Goal: Task Accomplishment & Management: Manage account settings

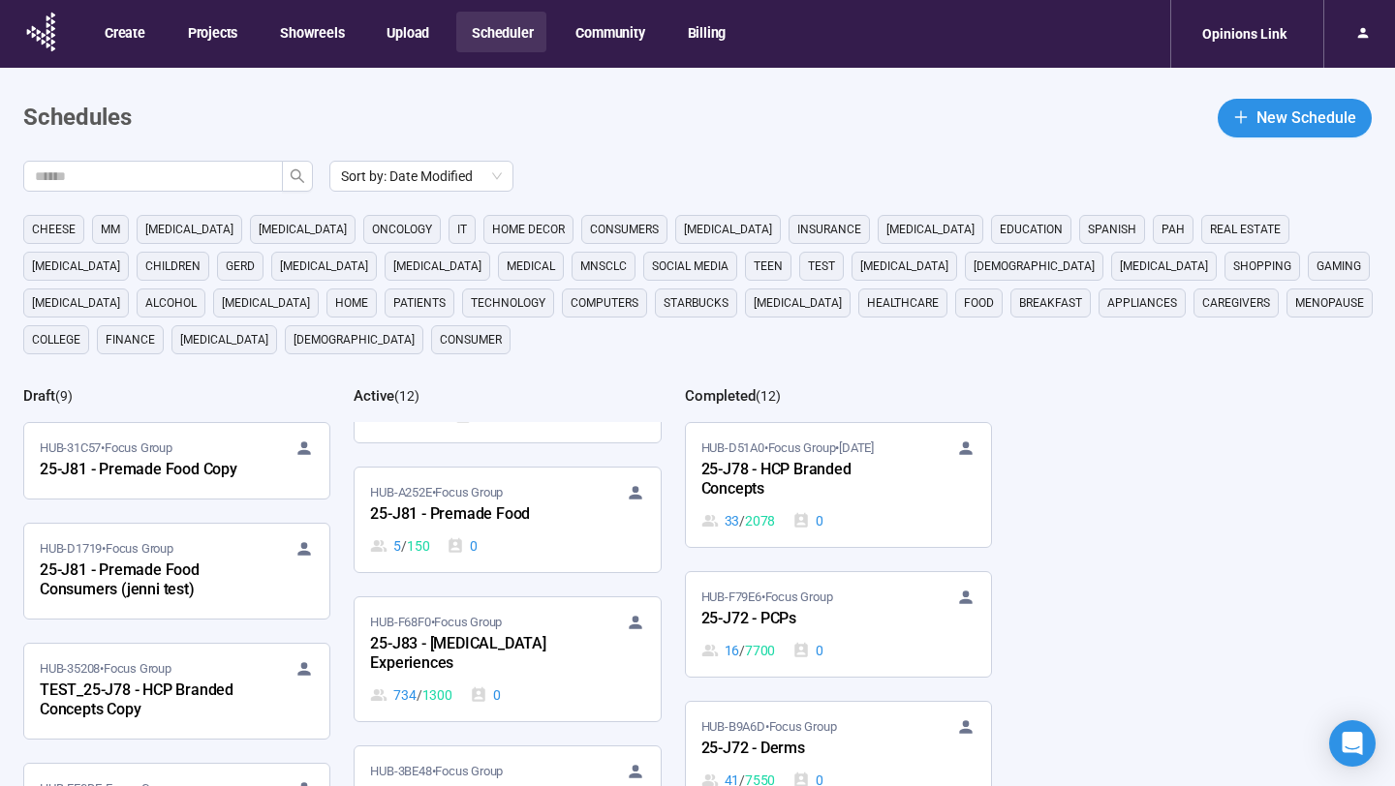
scroll to position [528, 0]
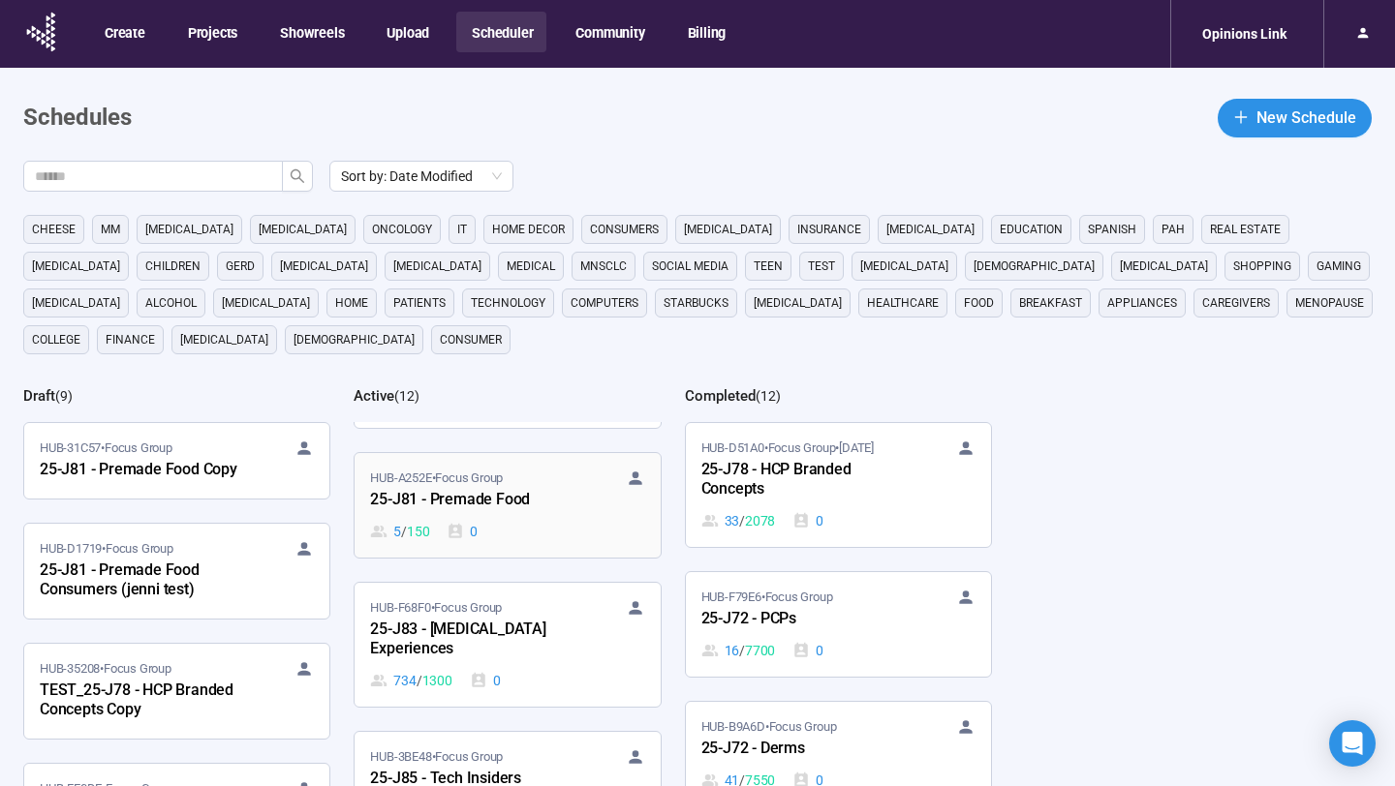
click at [559, 525] on div "5 / 150 0" at bounding box center [507, 531] width 274 height 21
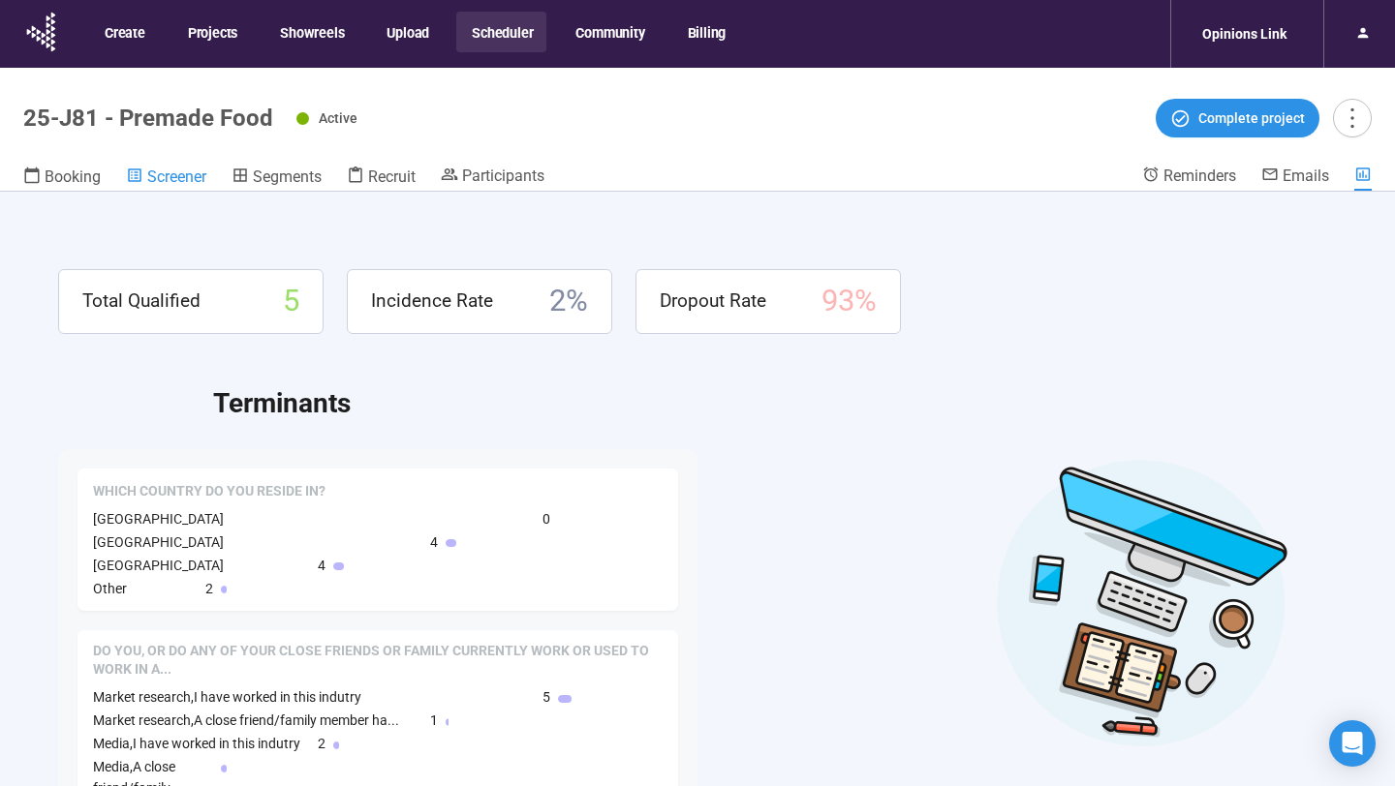
click at [197, 167] on div "Screener" at bounding box center [166, 176] width 80 height 19
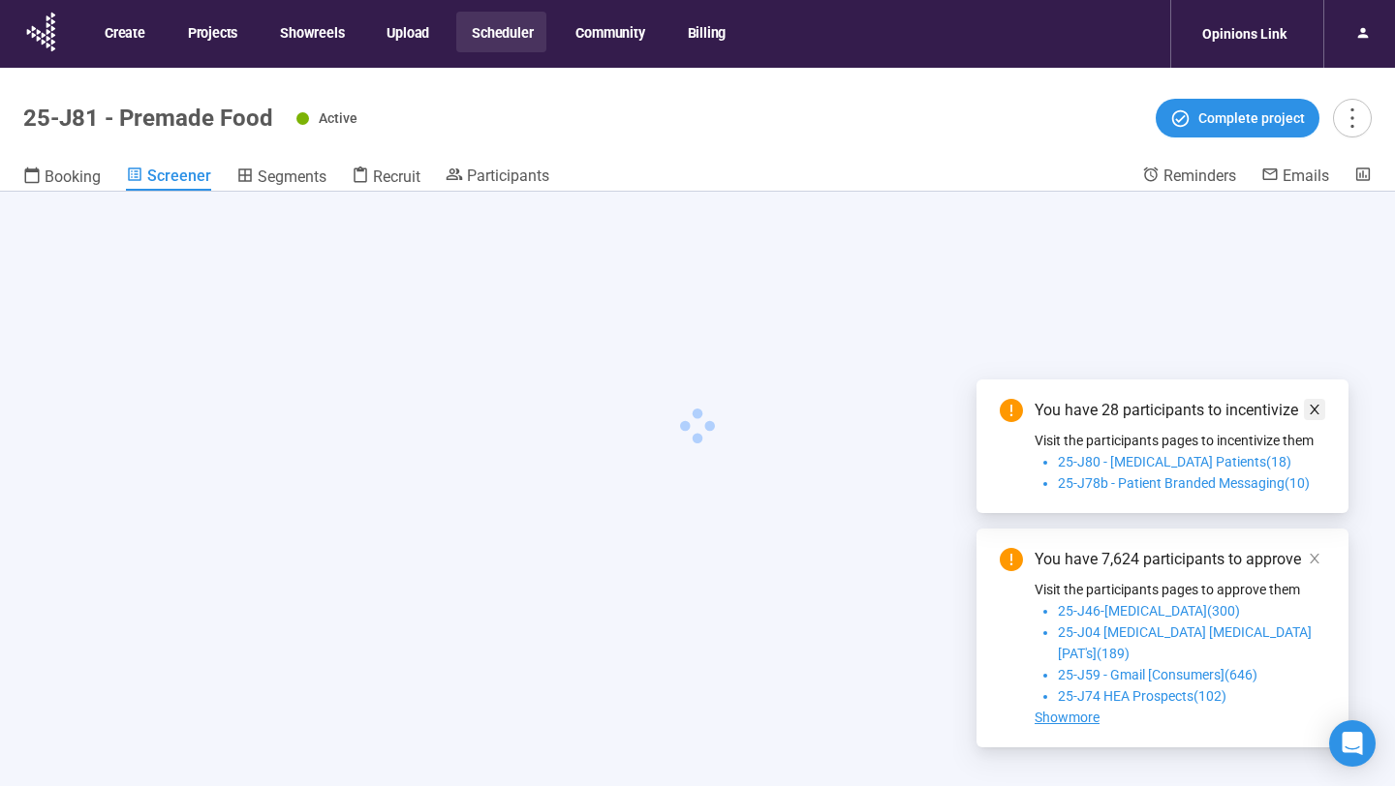
click at [1316, 416] on icon "close" at bounding box center [1315, 410] width 14 height 14
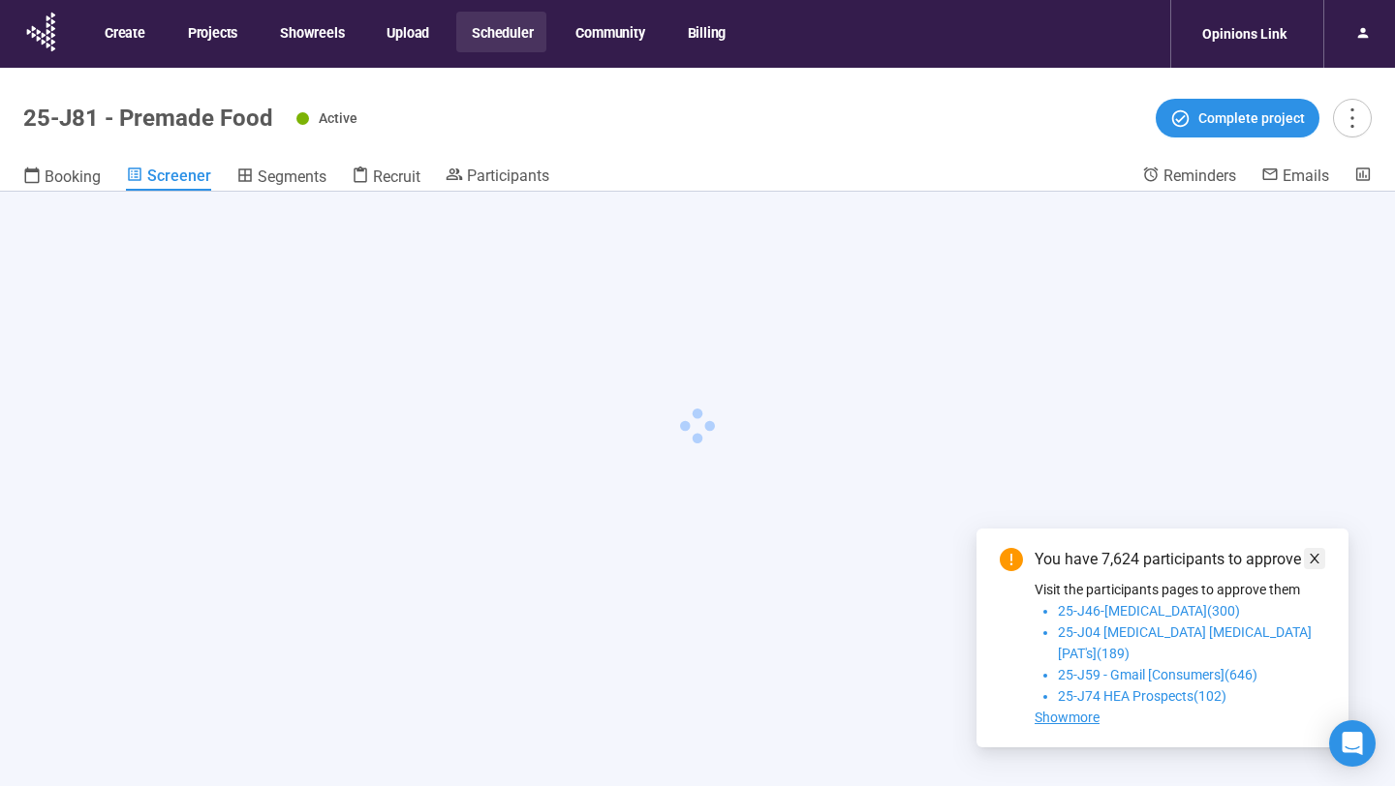
click at [1321, 570] on link at bounding box center [1314, 558] width 21 height 21
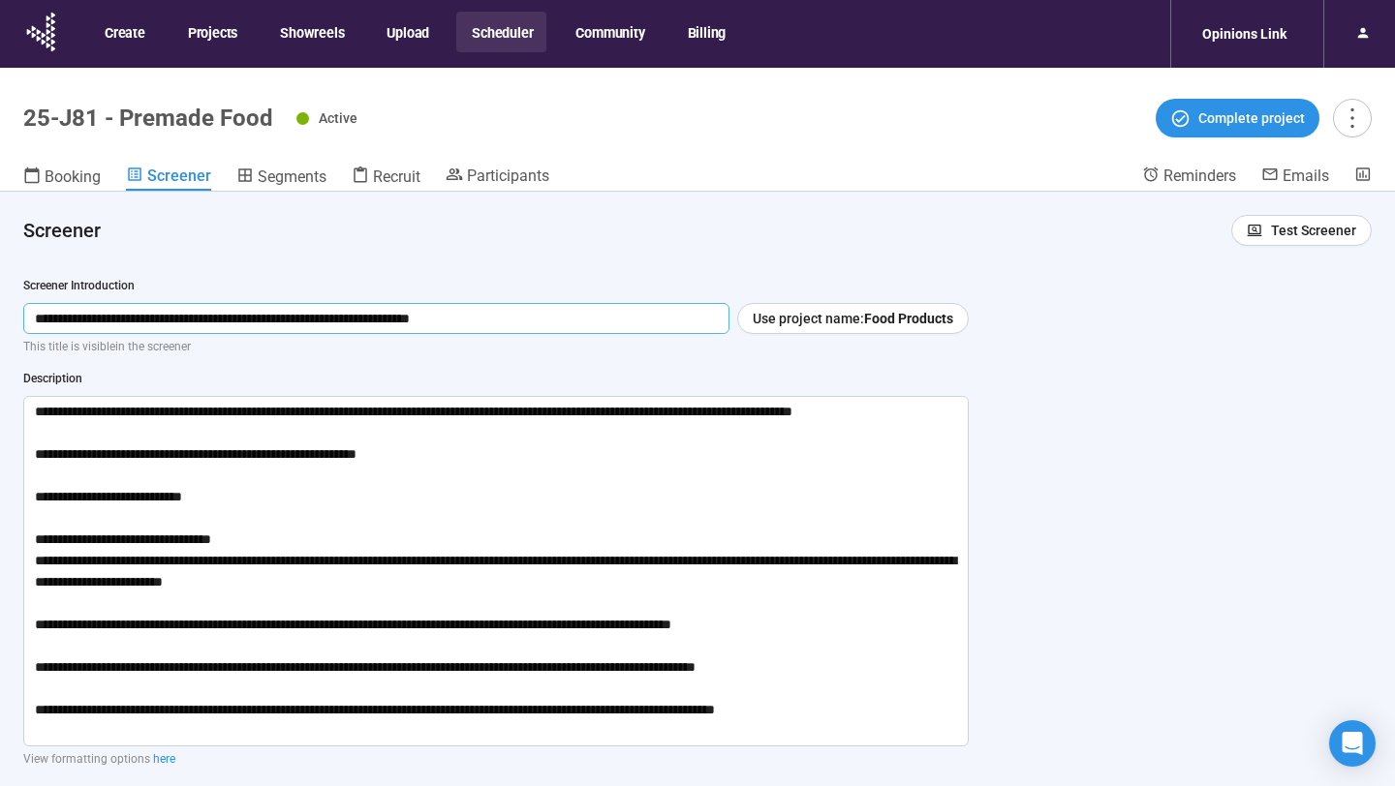
drag, startPoint x: 565, startPoint y: 322, endPoint x: 30, endPoint y: 320, distance: 534.6
click at [29, 320] on input "**********" at bounding box center [376, 318] width 706 height 31
drag, startPoint x: 865, startPoint y: 723, endPoint x: 28, endPoint y: 409, distance: 893.7
click at [28, 409] on textarea "**********" at bounding box center [495, 571] width 945 height 351
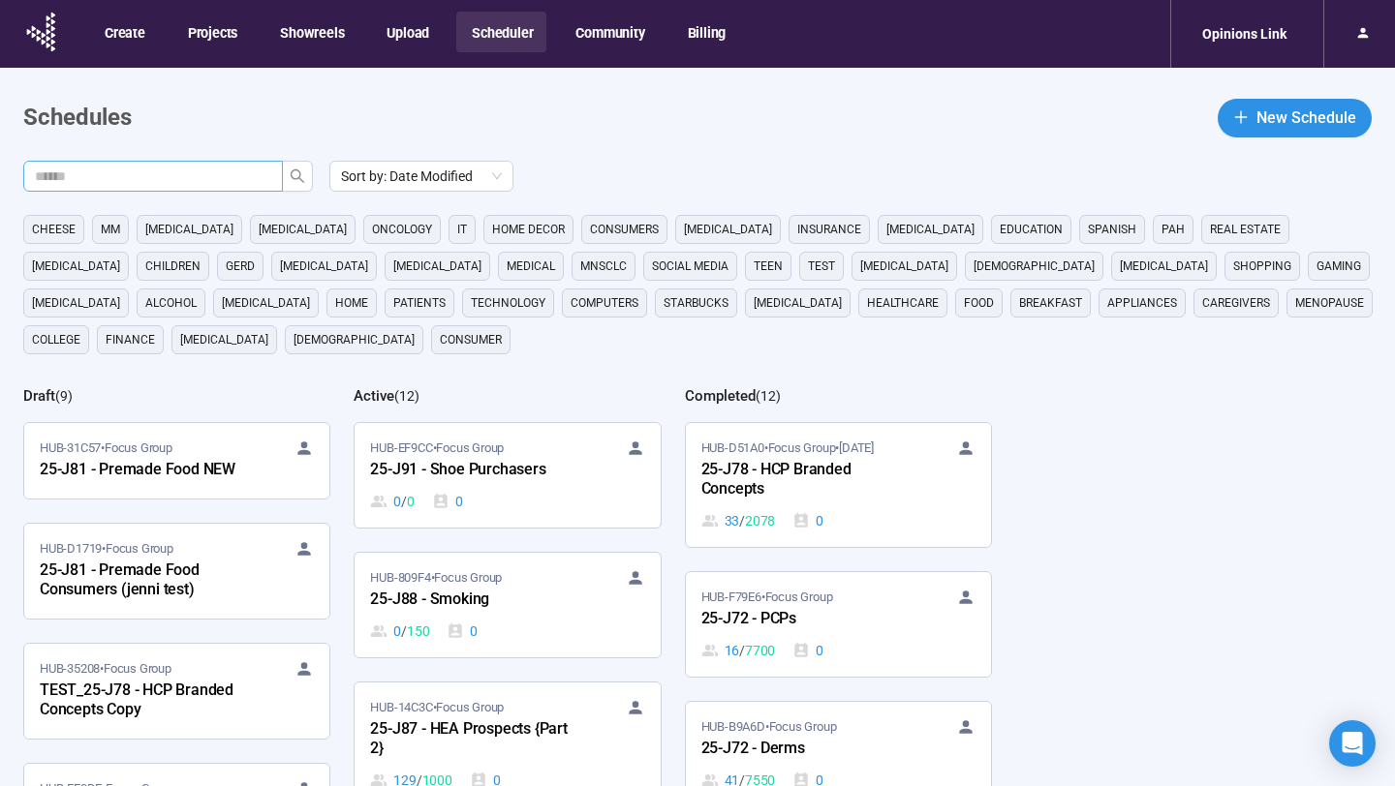
click at [148, 175] on input "text" at bounding box center [145, 176] width 221 height 21
type input "**"
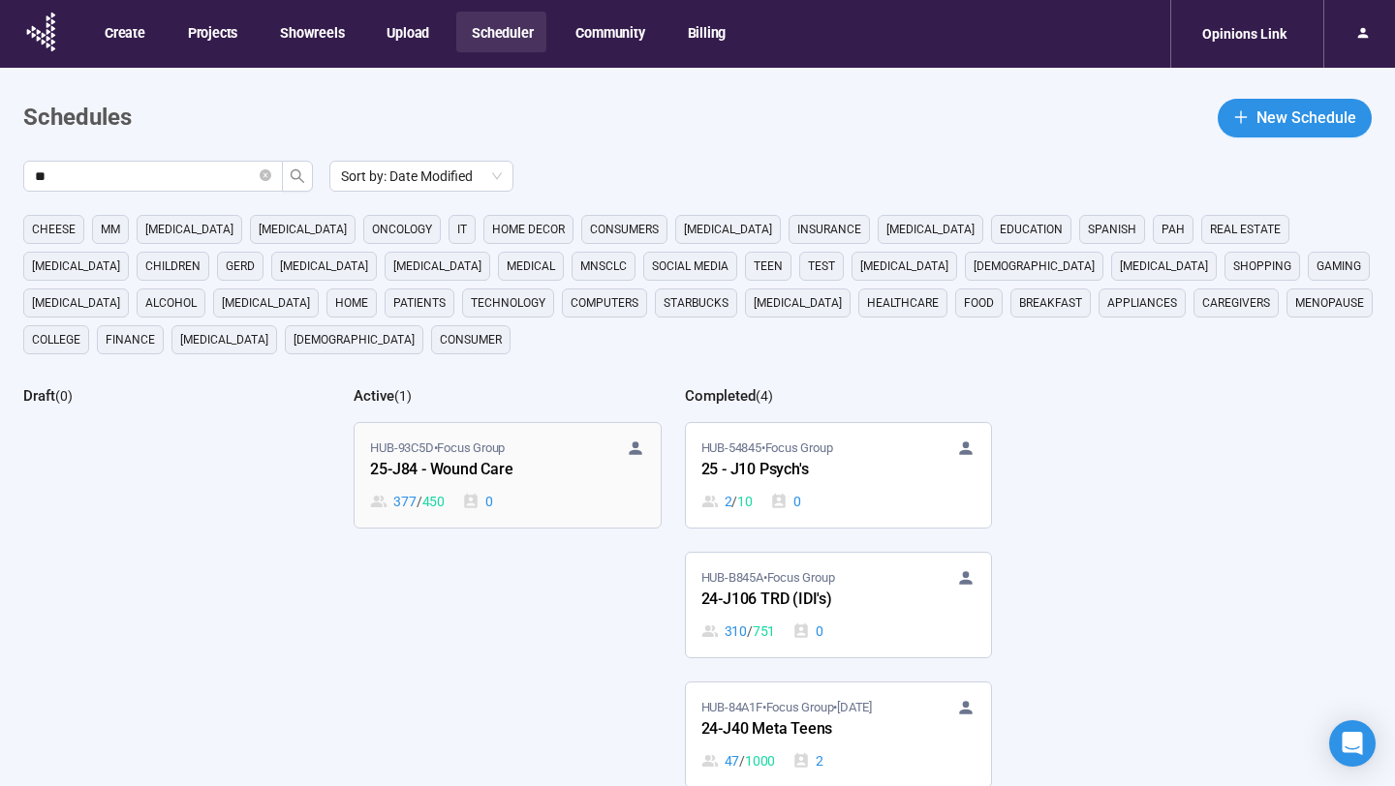
click at [534, 477] on div "25-J84 - Wound Care" at bounding box center [476, 470] width 213 height 25
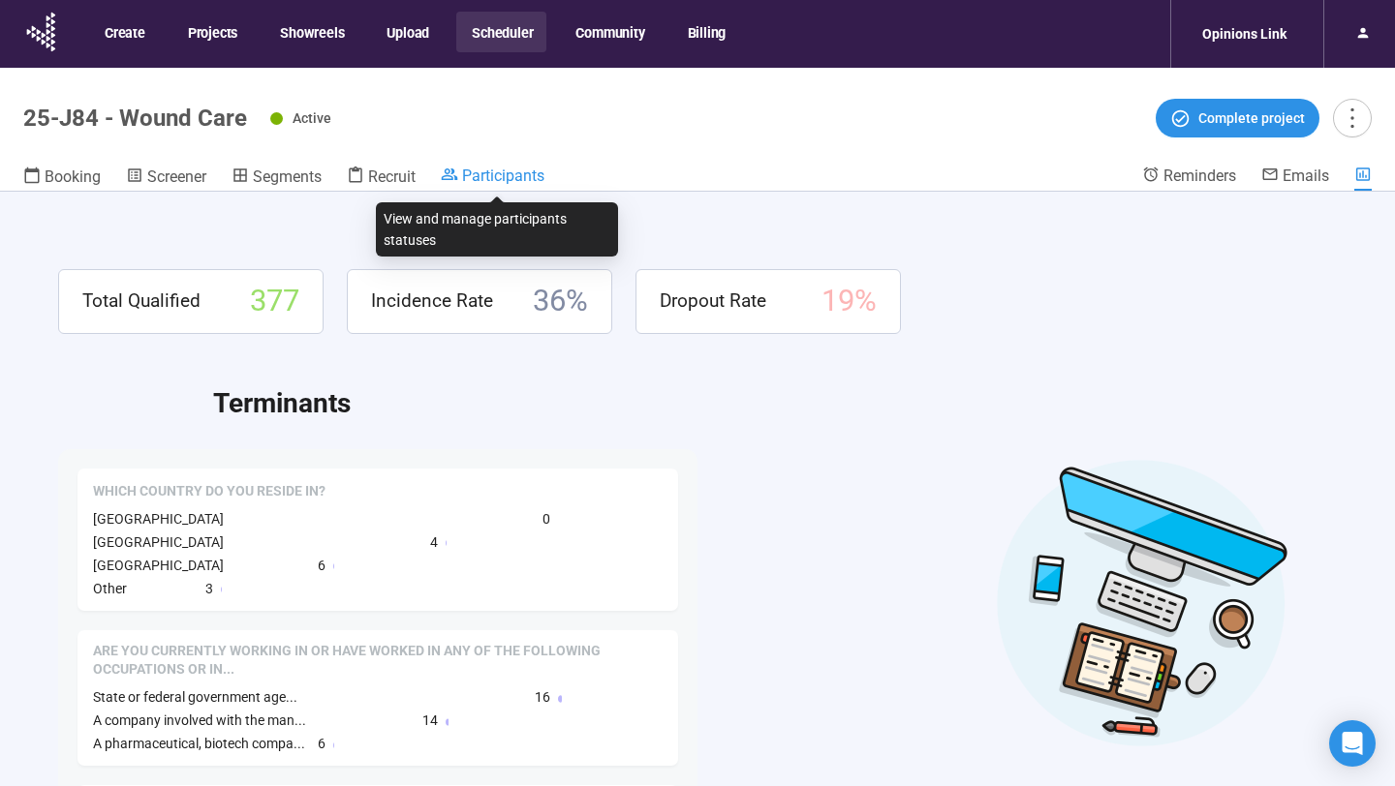
click at [499, 168] on span "Participants" at bounding box center [503, 176] width 82 height 18
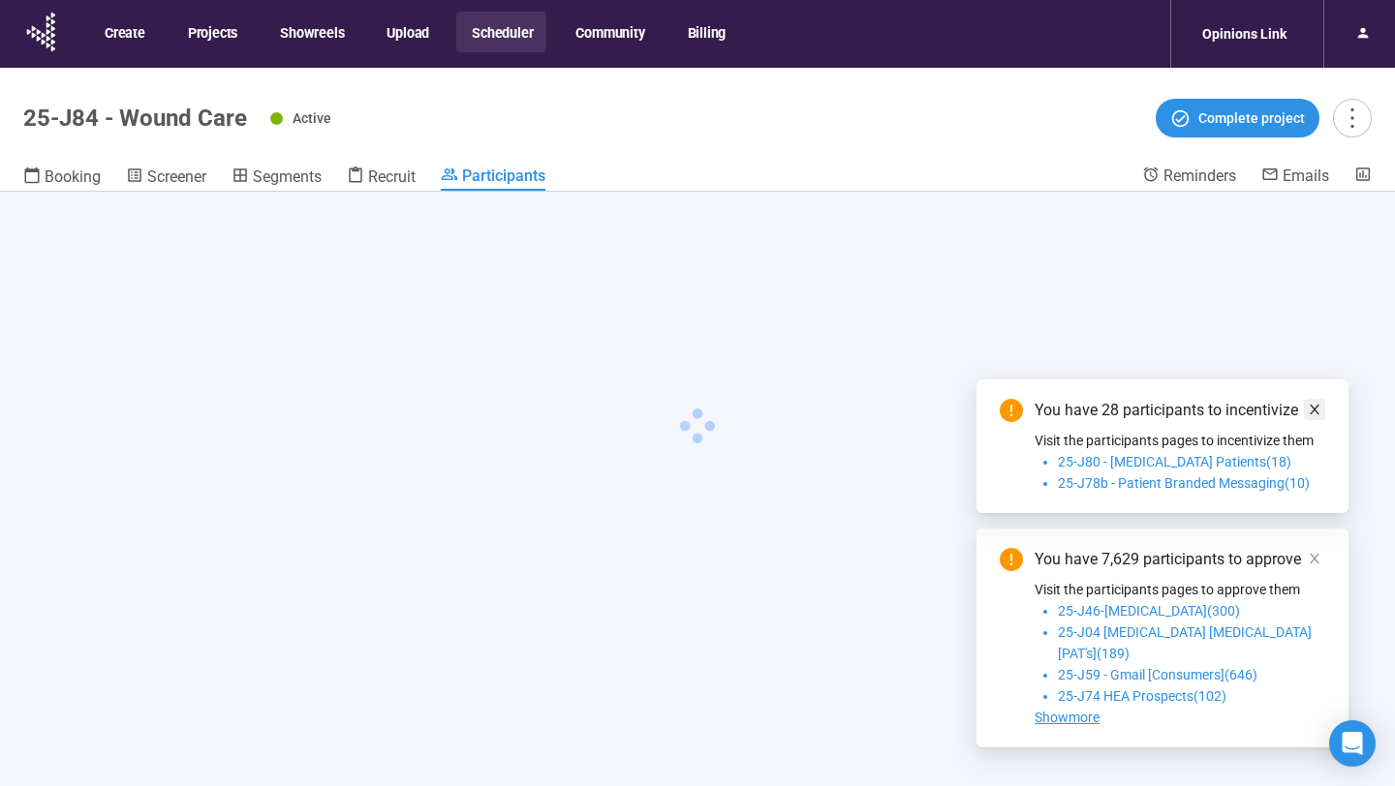
click at [1315, 415] on icon "close" at bounding box center [1314, 410] width 10 height 10
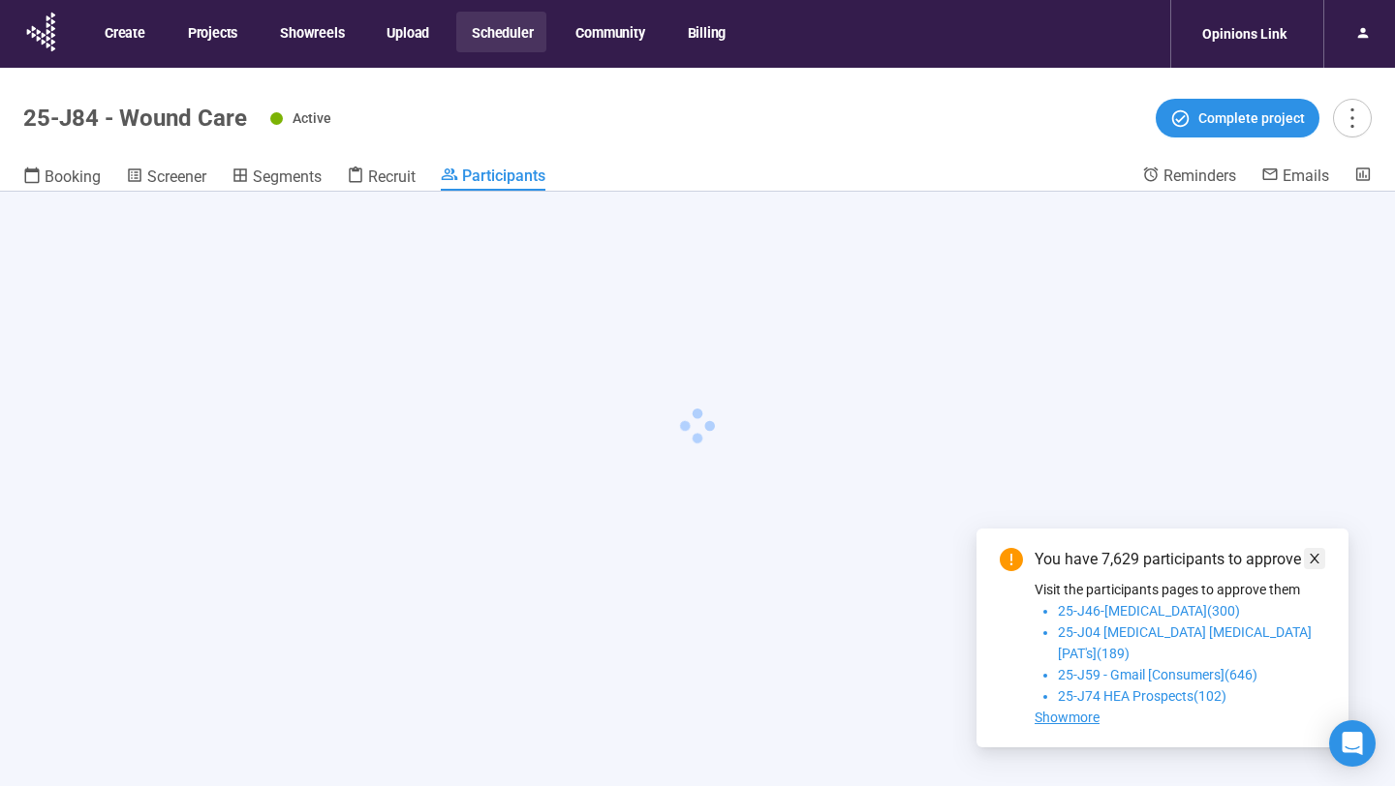
click at [1313, 566] on icon "close" at bounding box center [1315, 559] width 14 height 14
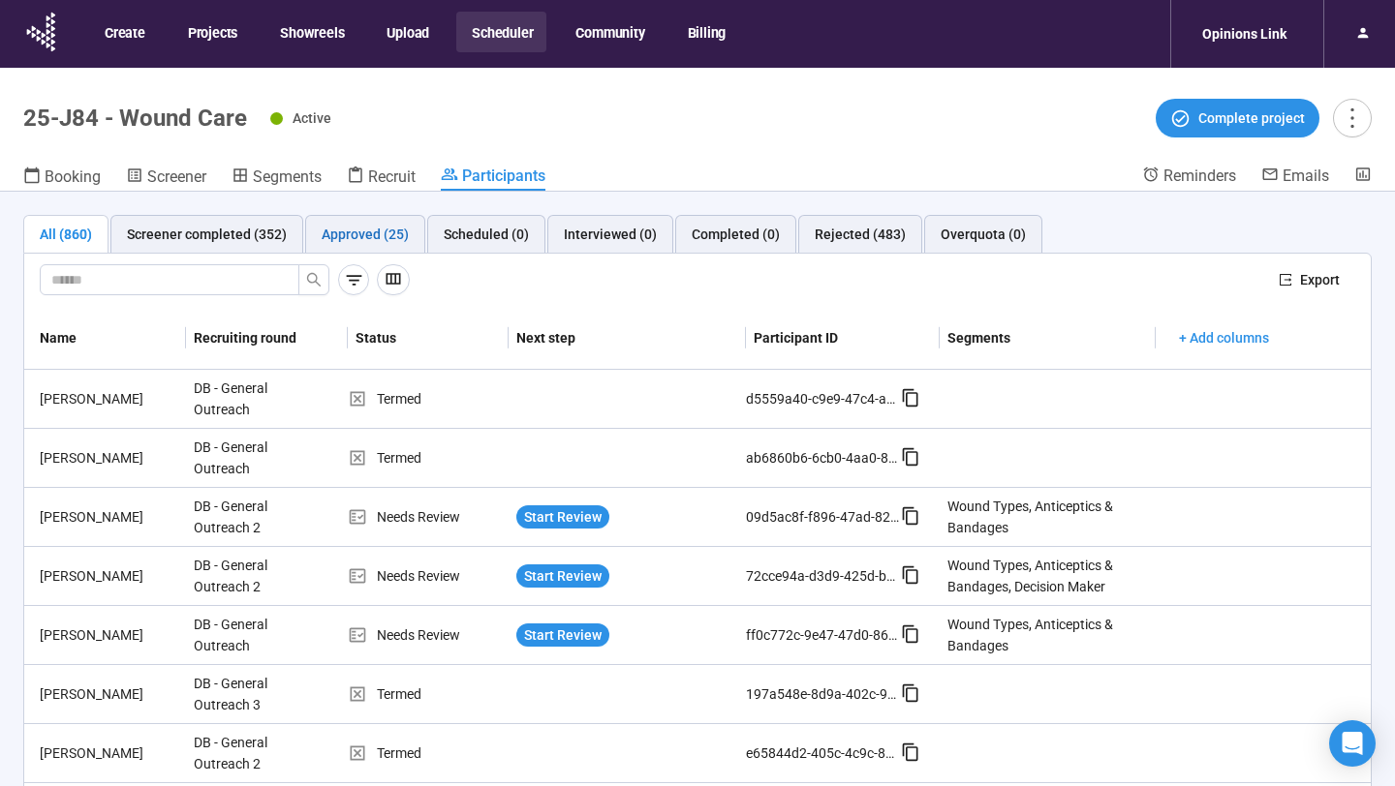
click at [364, 231] on div "Approved (25)" at bounding box center [365, 234] width 87 height 21
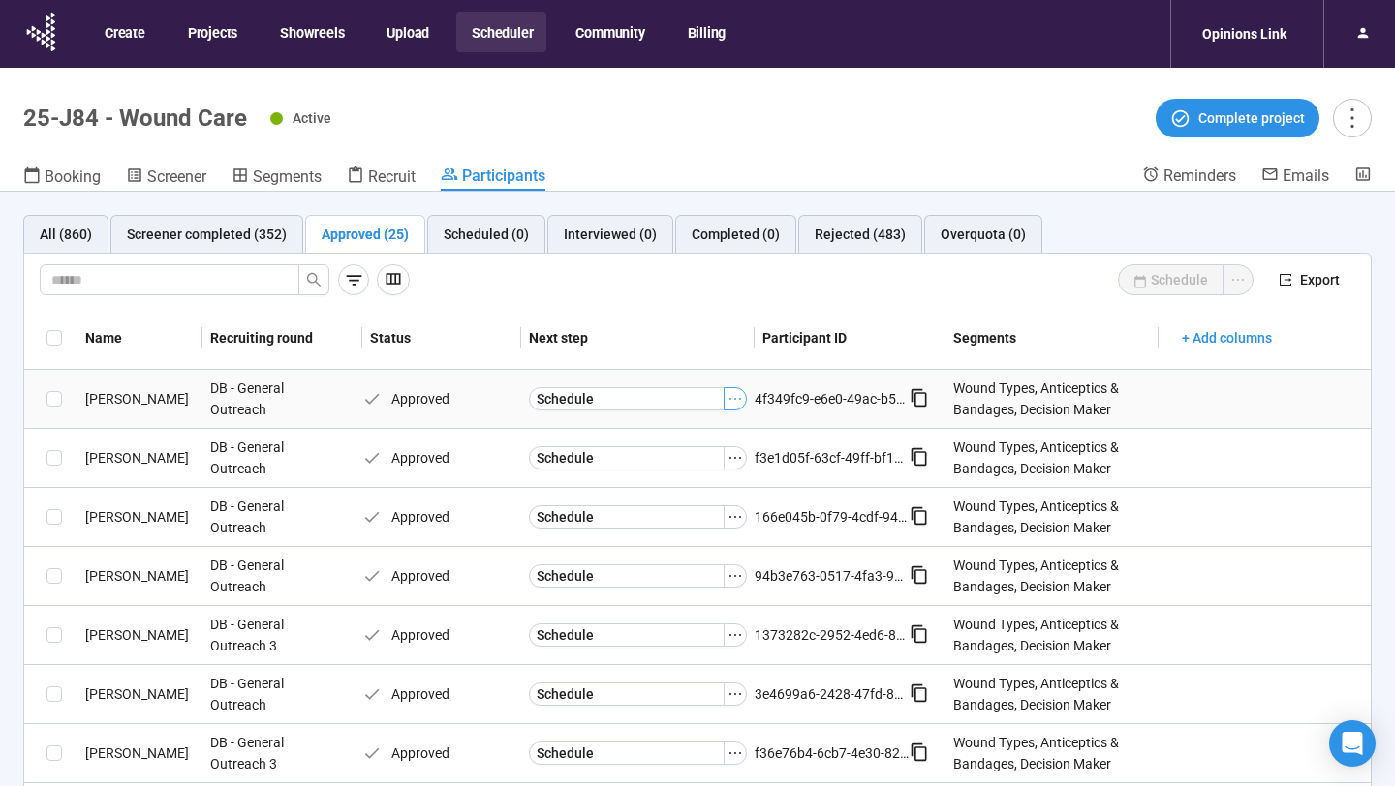
click at [735, 398] on icon "ellipsis" at bounding box center [735, 399] width 12 height 2
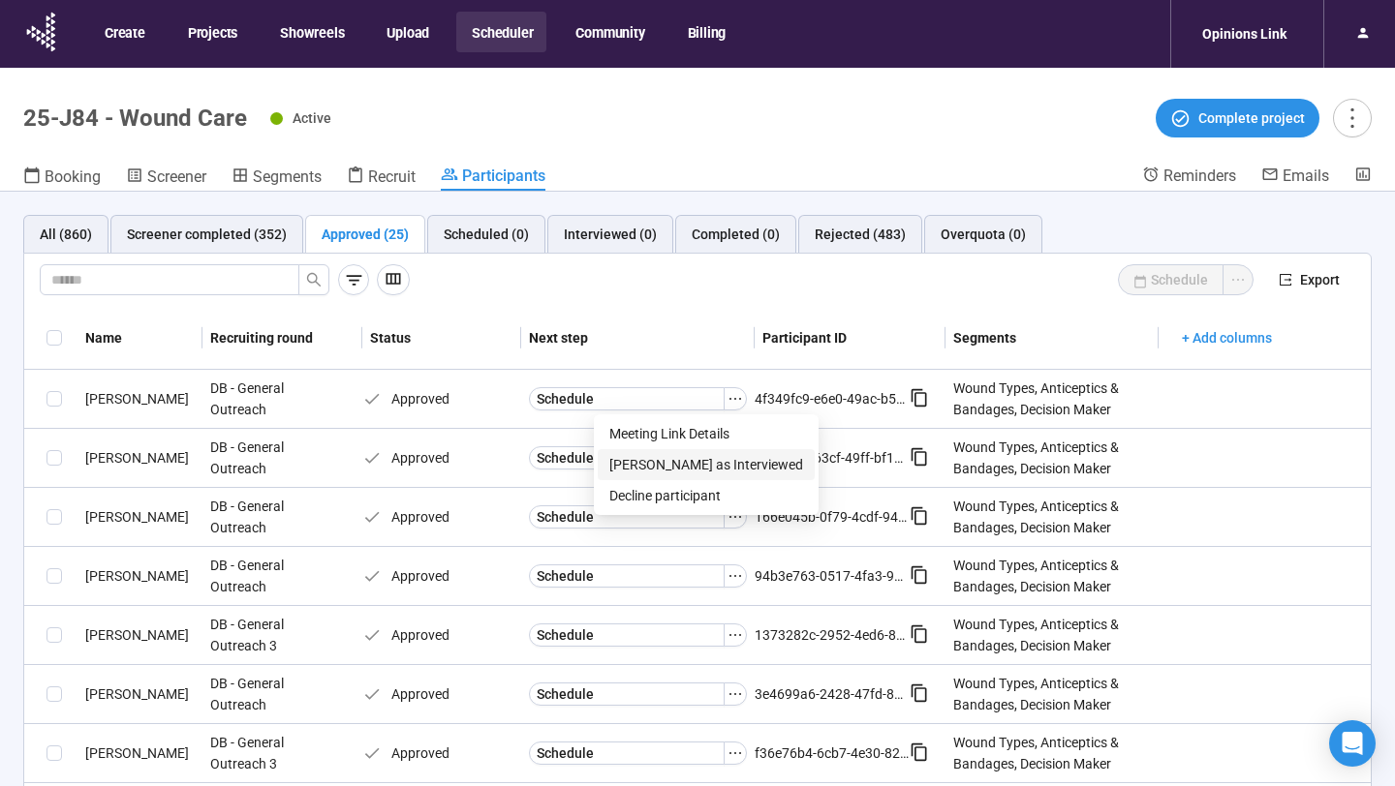
click at [716, 454] on span "Mark as Interviewed" at bounding box center [706, 464] width 194 height 21
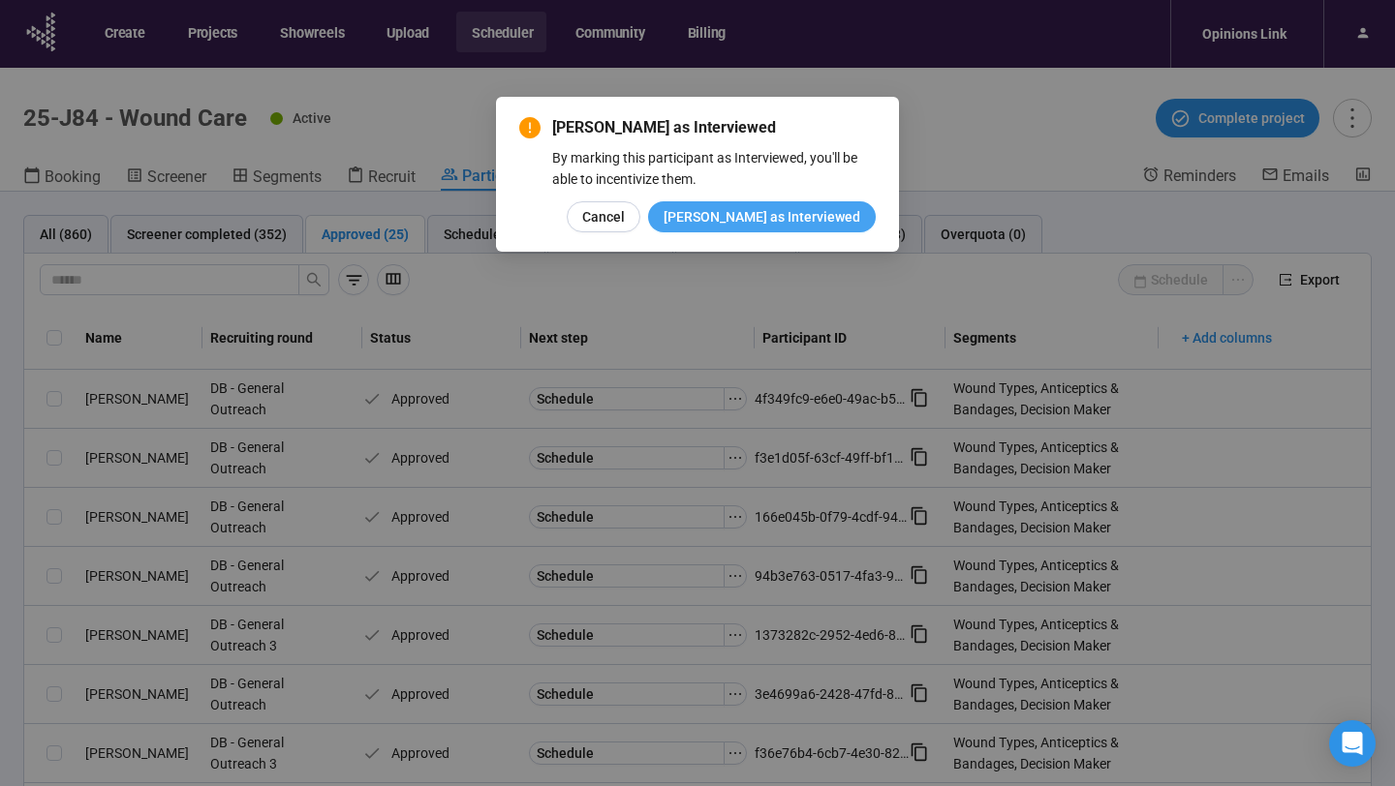
click at [800, 228] on button "Mark as Interviewed" at bounding box center [762, 216] width 228 height 31
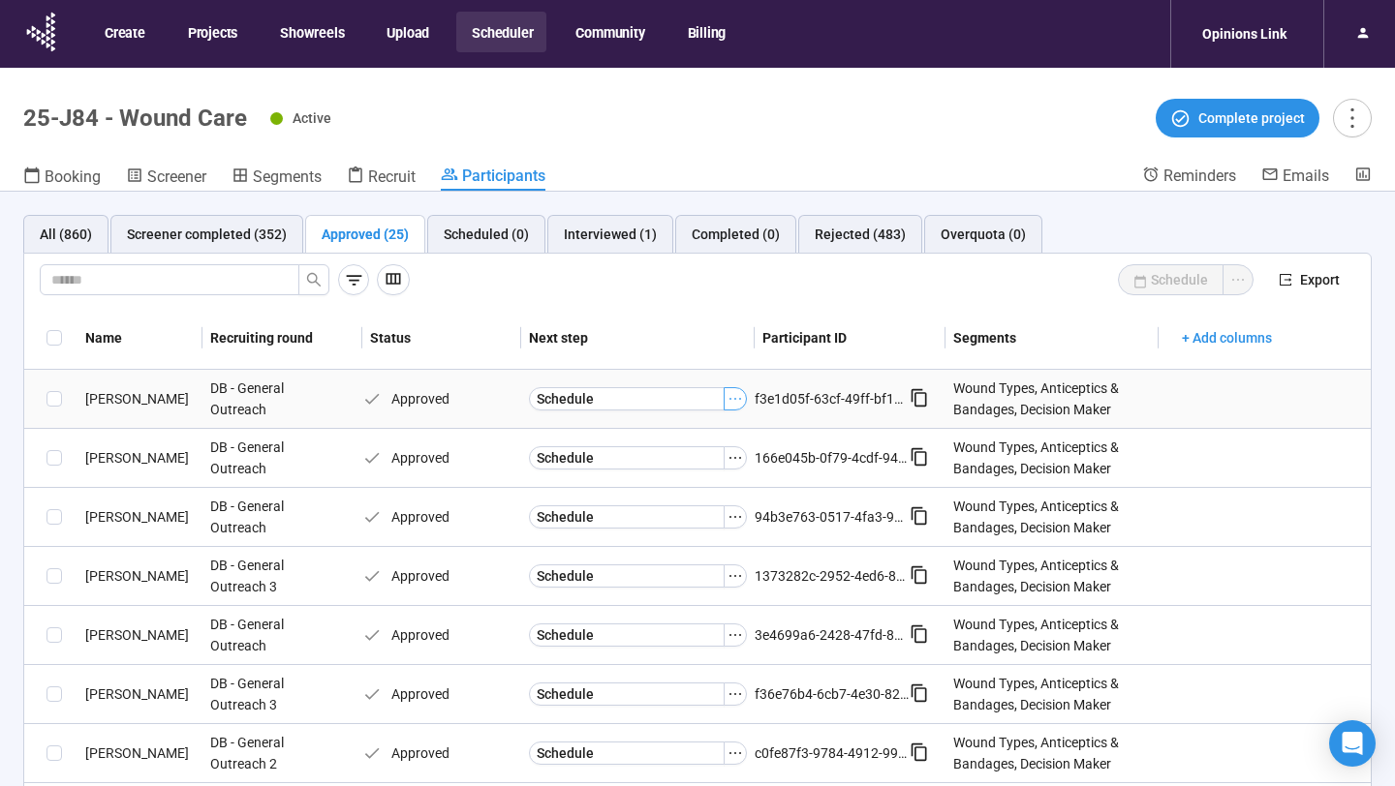
click at [735, 395] on icon "ellipsis" at bounding box center [734, 398] width 15 height 15
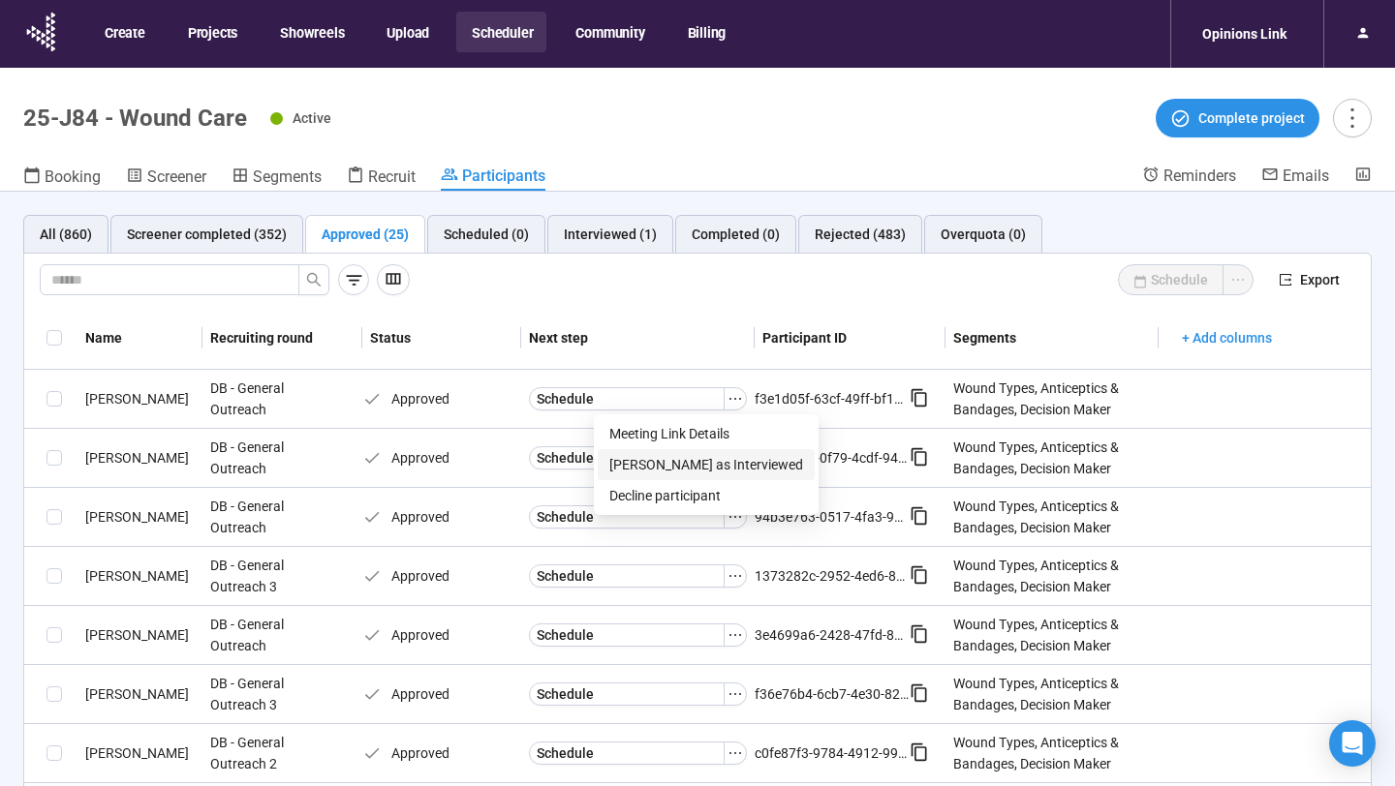
click at [698, 457] on span "Mark as Interviewed" at bounding box center [706, 464] width 194 height 21
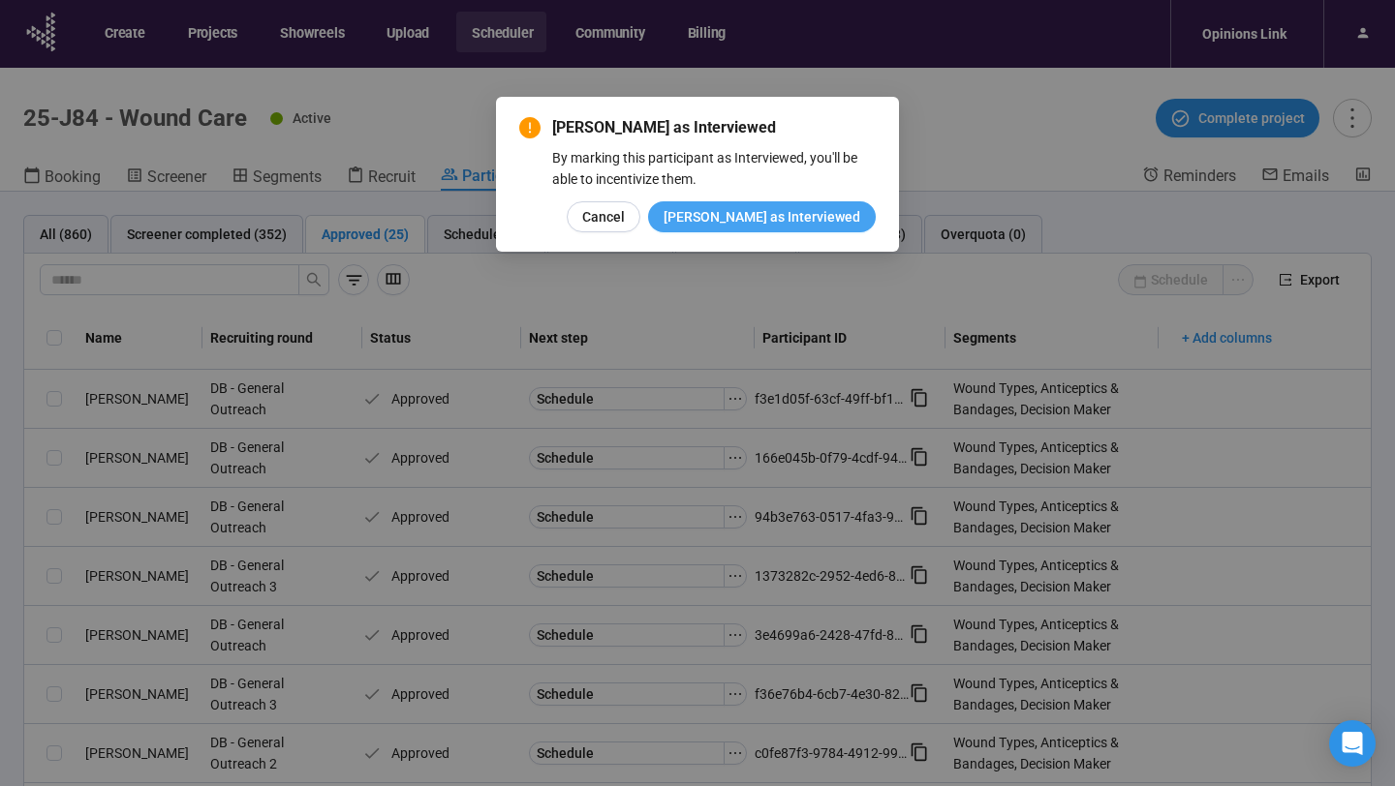
click at [764, 229] on button "Mark as Interviewed" at bounding box center [762, 216] width 228 height 31
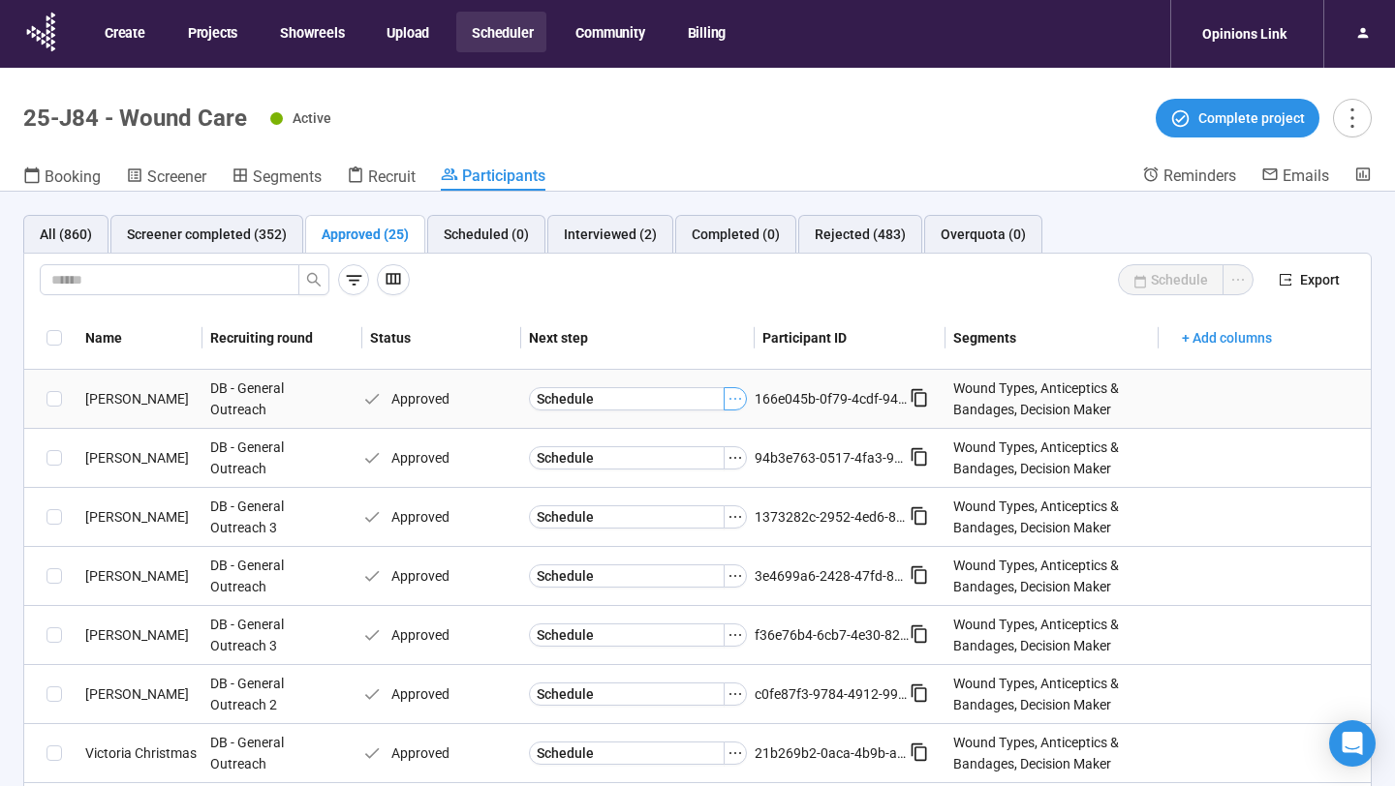
click at [736, 400] on icon "ellipsis" at bounding box center [734, 398] width 15 height 15
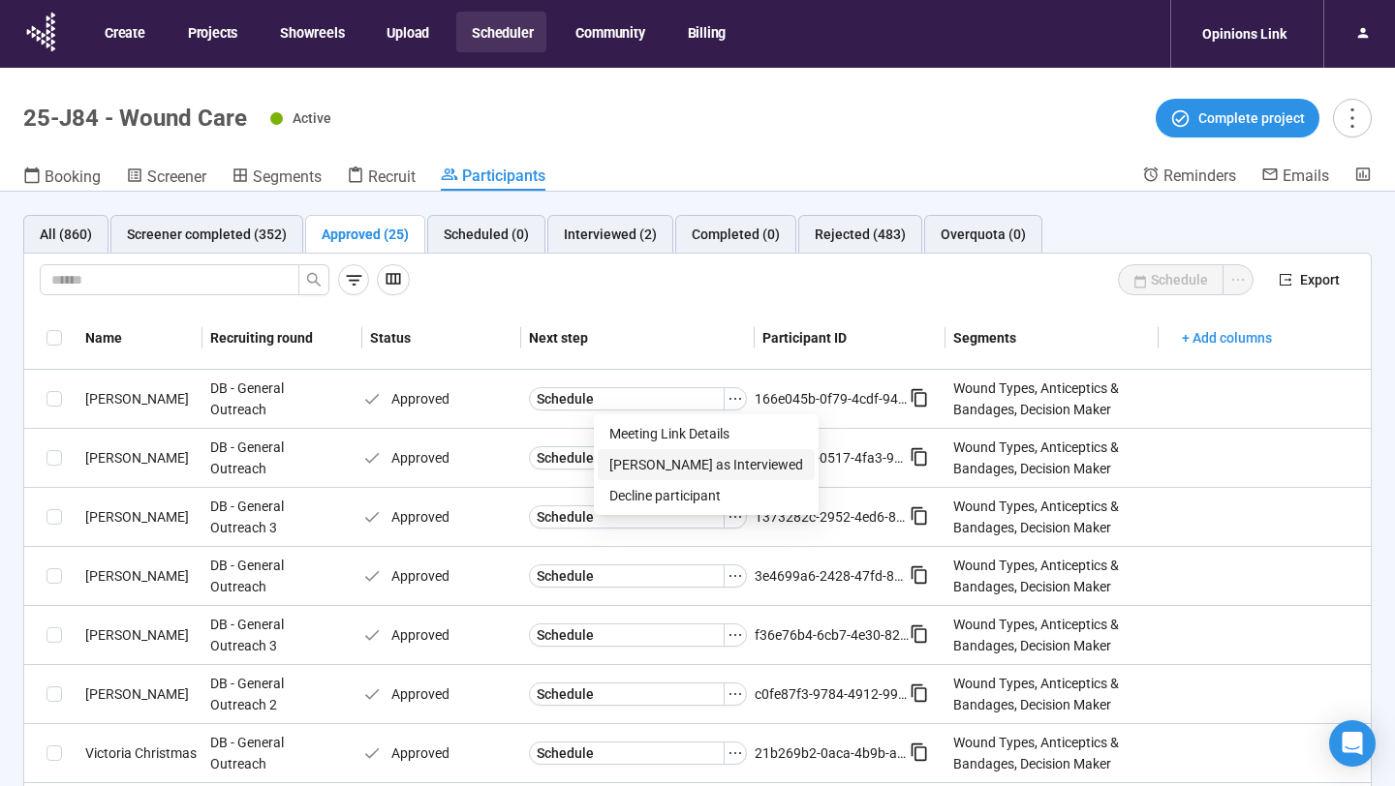
click at [693, 463] on span "Mark as Interviewed" at bounding box center [706, 464] width 194 height 21
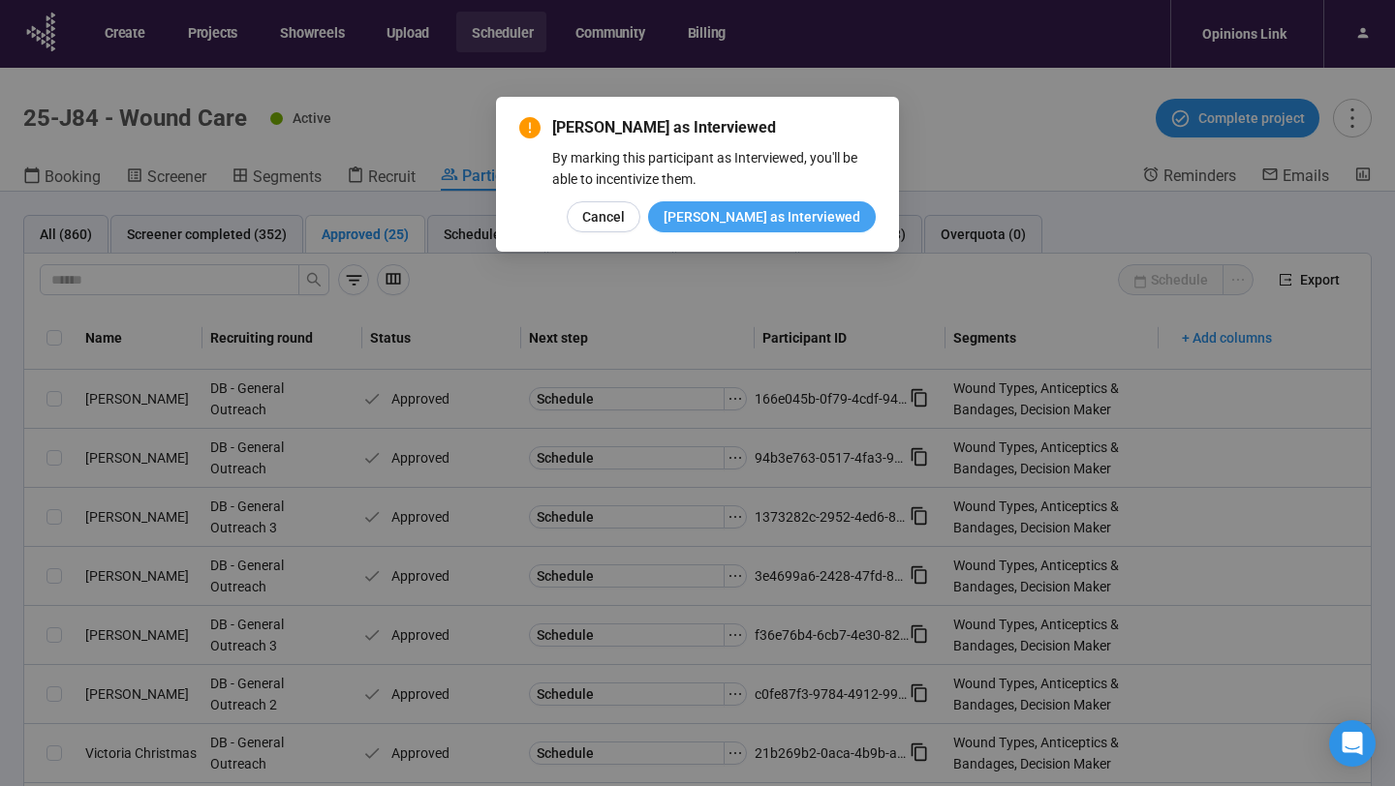
click at [789, 226] on span "Mark as Interviewed" at bounding box center [761, 216] width 197 height 21
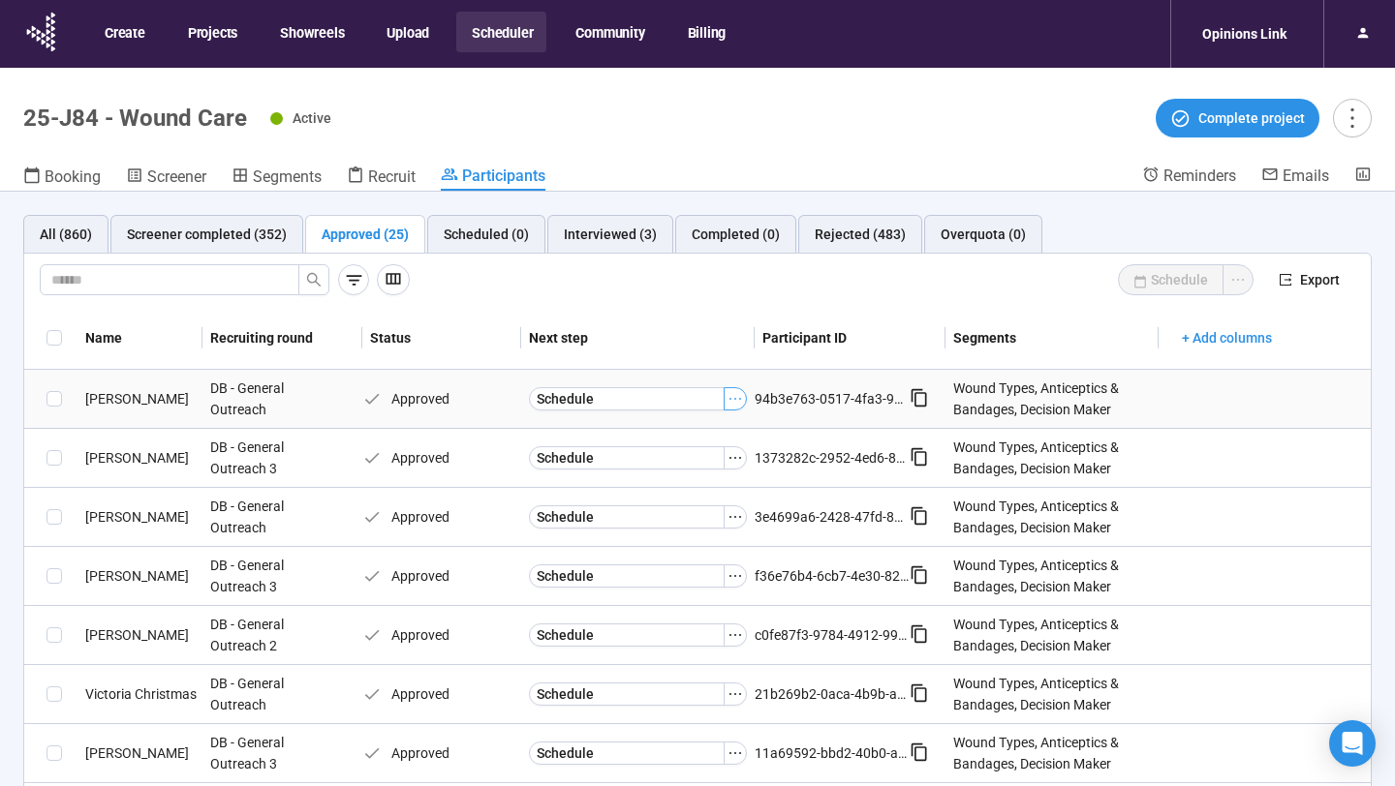
click at [735, 394] on icon "ellipsis" at bounding box center [734, 398] width 15 height 15
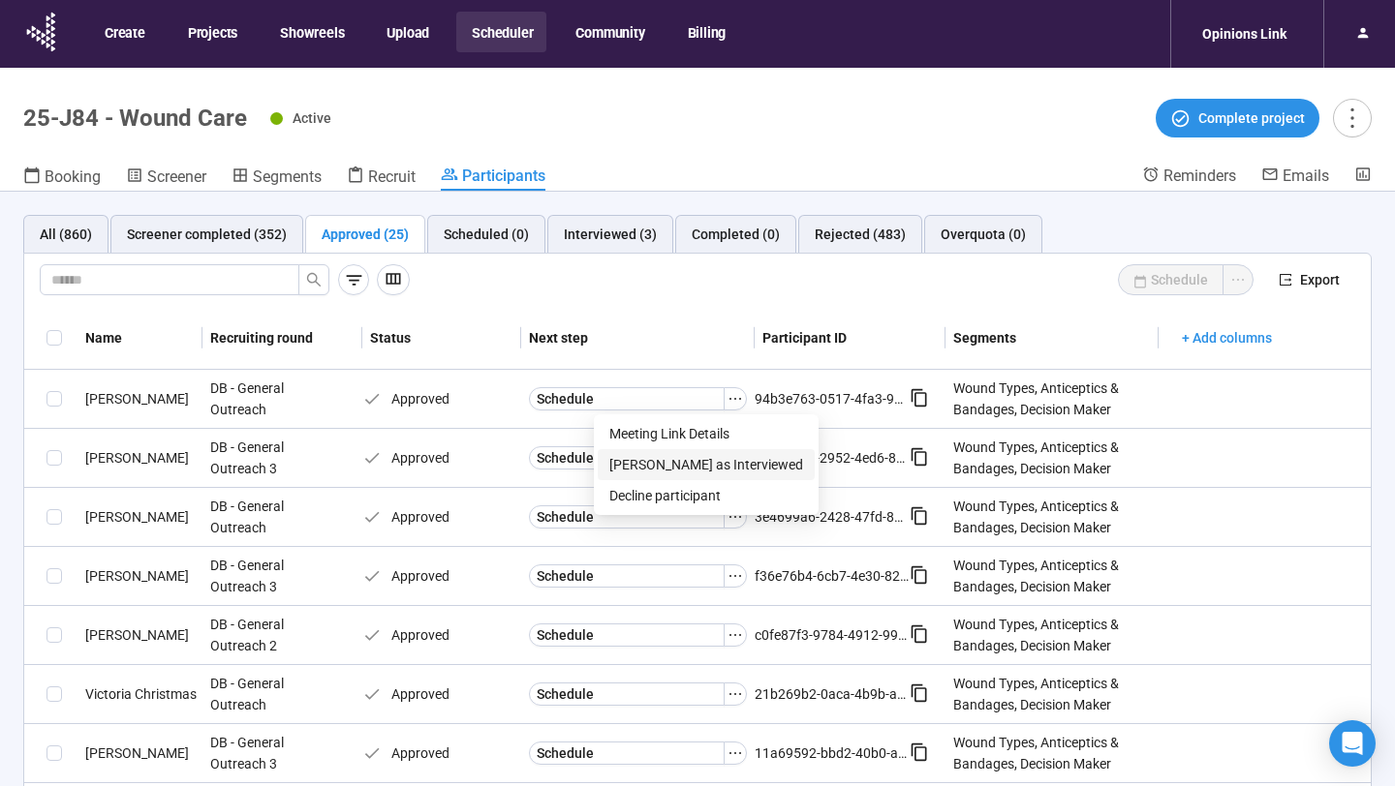
click at [683, 461] on span "Mark as Interviewed" at bounding box center [706, 464] width 194 height 21
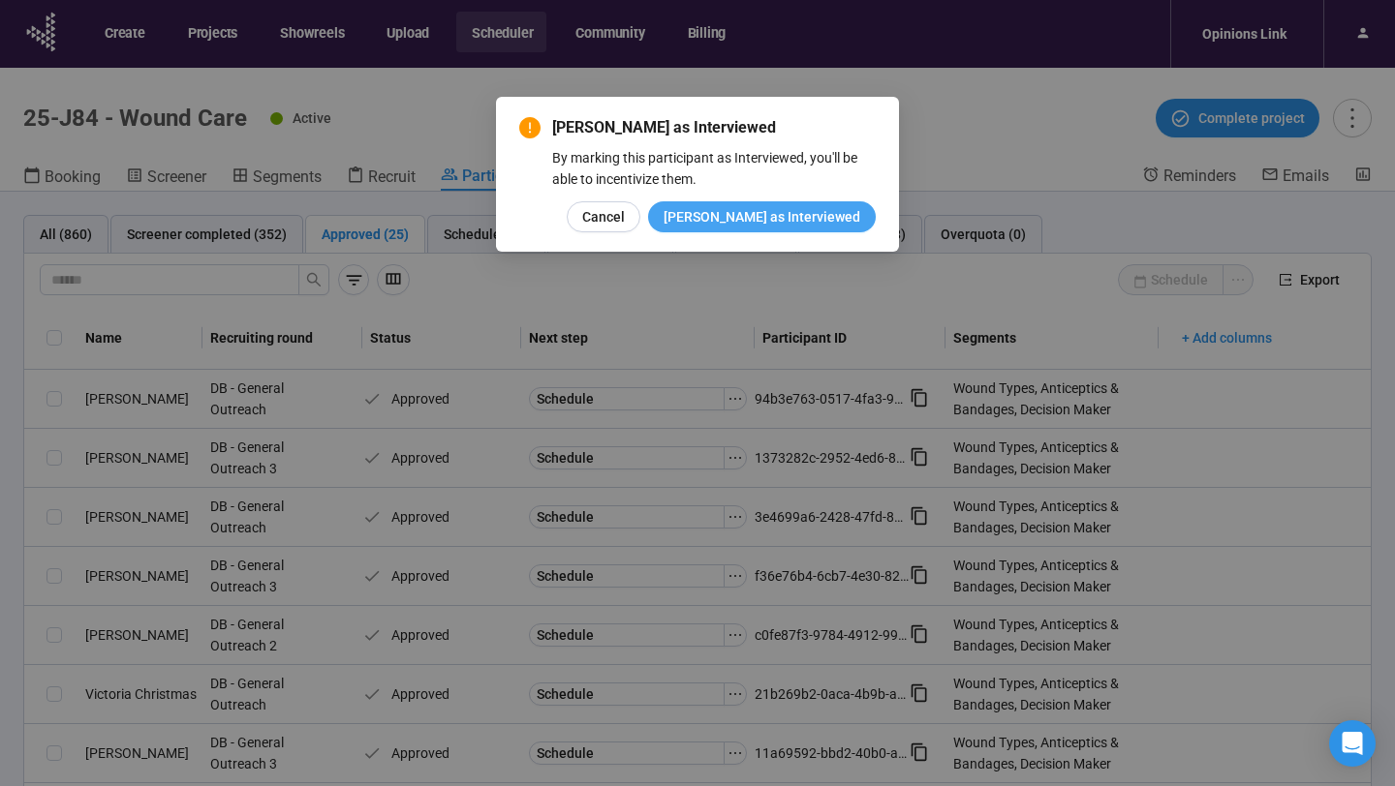
click at [786, 218] on span "Mark as Interviewed" at bounding box center [761, 216] width 197 height 21
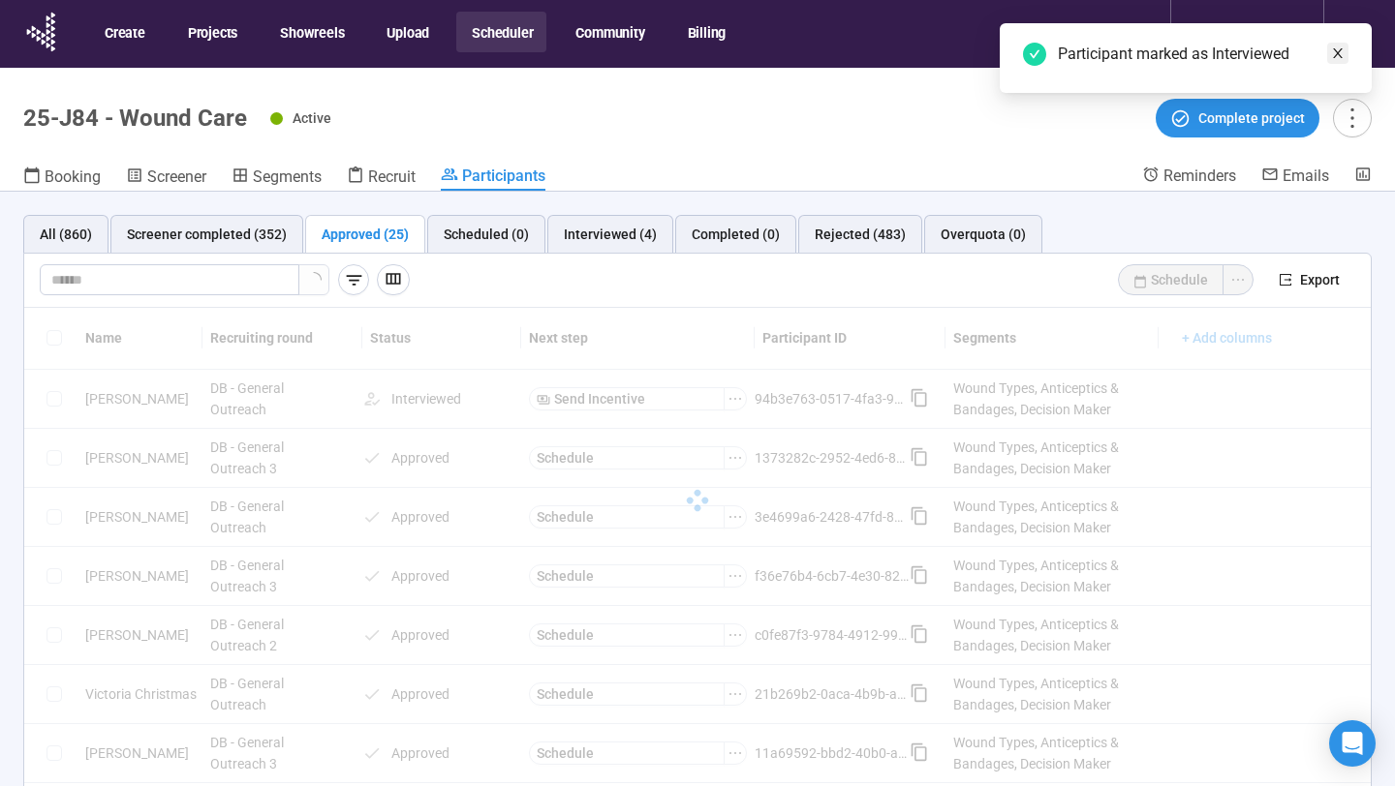
click at [1333, 46] on icon "close" at bounding box center [1338, 53] width 14 height 14
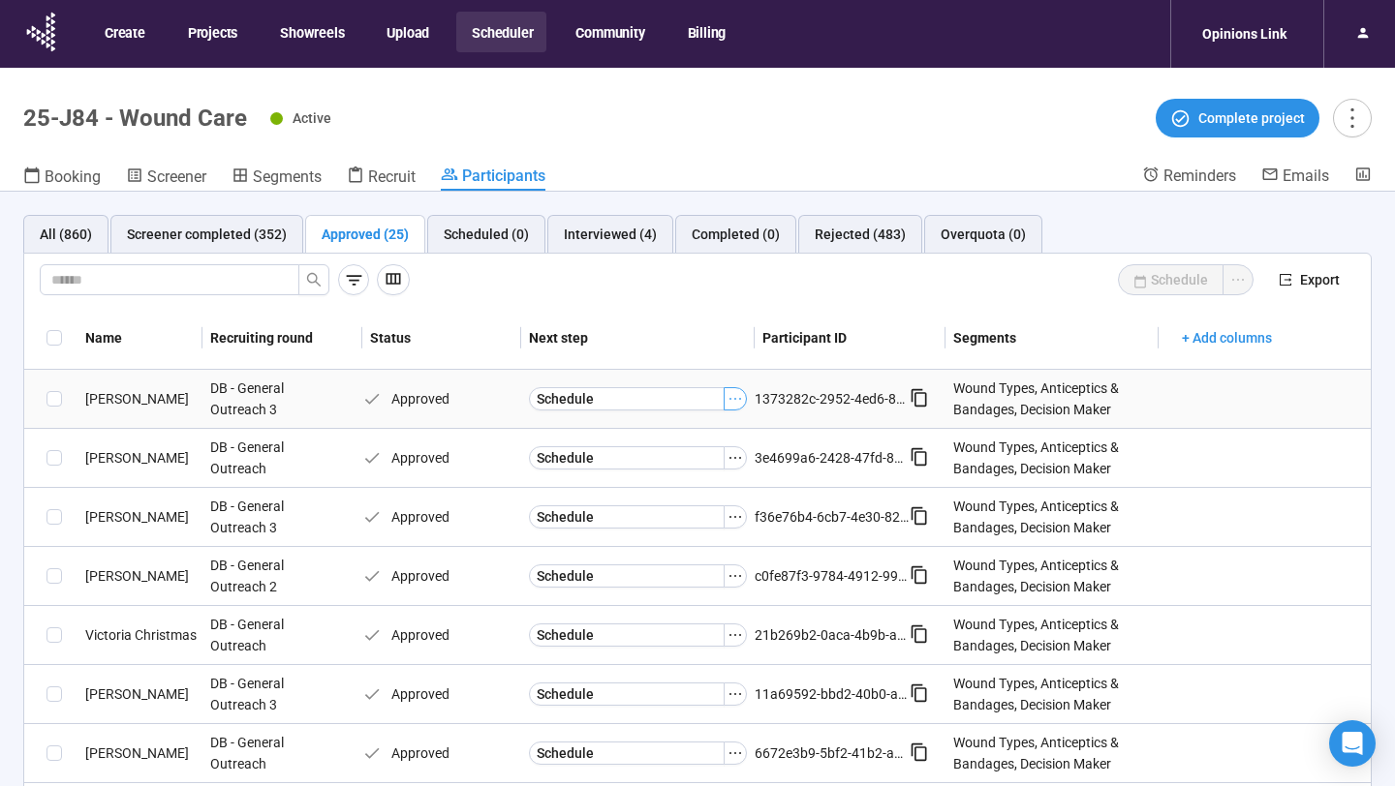
click at [739, 399] on icon "ellipsis" at bounding box center [734, 398] width 15 height 15
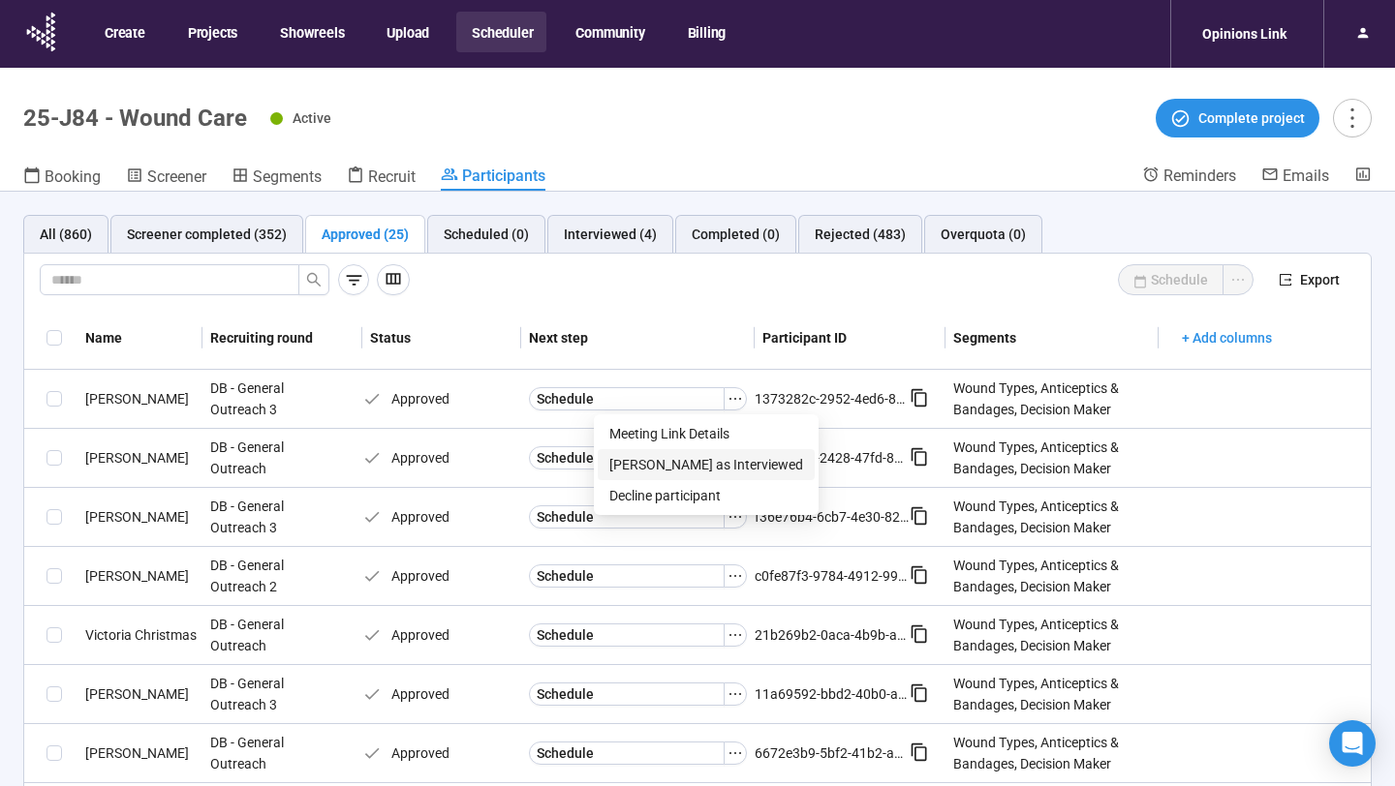
click at [687, 460] on span "Mark as Interviewed" at bounding box center [706, 464] width 194 height 21
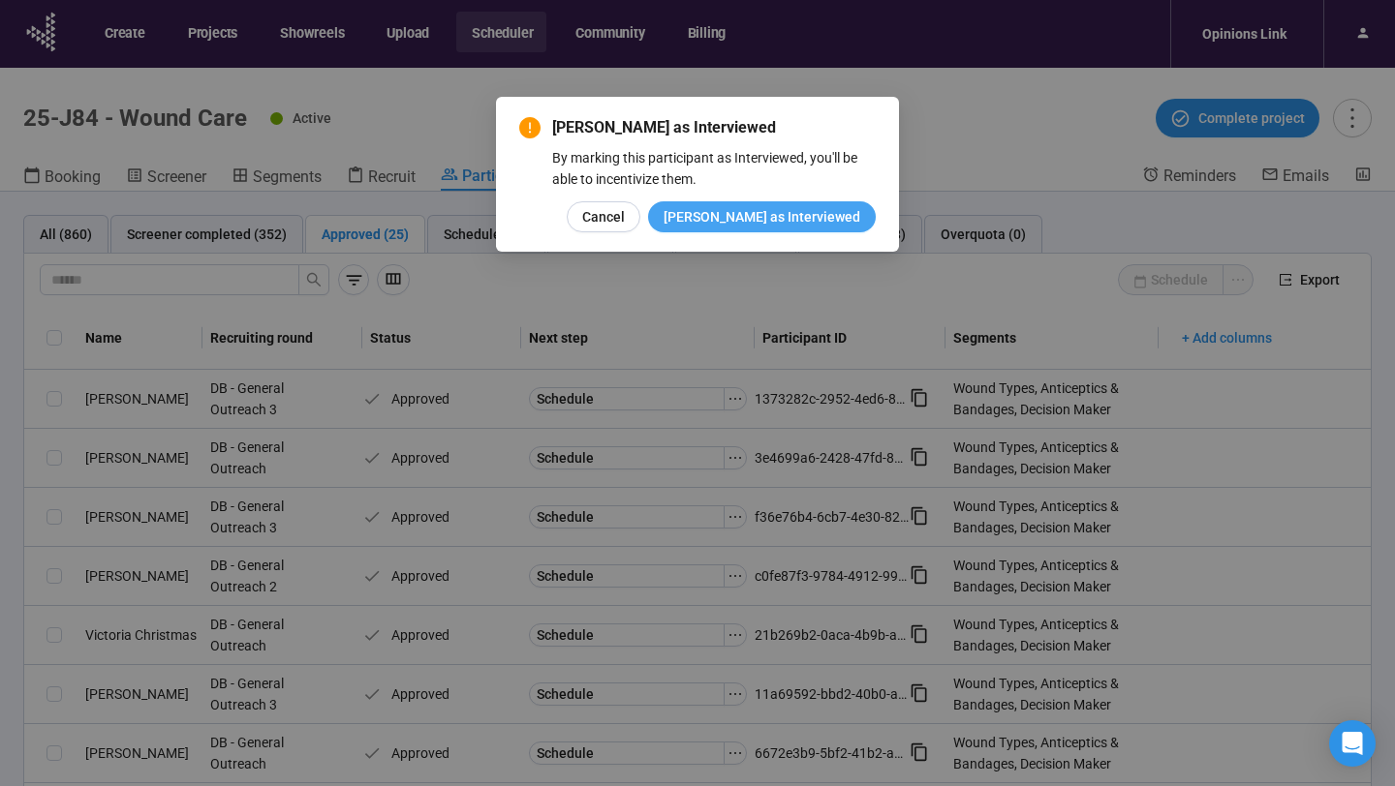
click at [780, 223] on span "Mark as Interviewed" at bounding box center [761, 216] width 197 height 21
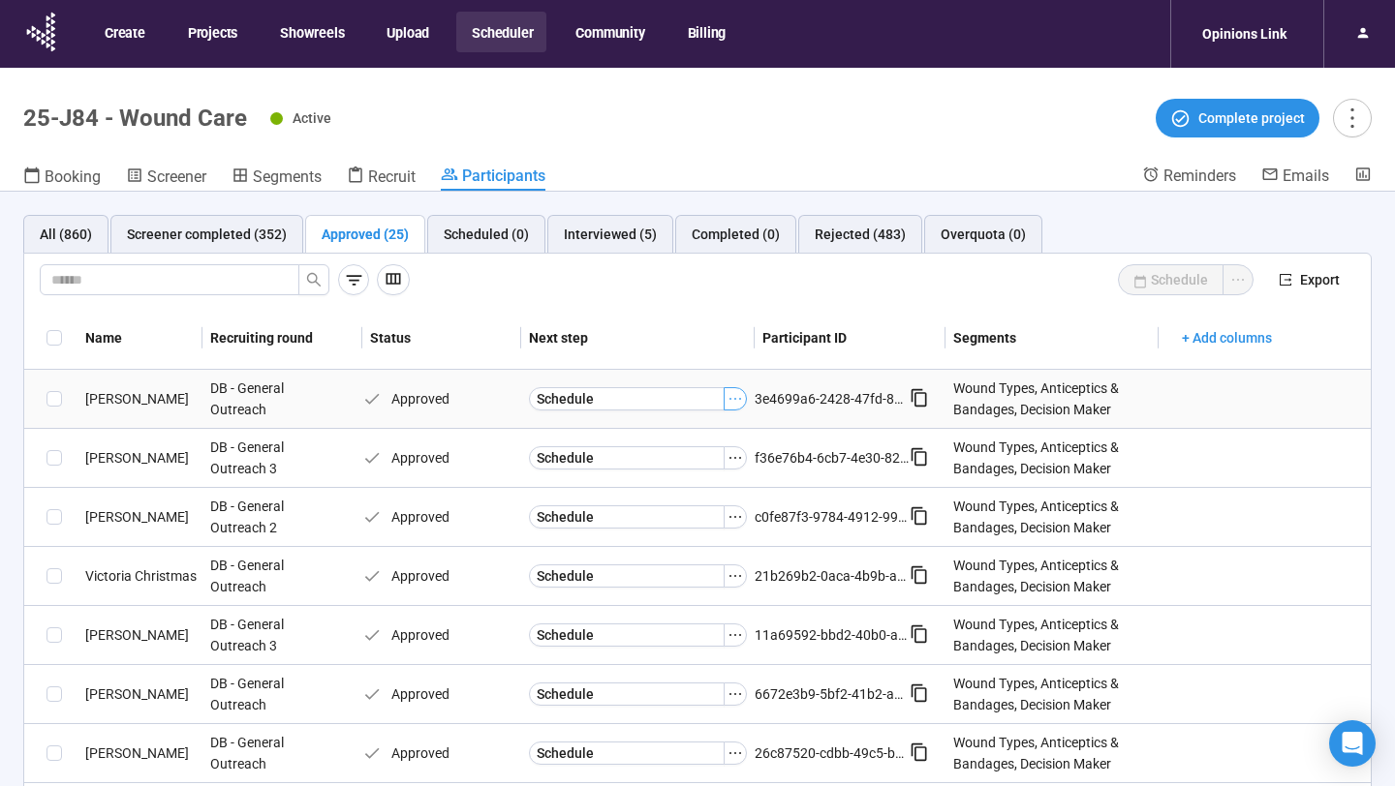
click at [737, 392] on icon "ellipsis" at bounding box center [734, 398] width 15 height 15
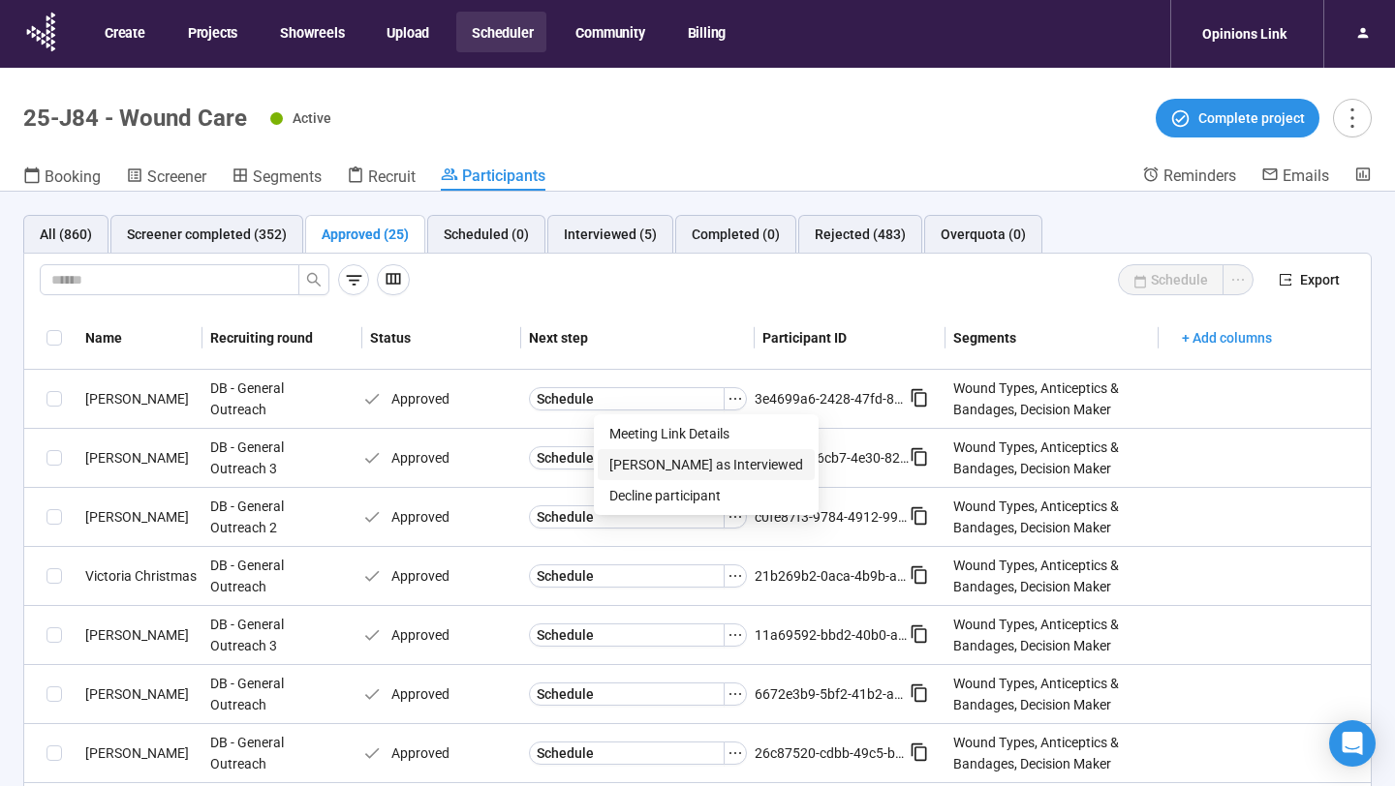
click at [696, 458] on span "Mark as Interviewed" at bounding box center [706, 464] width 194 height 21
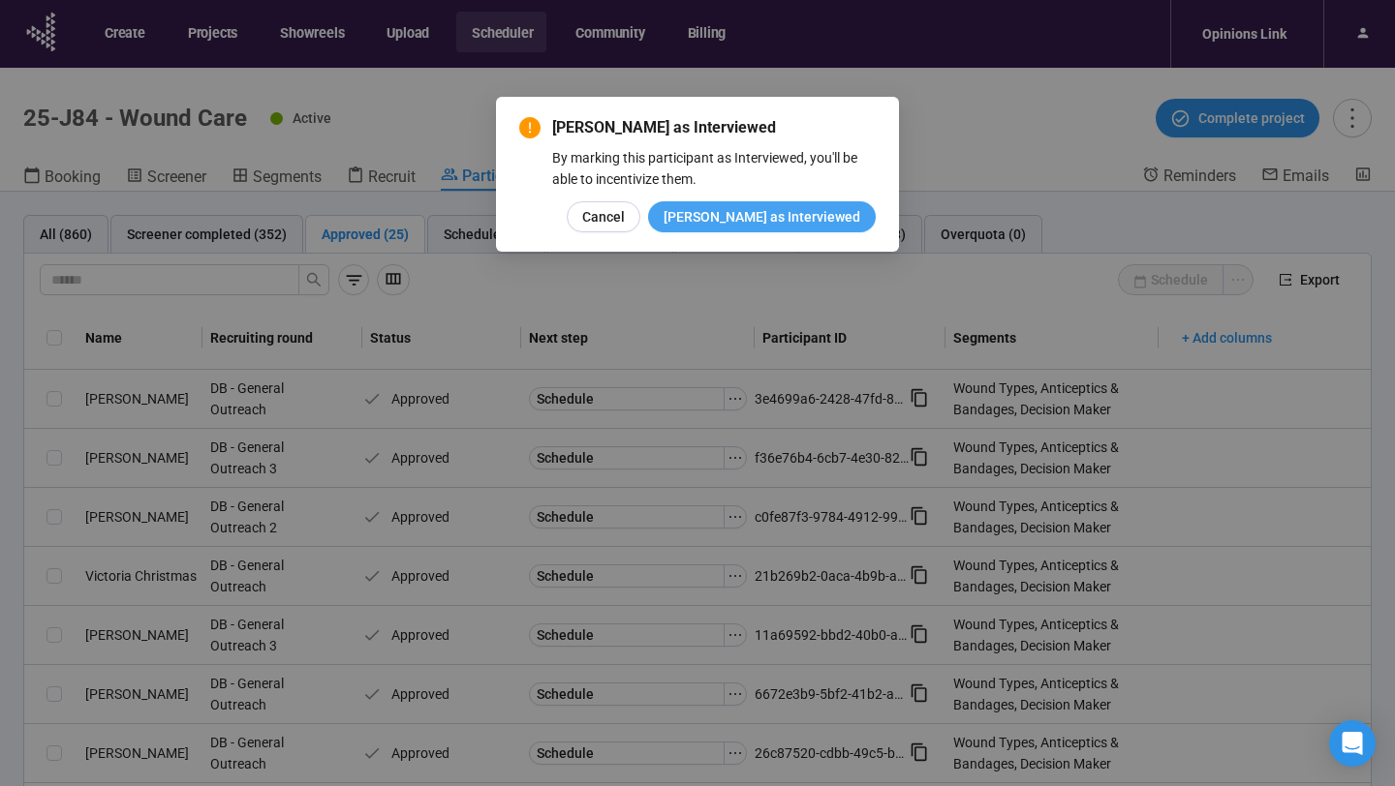
click at [791, 221] on span "Mark as Interviewed" at bounding box center [761, 216] width 197 height 21
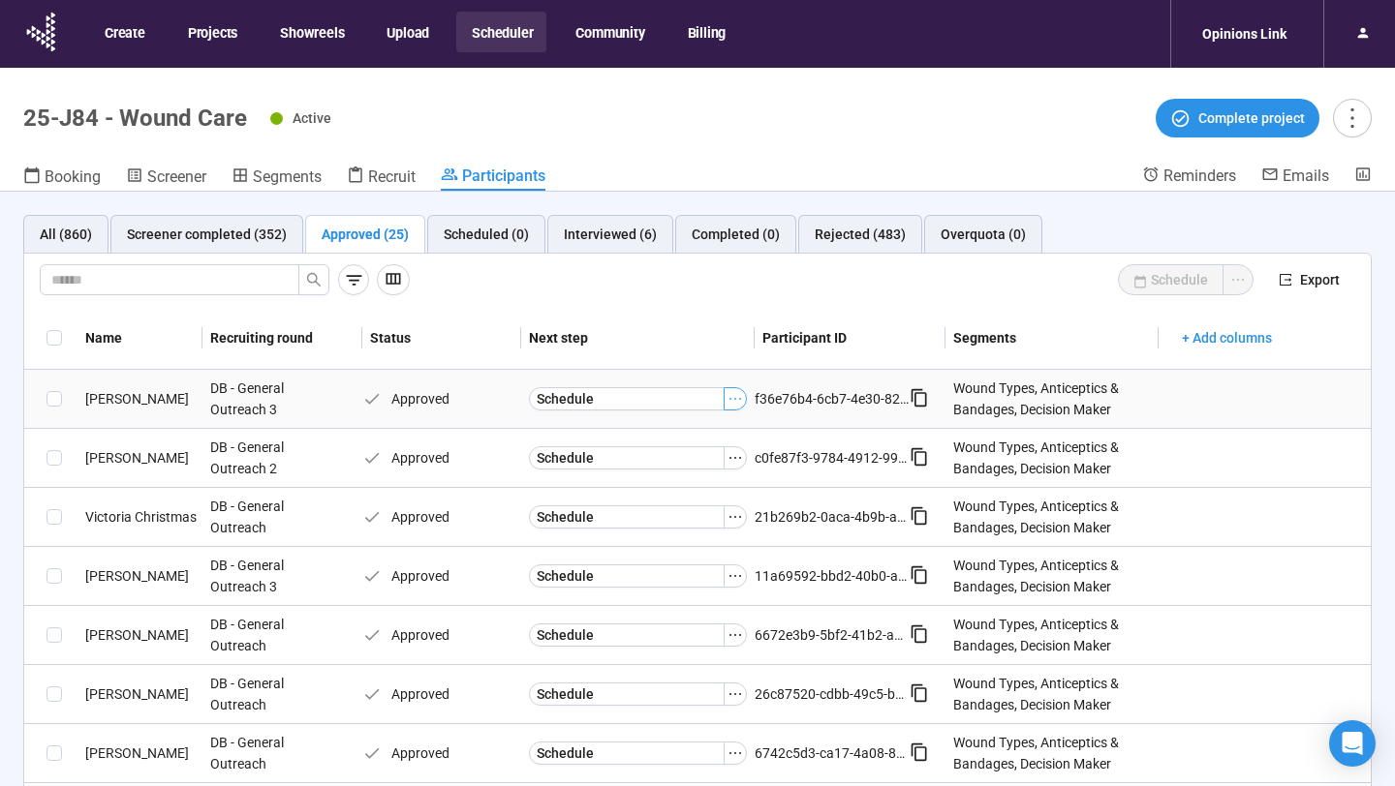
click at [728, 399] on icon "ellipsis" at bounding box center [734, 398] width 15 height 15
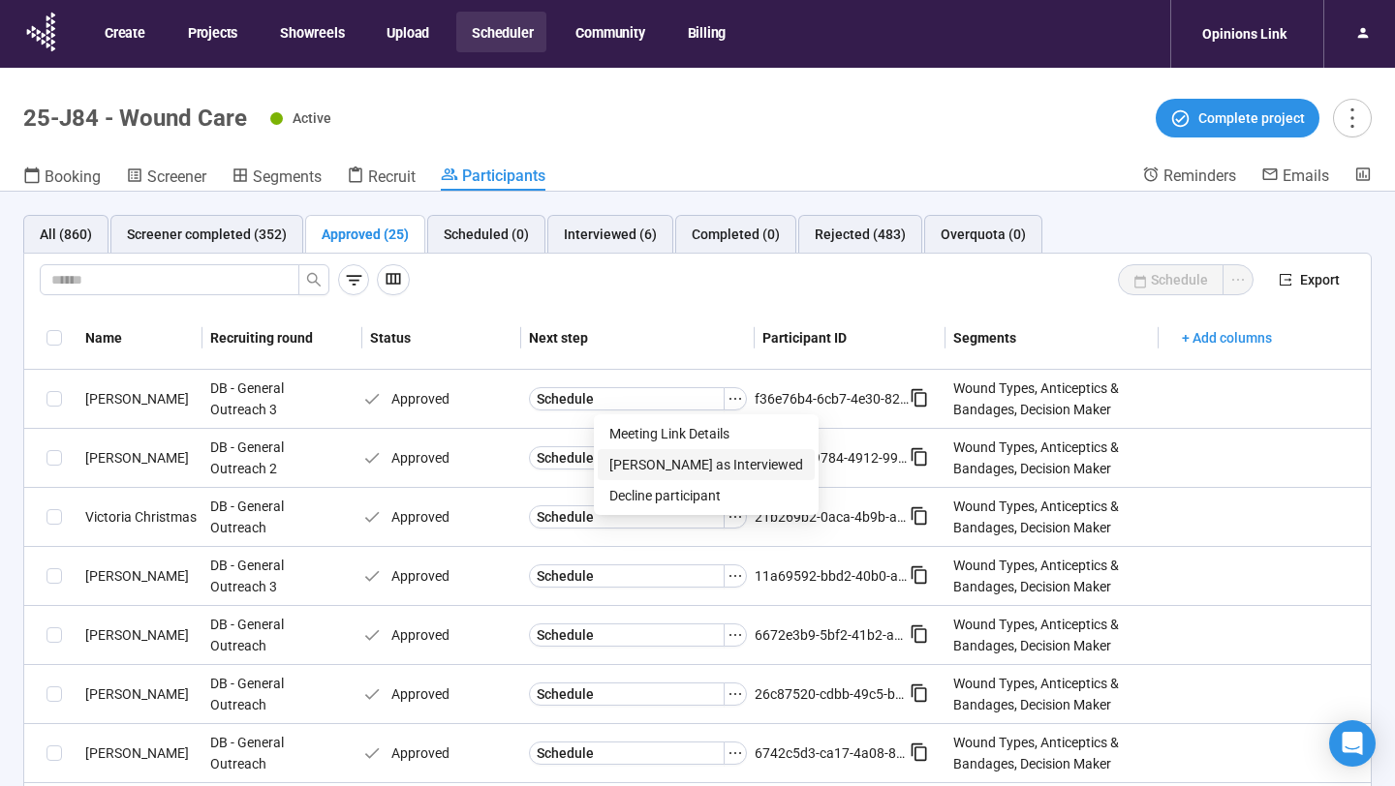
click at [687, 457] on span "Mark as Interviewed" at bounding box center [706, 464] width 194 height 21
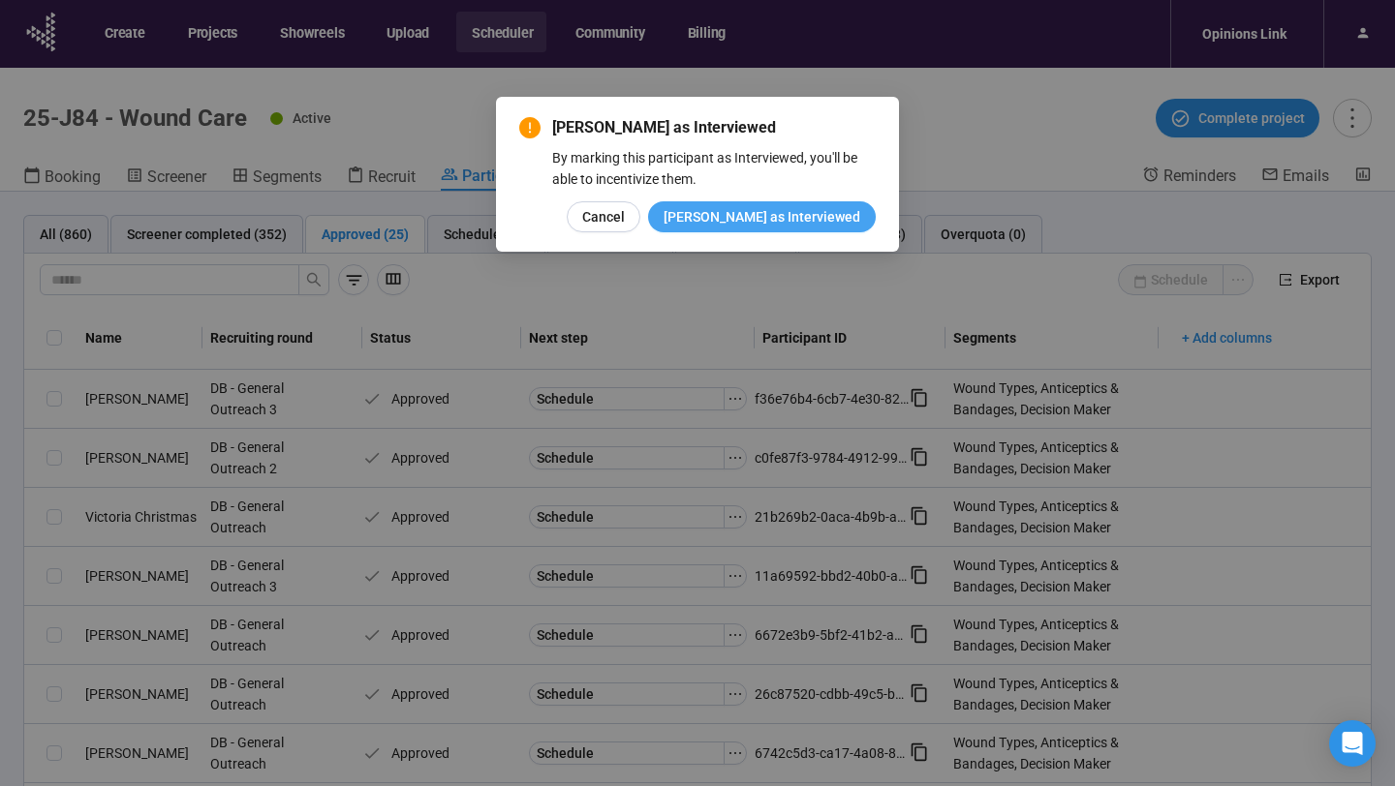
click at [788, 217] on span "Mark as Interviewed" at bounding box center [761, 216] width 197 height 21
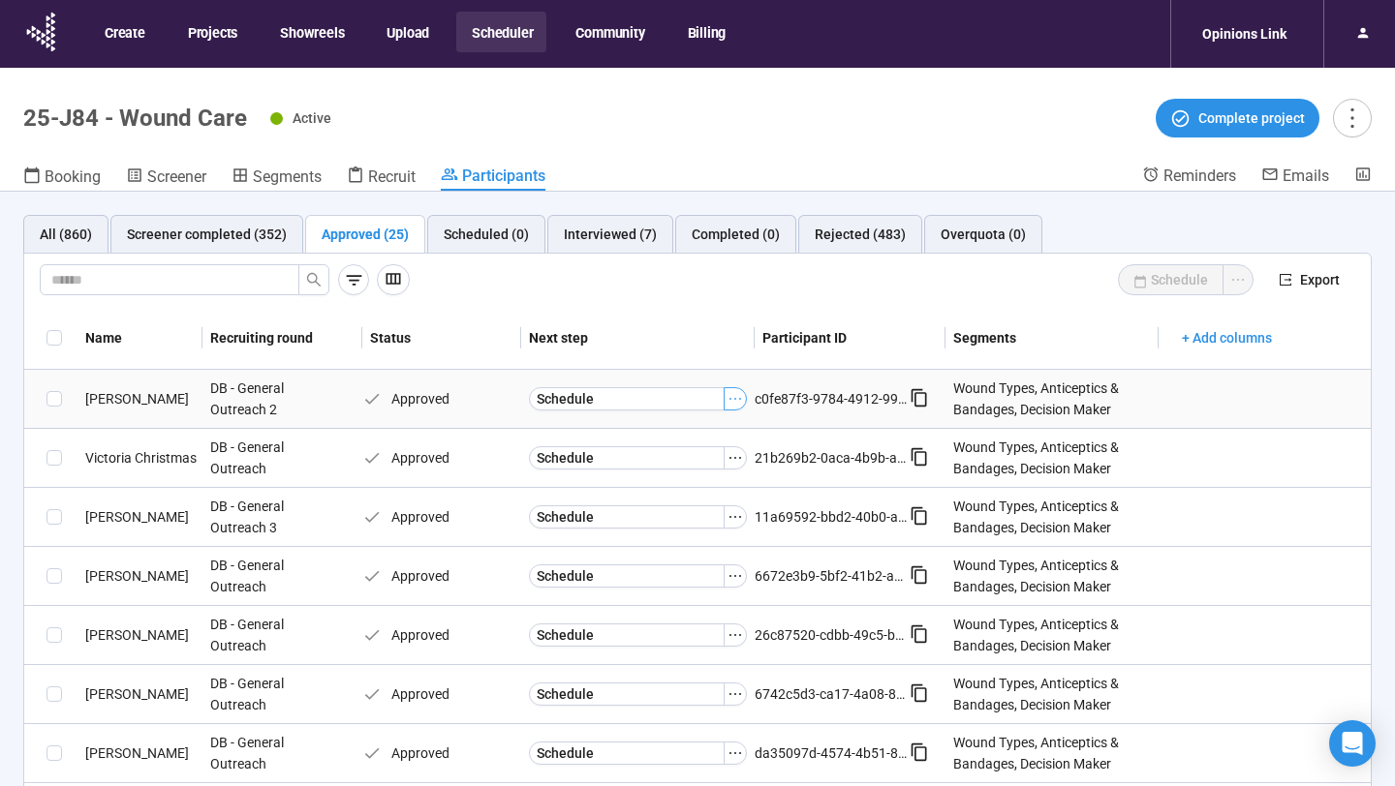
click at [740, 395] on icon "ellipsis" at bounding box center [734, 398] width 15 height 15
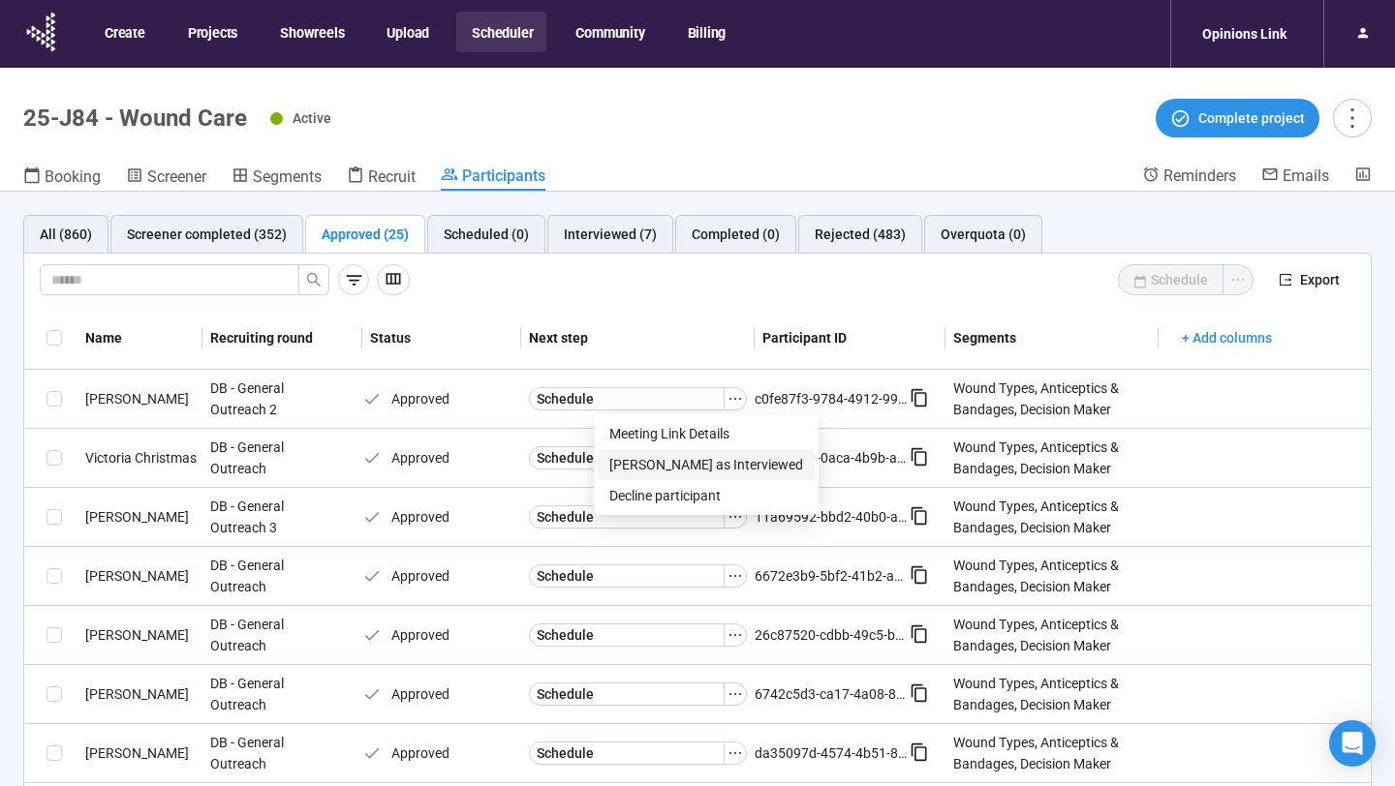
click at [692, 466] on span "Mark as Interviewed" at bounding box center [706, 464] width 194 height 21
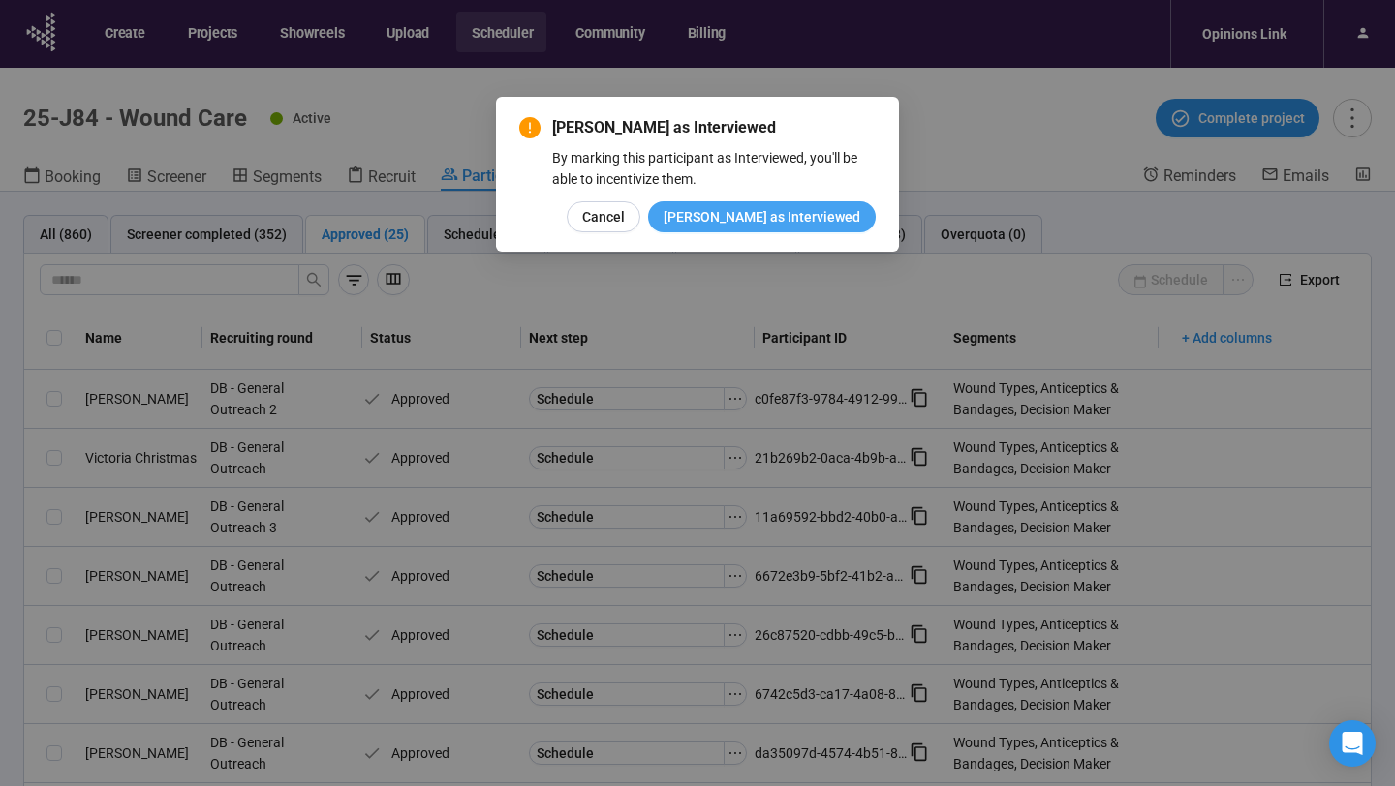
click at [778, 223] on span "Mark as Interviewed" at bounding box center [761, 216] width 197 height 21
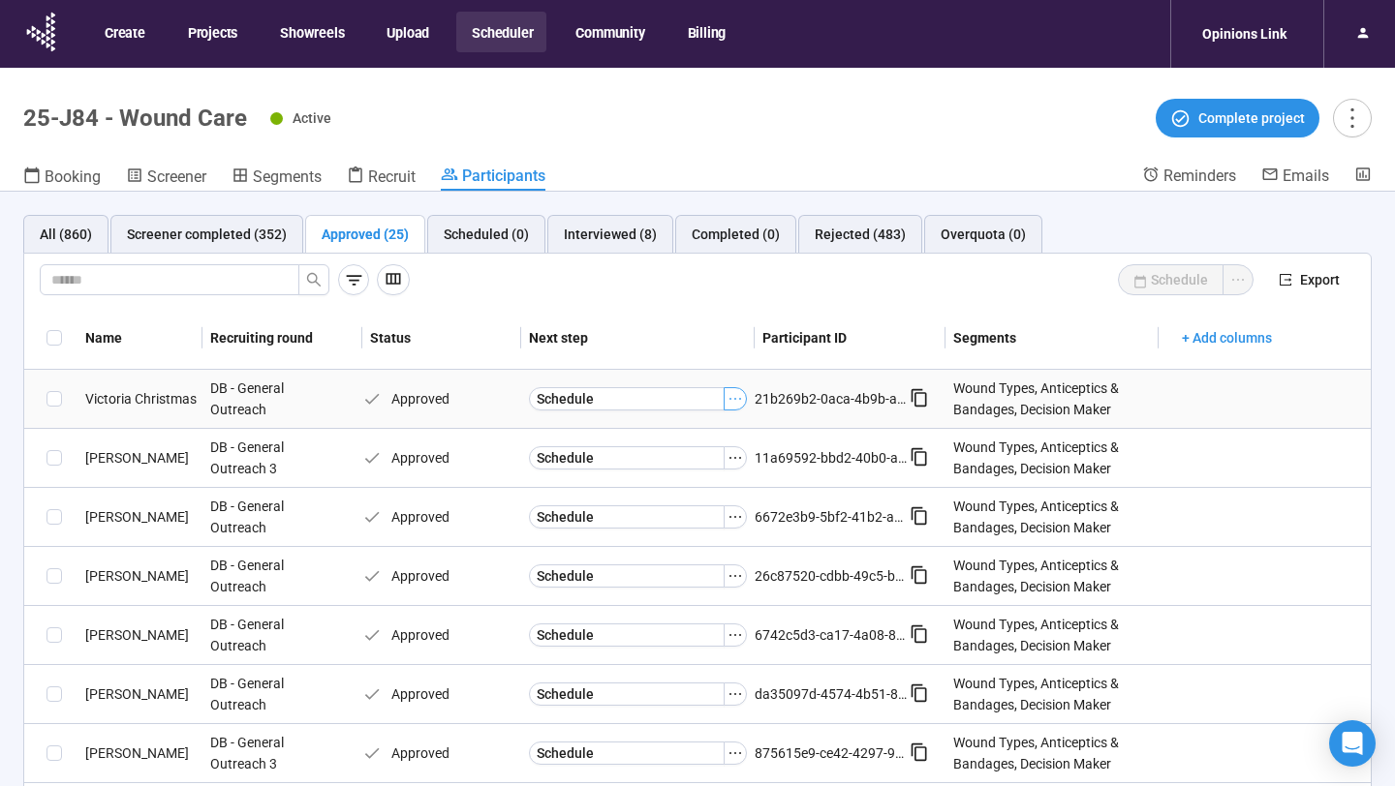
click at [732, 392] on icon "ellipsis" at bounding box center [734, 398] width 15 height 15
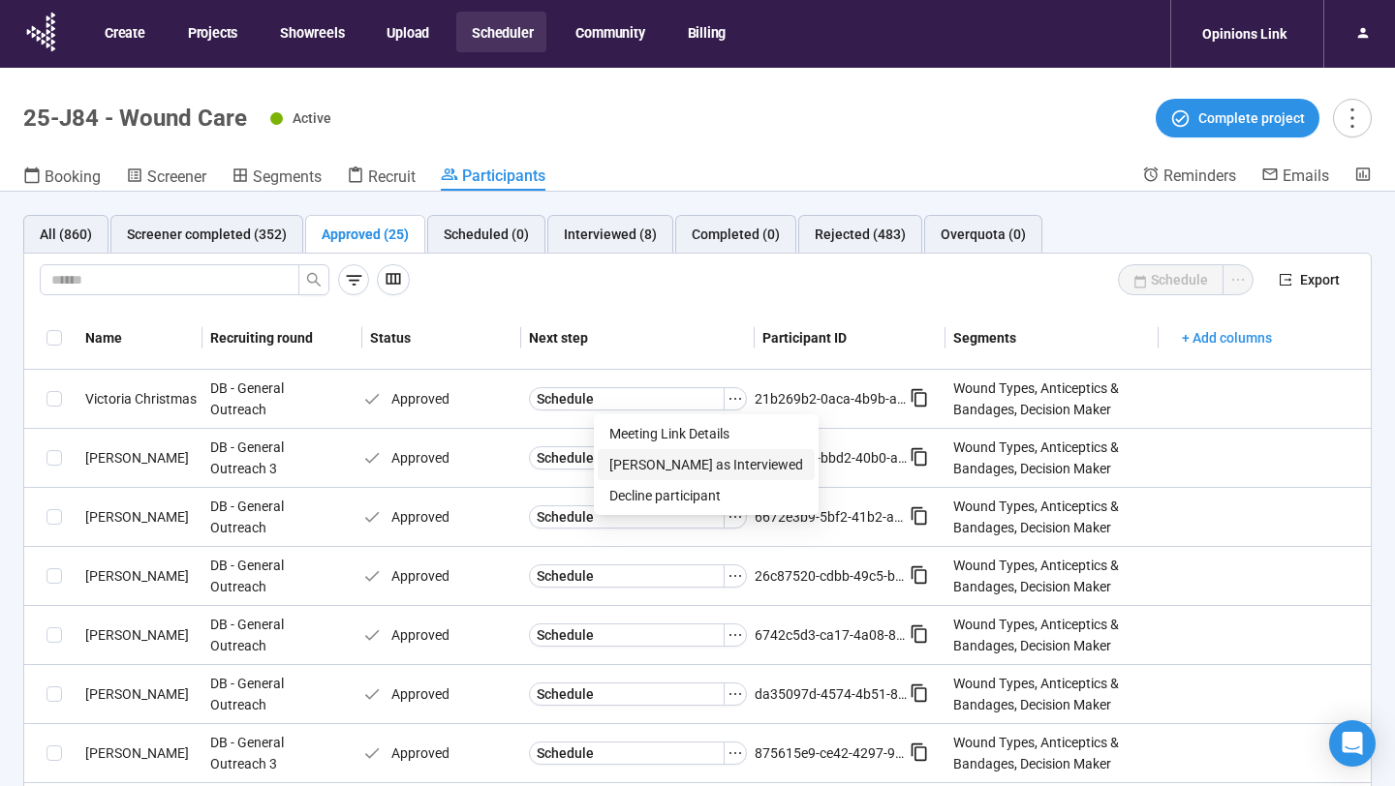
click at [708, 451] on li "Mark as Interviewed" at bounding box center [706, 464] width 217 height 31
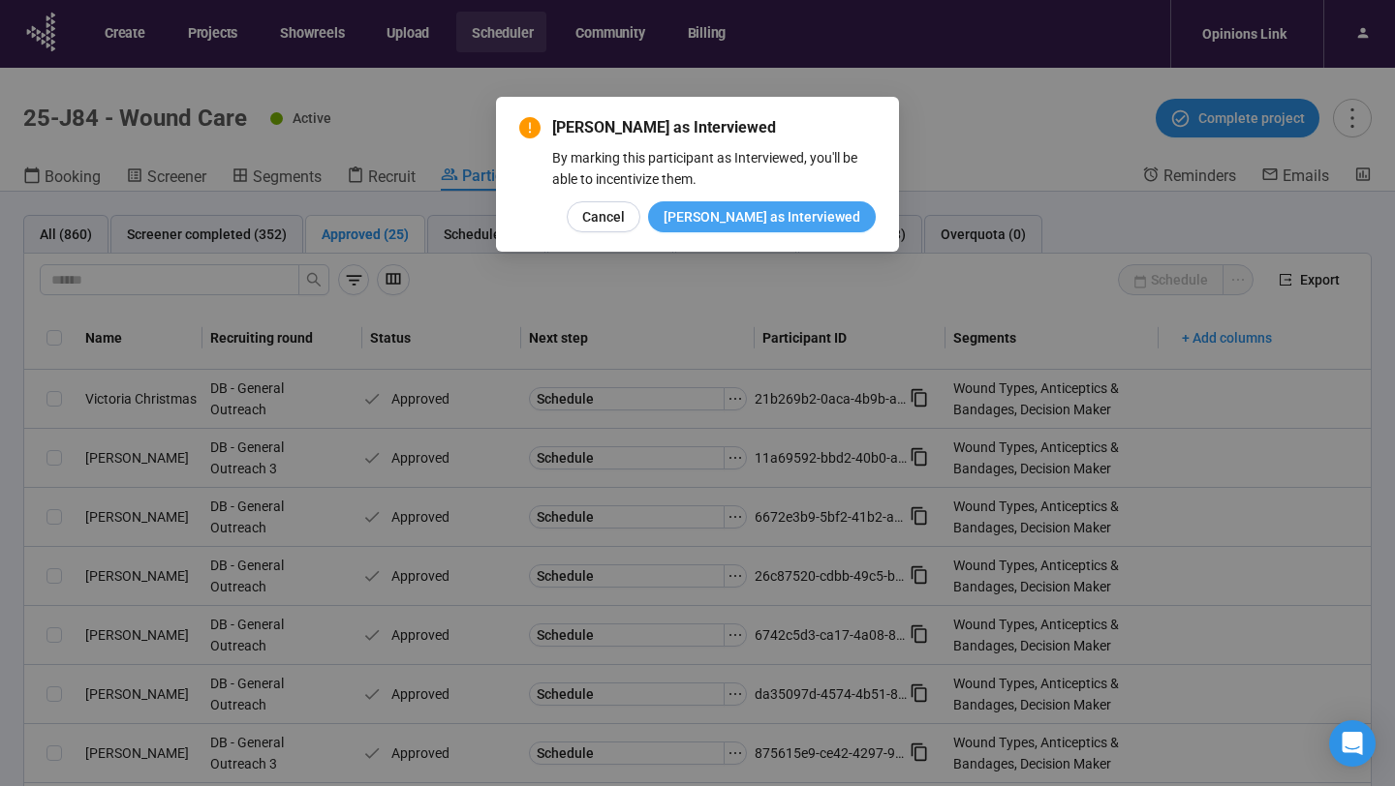
click at [814, 222] on span "Mark as Interviewed" at bounding box center [761, 216] width 197 height 21
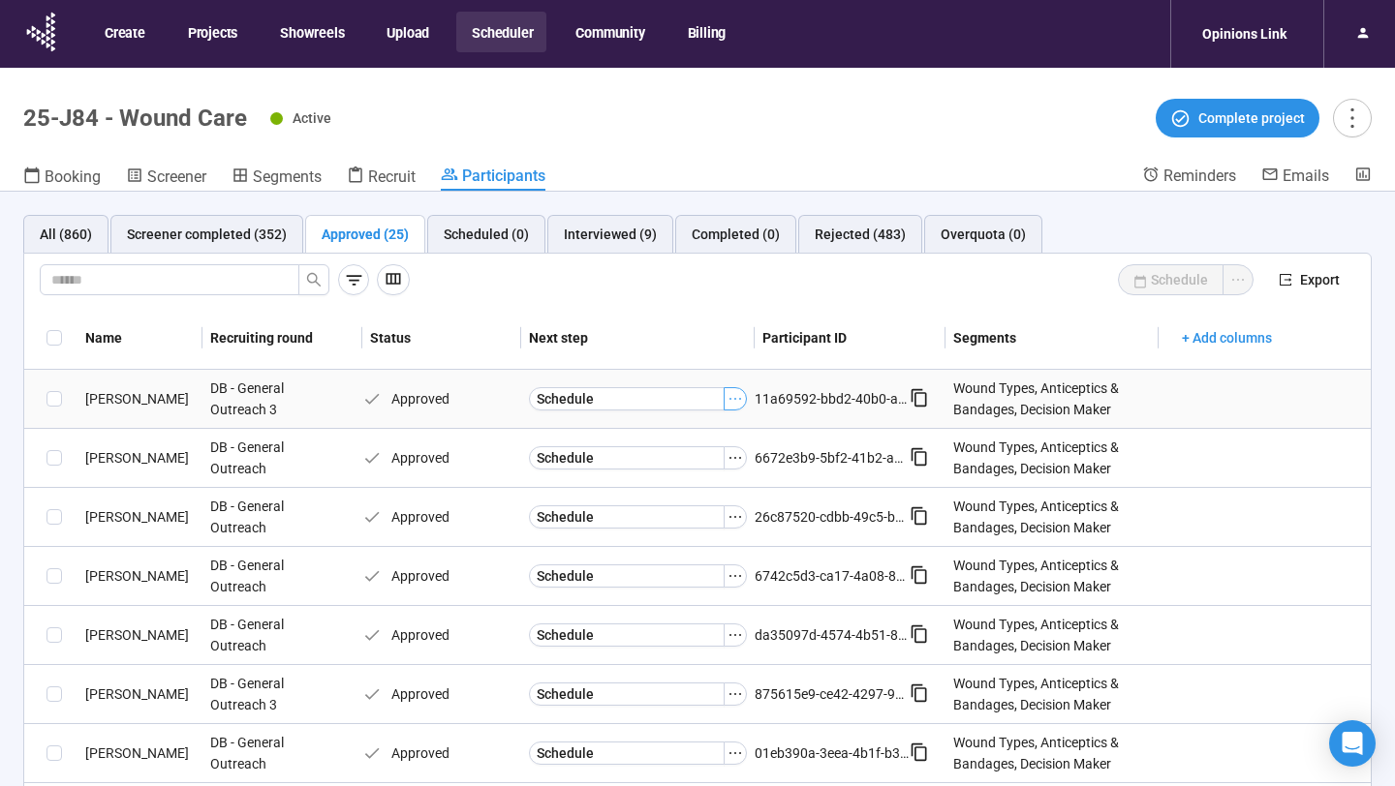
click at [730, 398] on icon "ellipsis" at bounding box center [735, 399] width 12 height 2
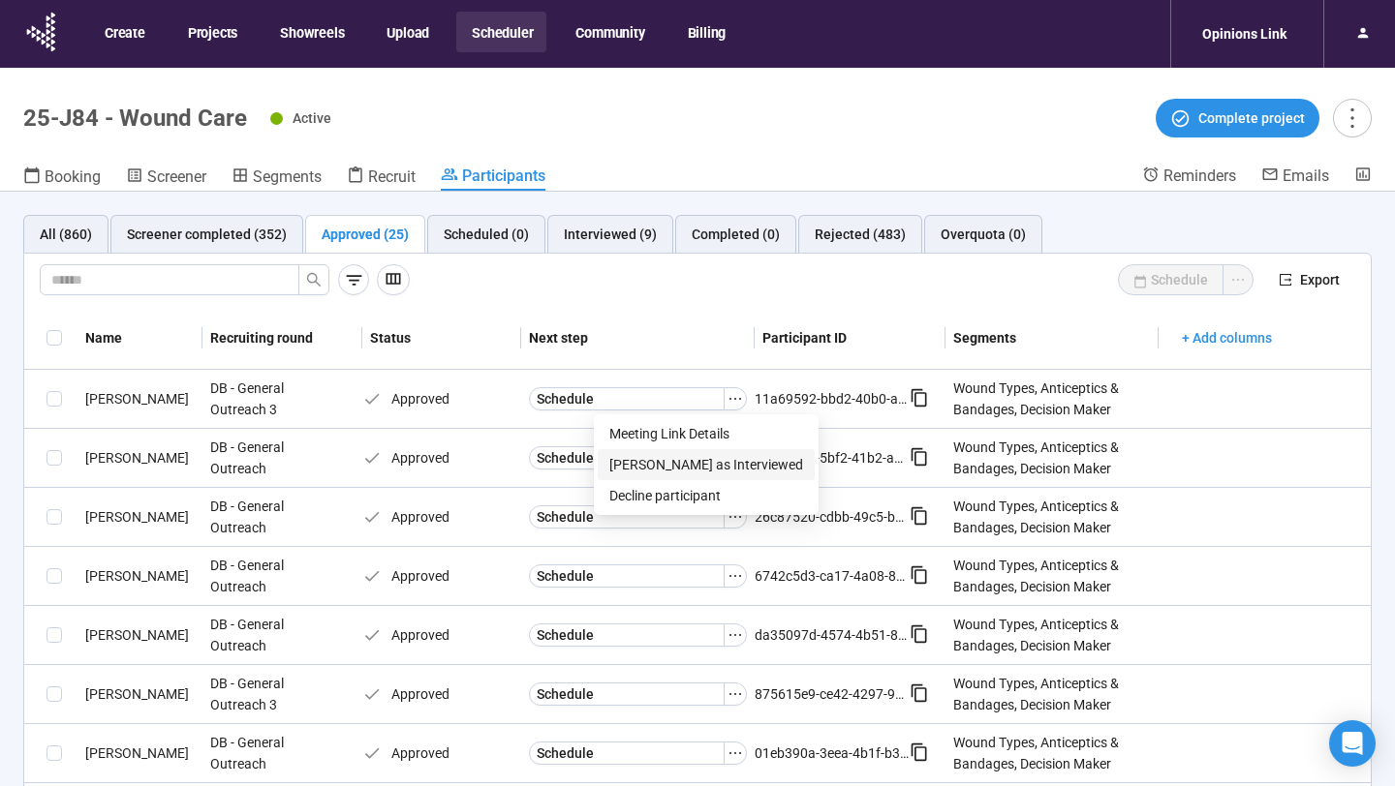
click at [692, 460] on span "Mark as Interviewed" at bounding box center [706, 464] width 194 height 21
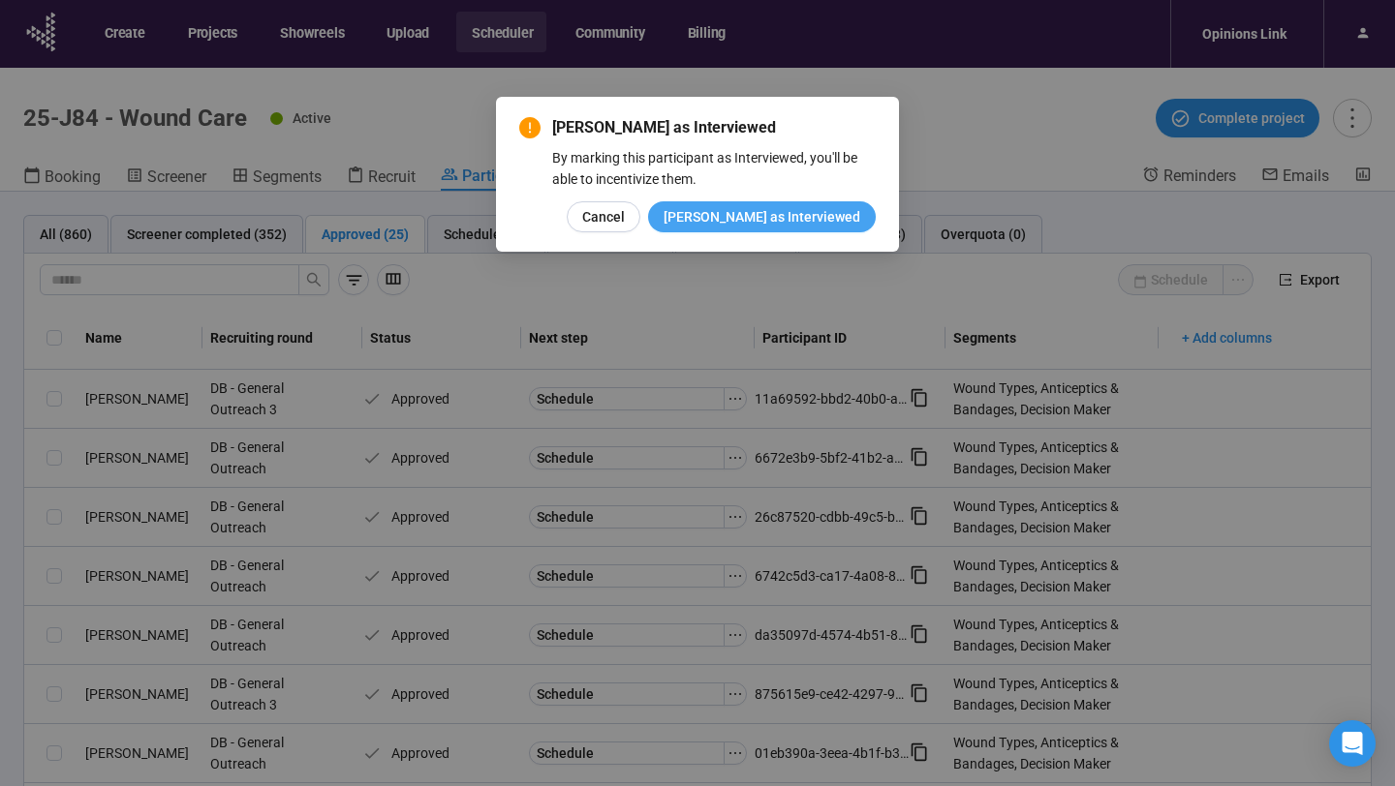
click at [774, 223] on span "Mark as Interviewed" at bounding box center [761, 216] width 197 height 21
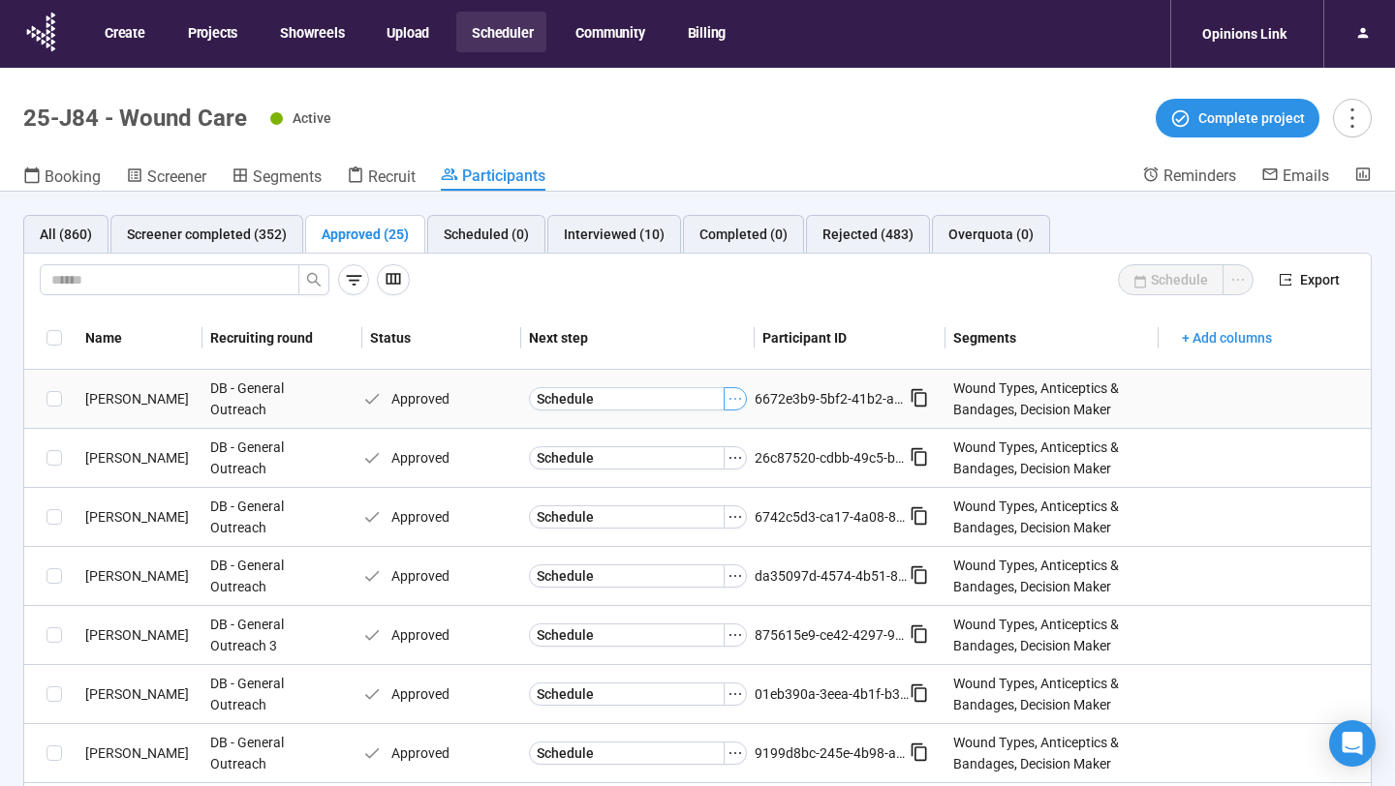
click at [733, 406] on icon "ellipsis" at bounding box center [734, 398] width 15 height 15
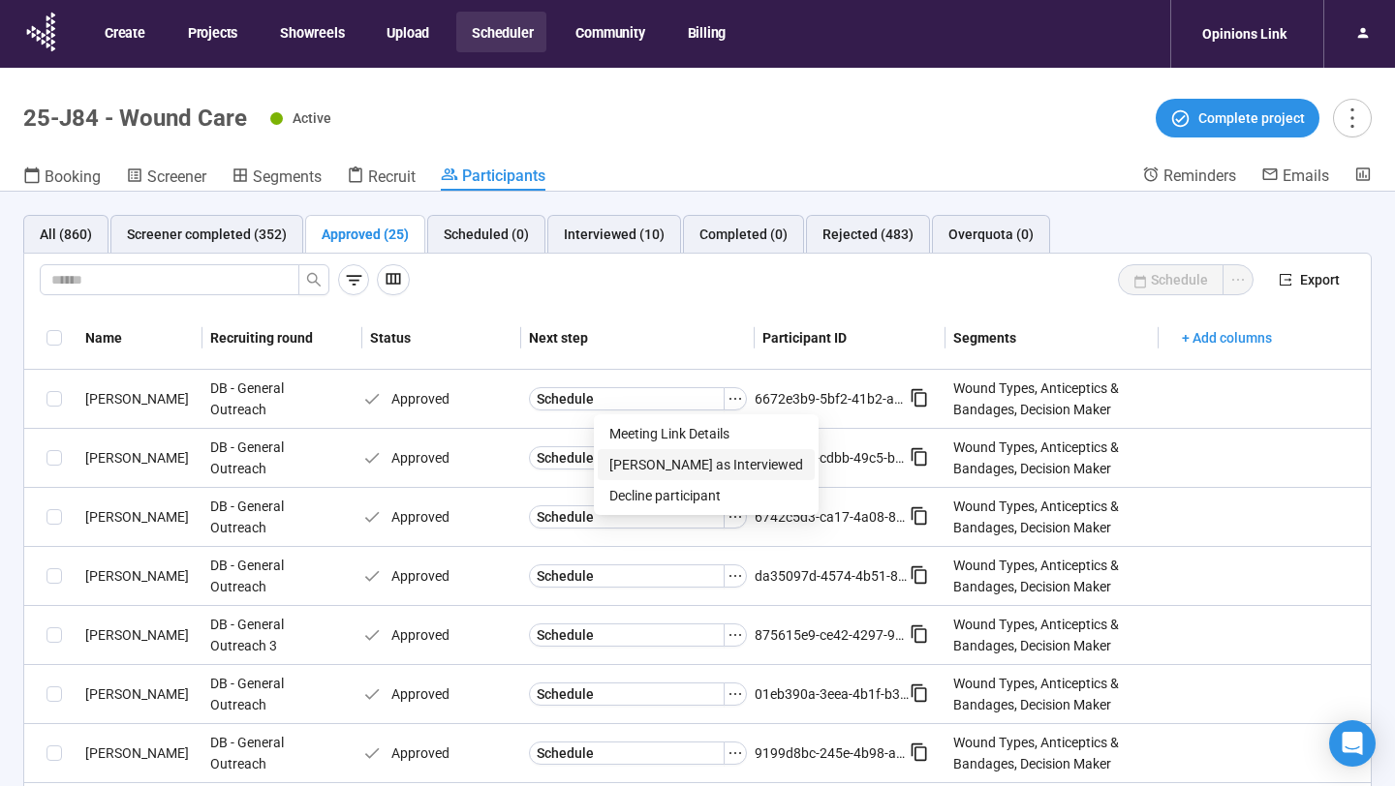
click at [703, 463] on span "Mark as Interviewed" at bounding box center [706, 464] width 194 height 21
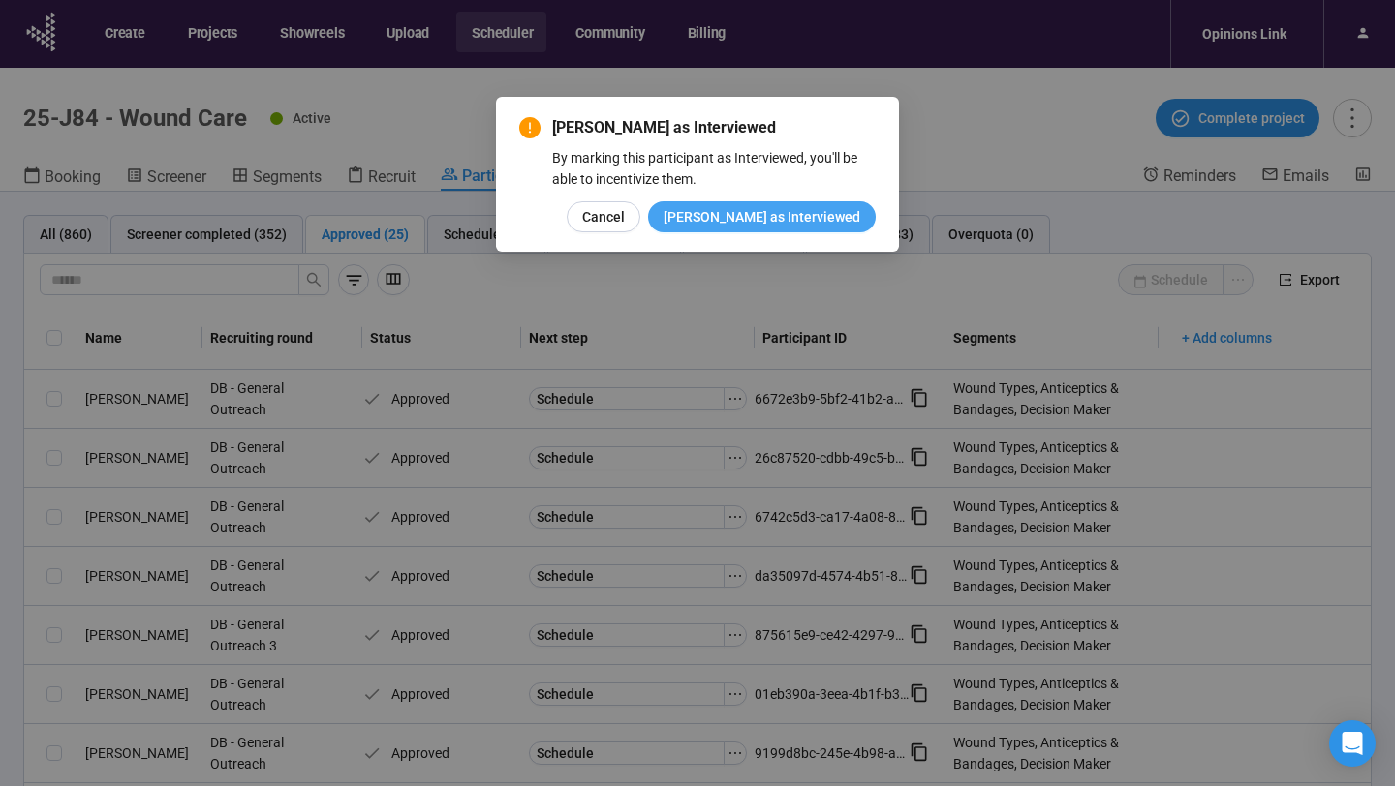
click at [770, 211] on span "Mark as Interviewed" at bounding box center [761, 216] width 197 height 21
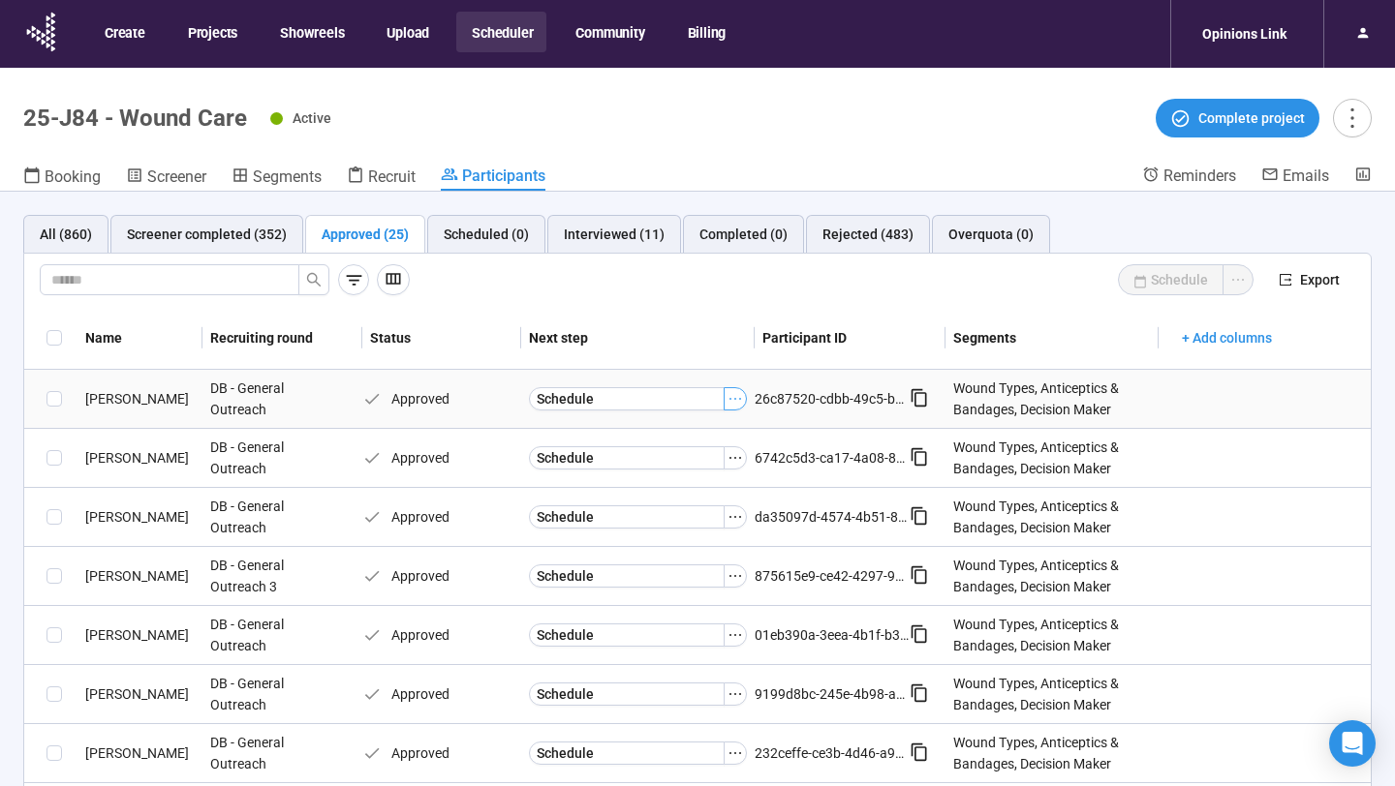
click at [729, 399] on icon "ellipsis" at bounding box center [735, 399] width 12 height 2
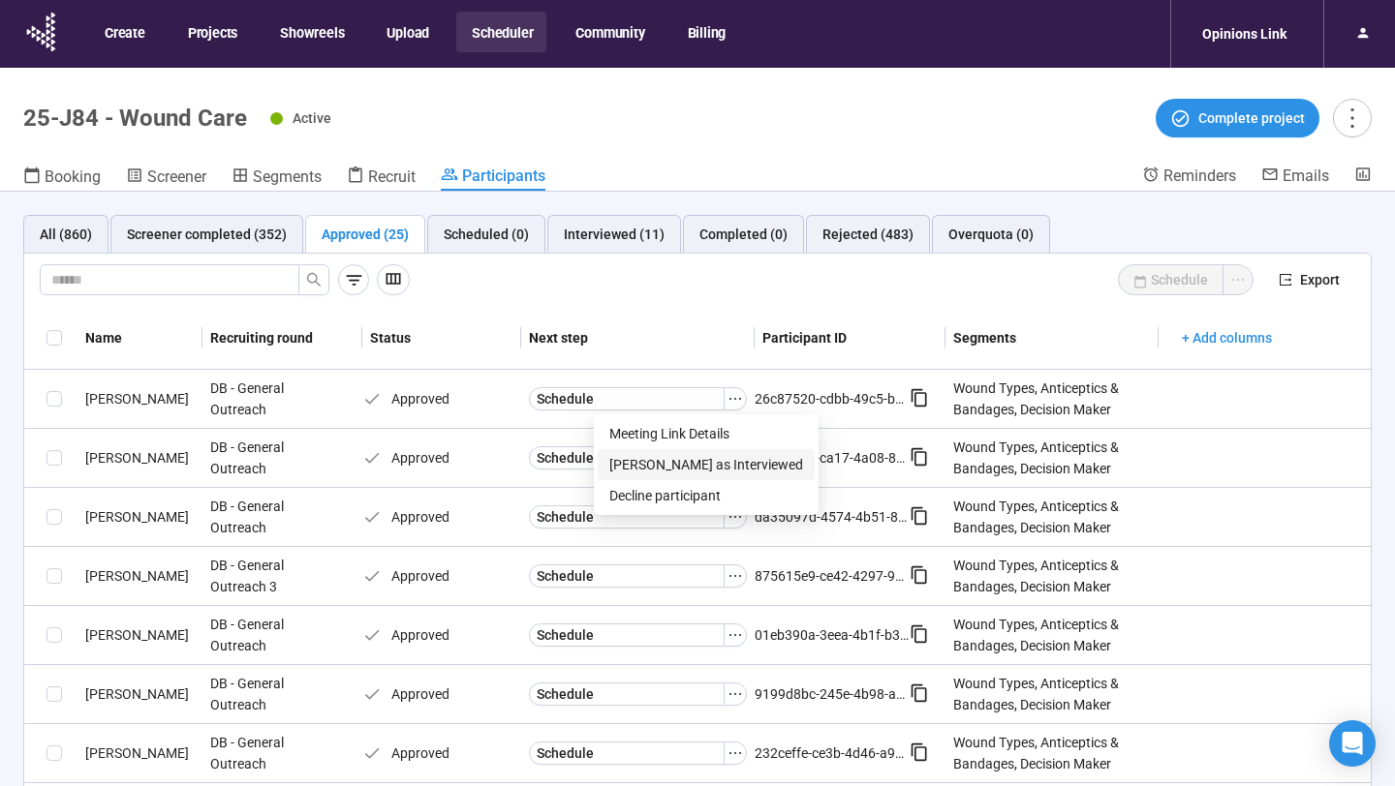
click at [673, 470] on span "Mark as Interviewed" at bounding box center [706, 464] width 194 height 21
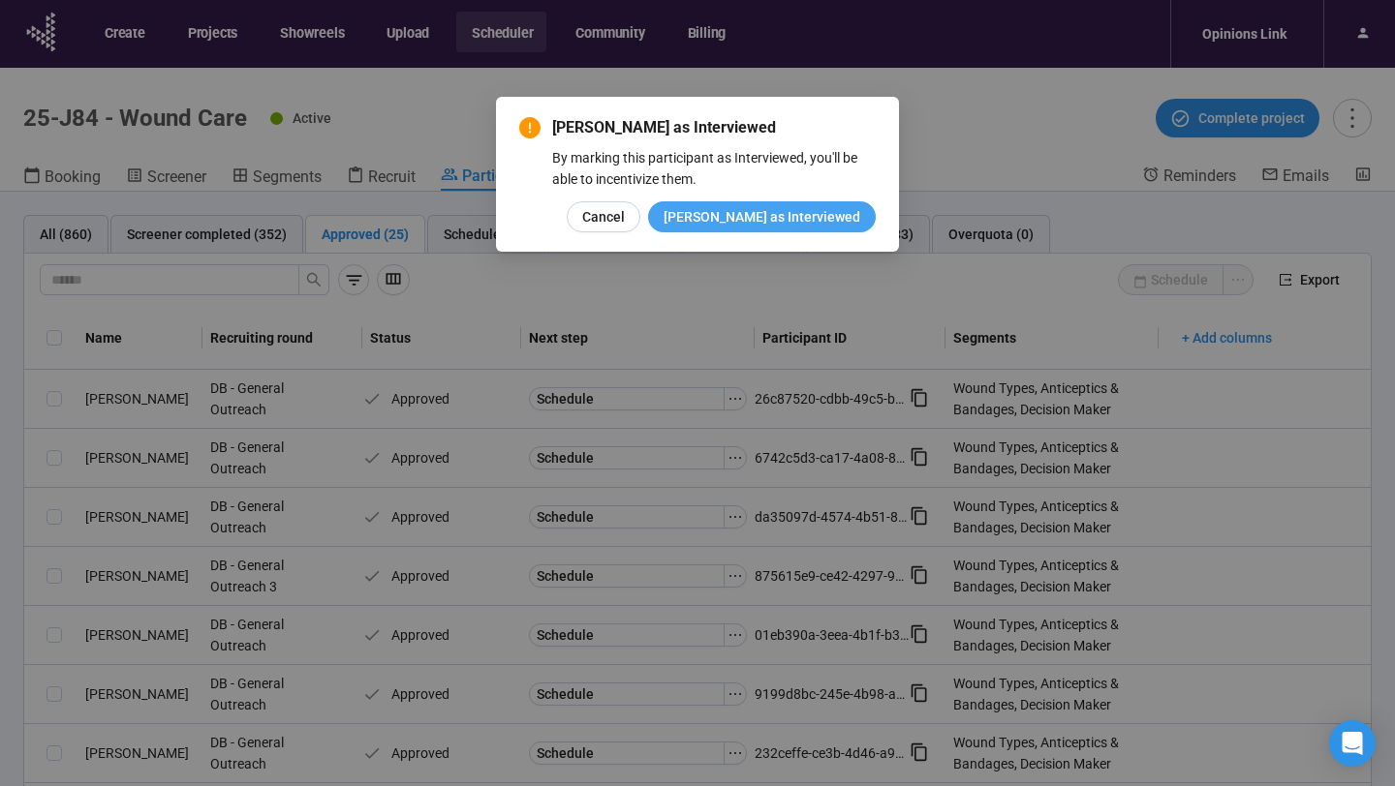
click at [768, 225] on span "Mark as Interviewed" at bounding box center [761, 216] width 197 height 21
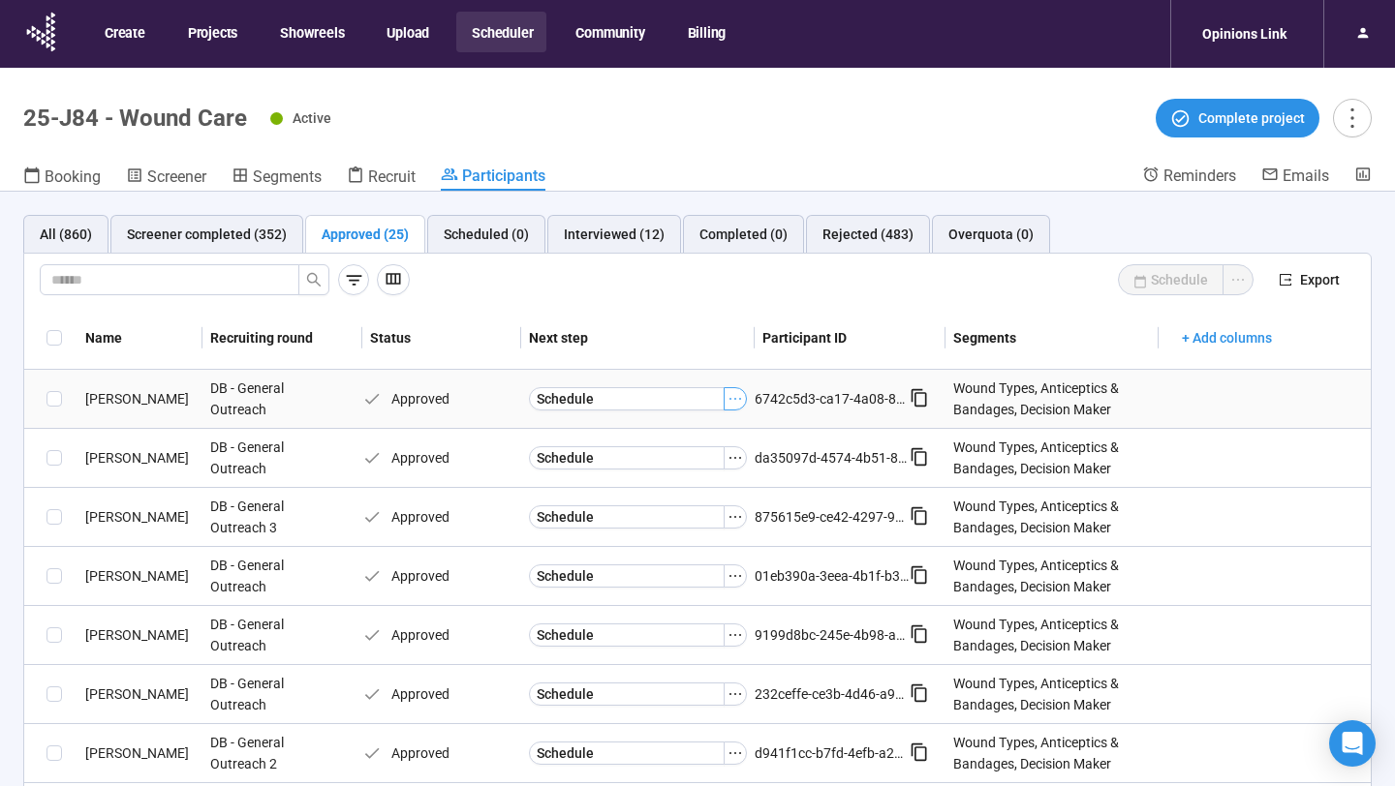
click at [734, 397] on icon "ellipsis" at bounding box center [734, 398] width 15 height 15
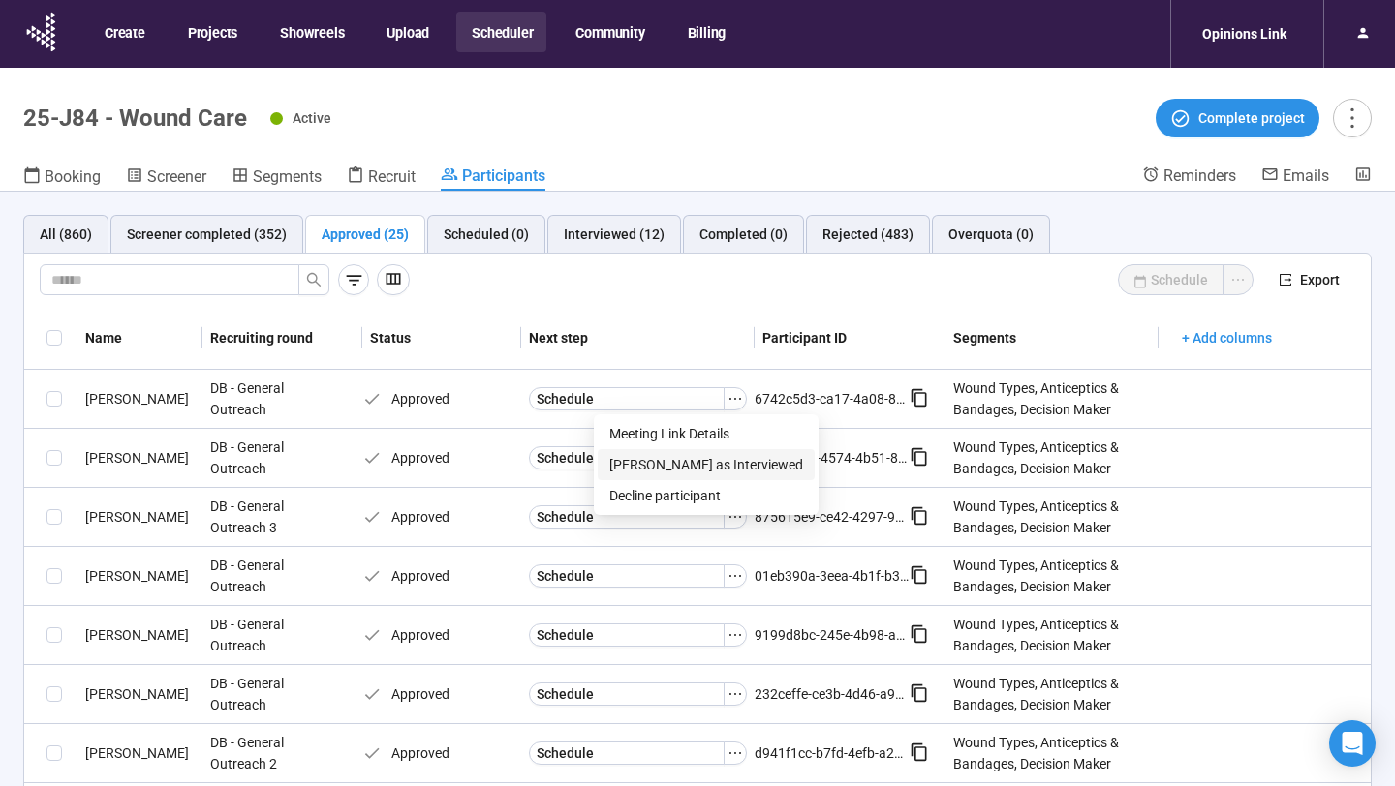
click at [712, 463] on span "Mark as Interviewed" at bounding box center [706, 464] width 194 height 21
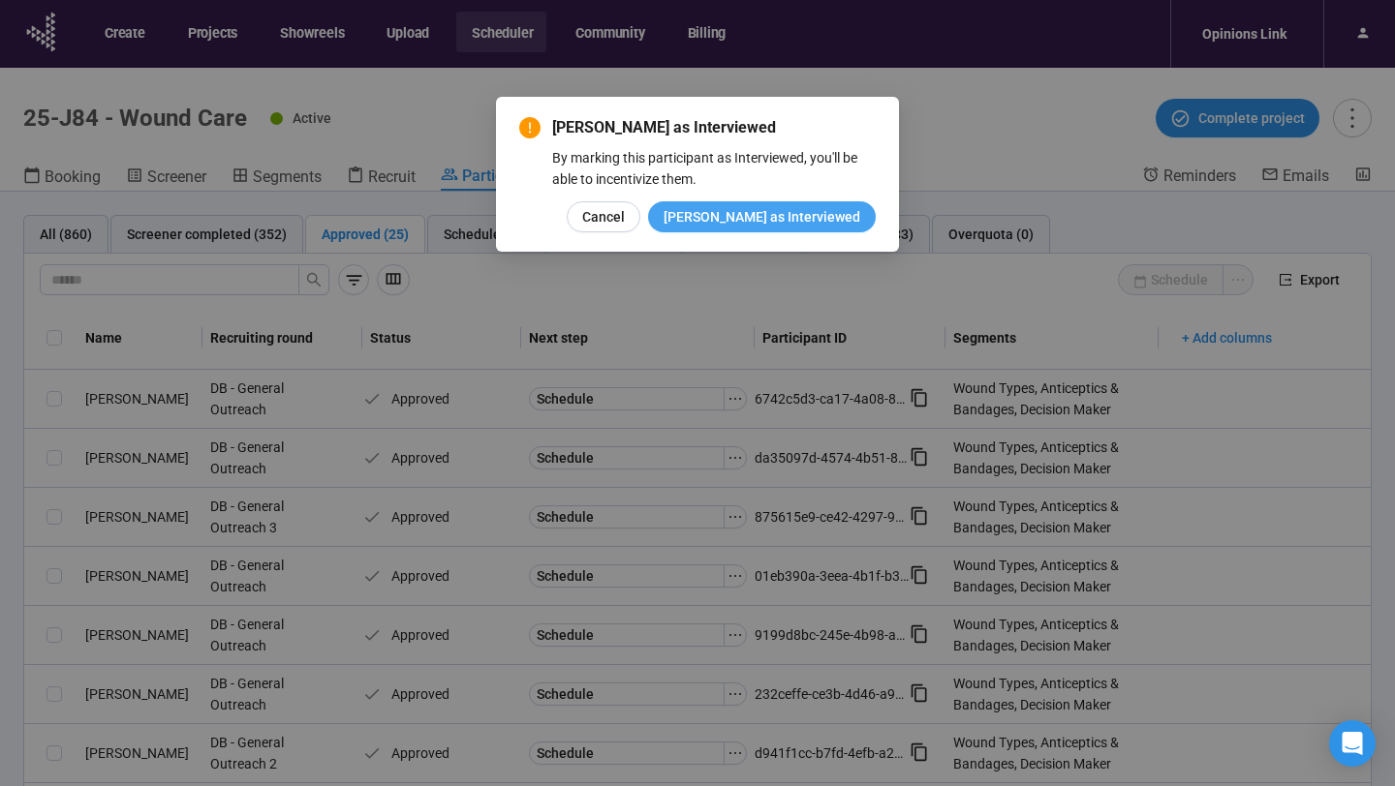
click at [785, 225] on span "Mark as Interviewed" at bounding box center [761, 216] width 197 height 21
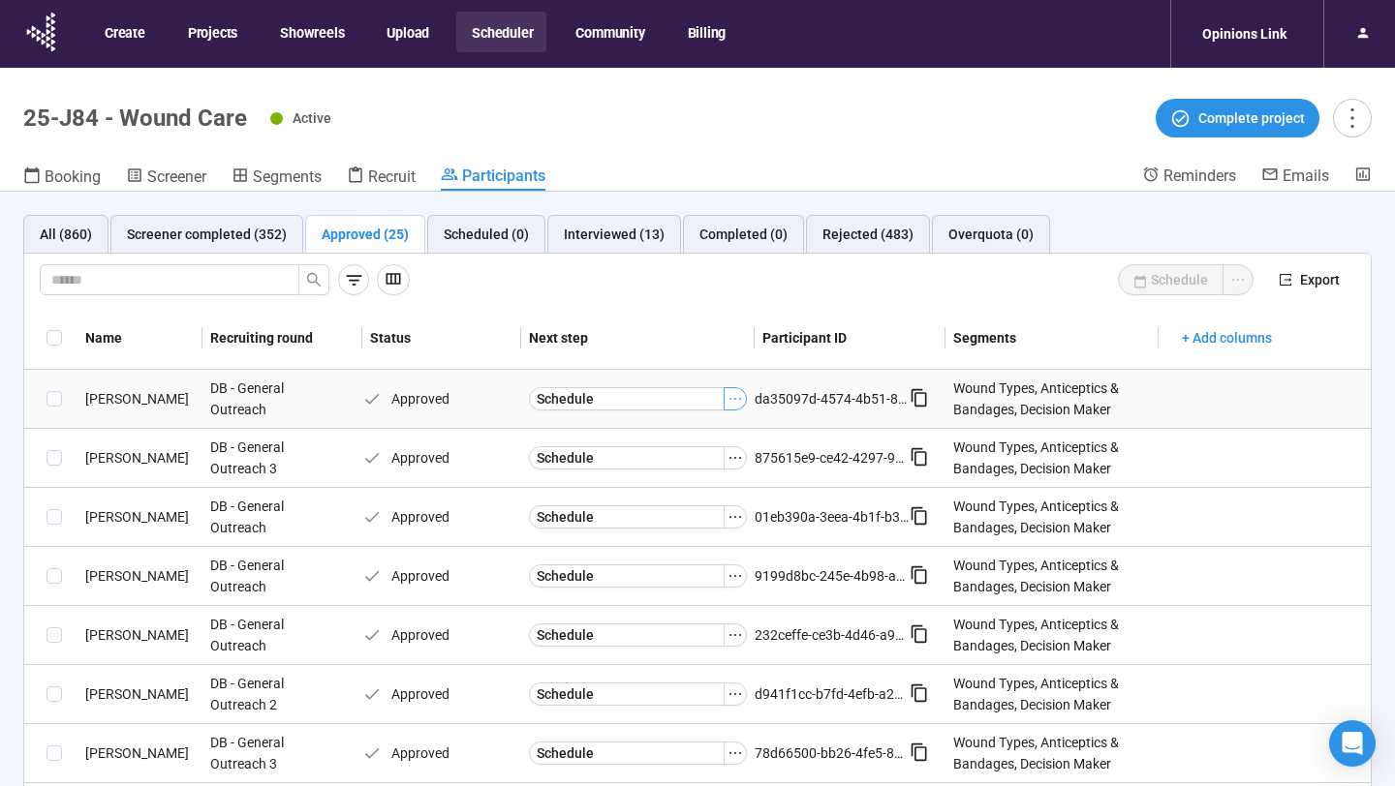
click at [738, 398] on icon "ellipsis" at bounding box center [734, 398] width 15 height 15
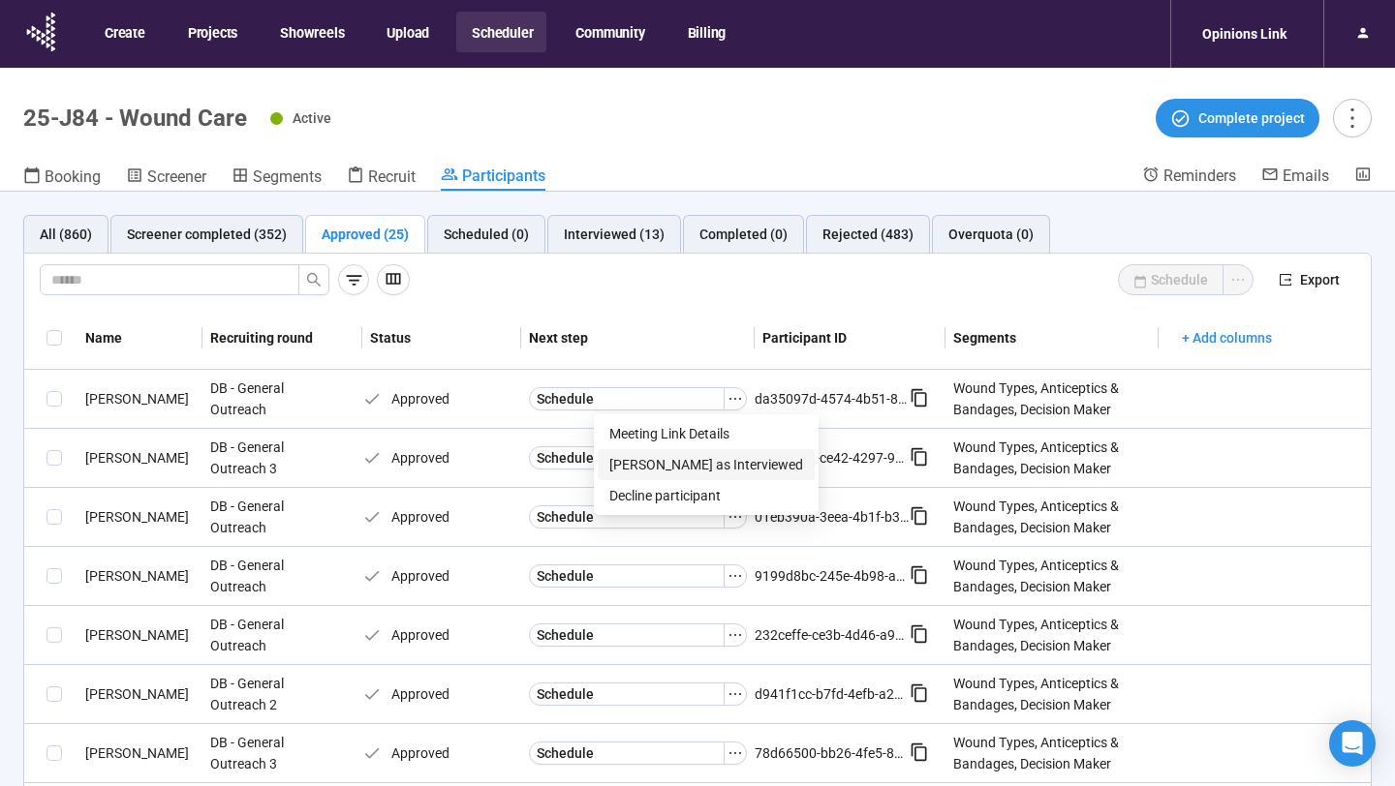
click at [699, 461] on span "Mark as Interviewed" at bounding box center [706, 464] width 194 height 21
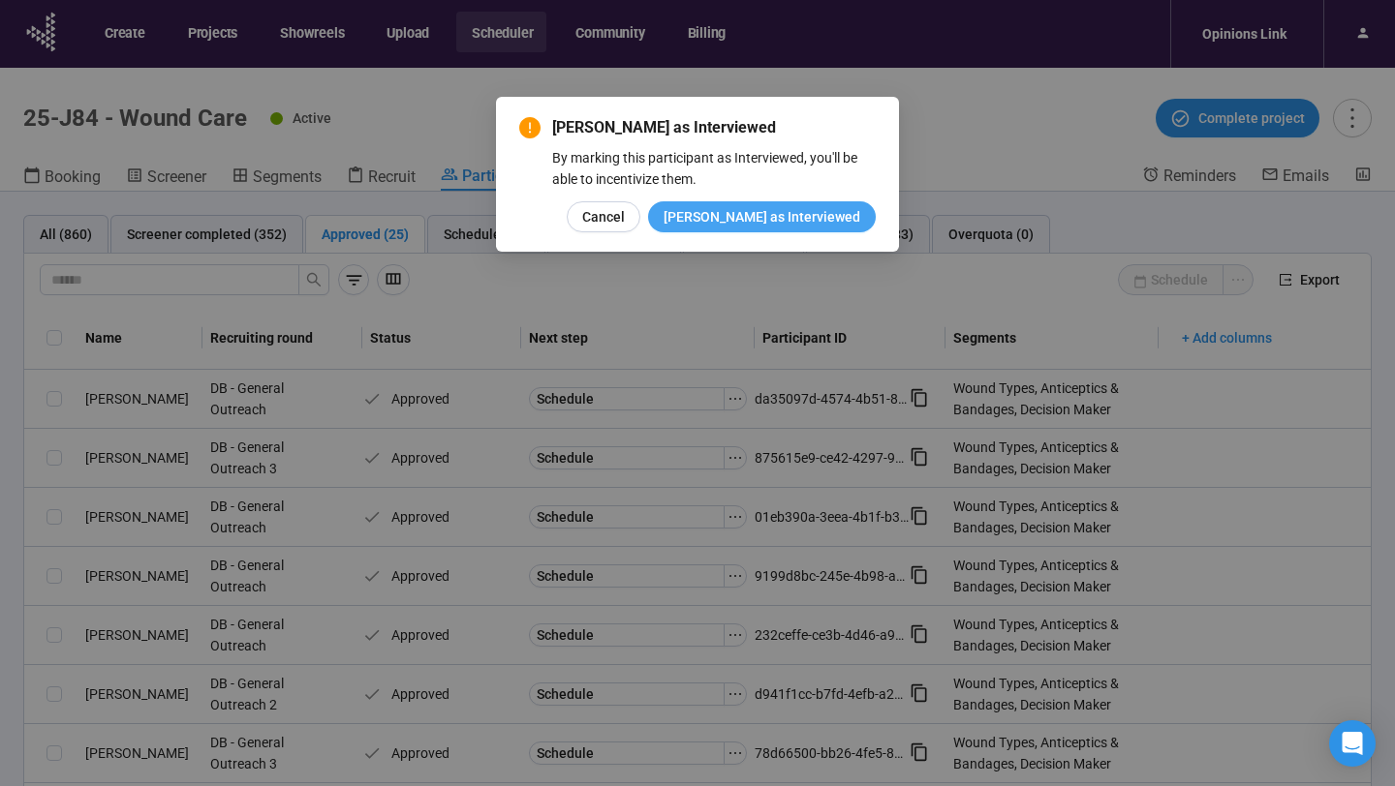
click at [790, 229] on button "Mark as Interviewed" at bounding box center [762, 216] width 228 height 31
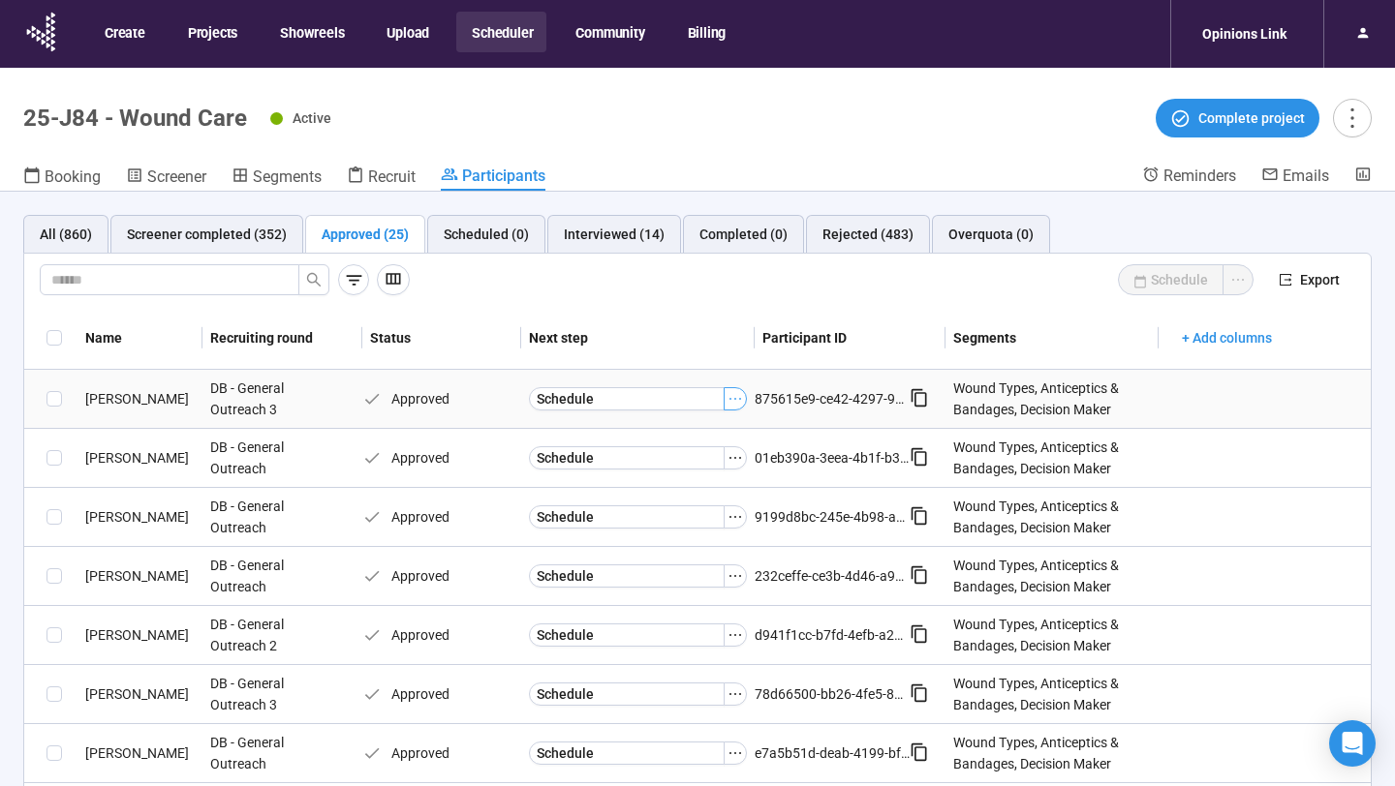
click at [735, 397] on icon "ellipsis" at bounding box center [734, 398] width 15 height 15
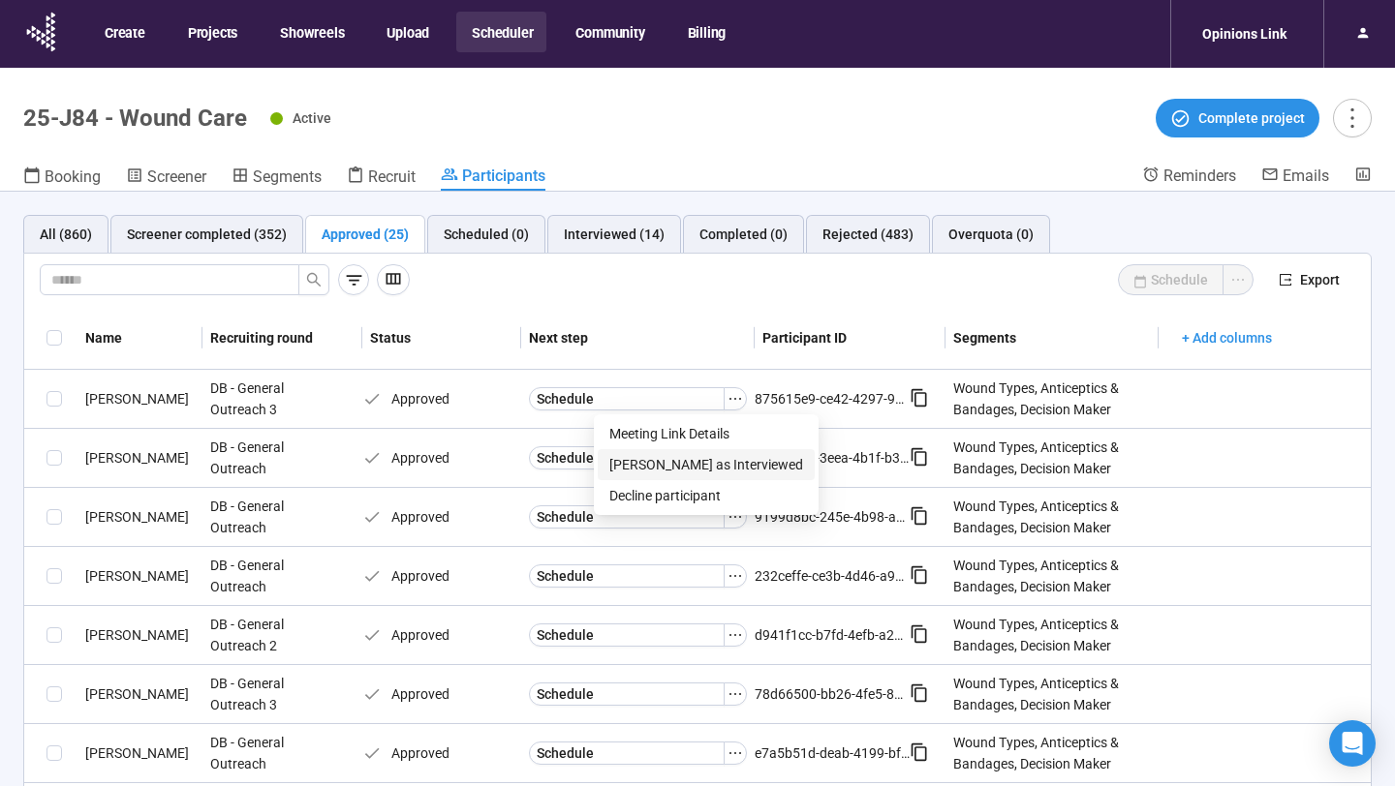
click at [687, 459] on span "Mark as Interviewed" at bounding box center [706, 464] width 194 height 21
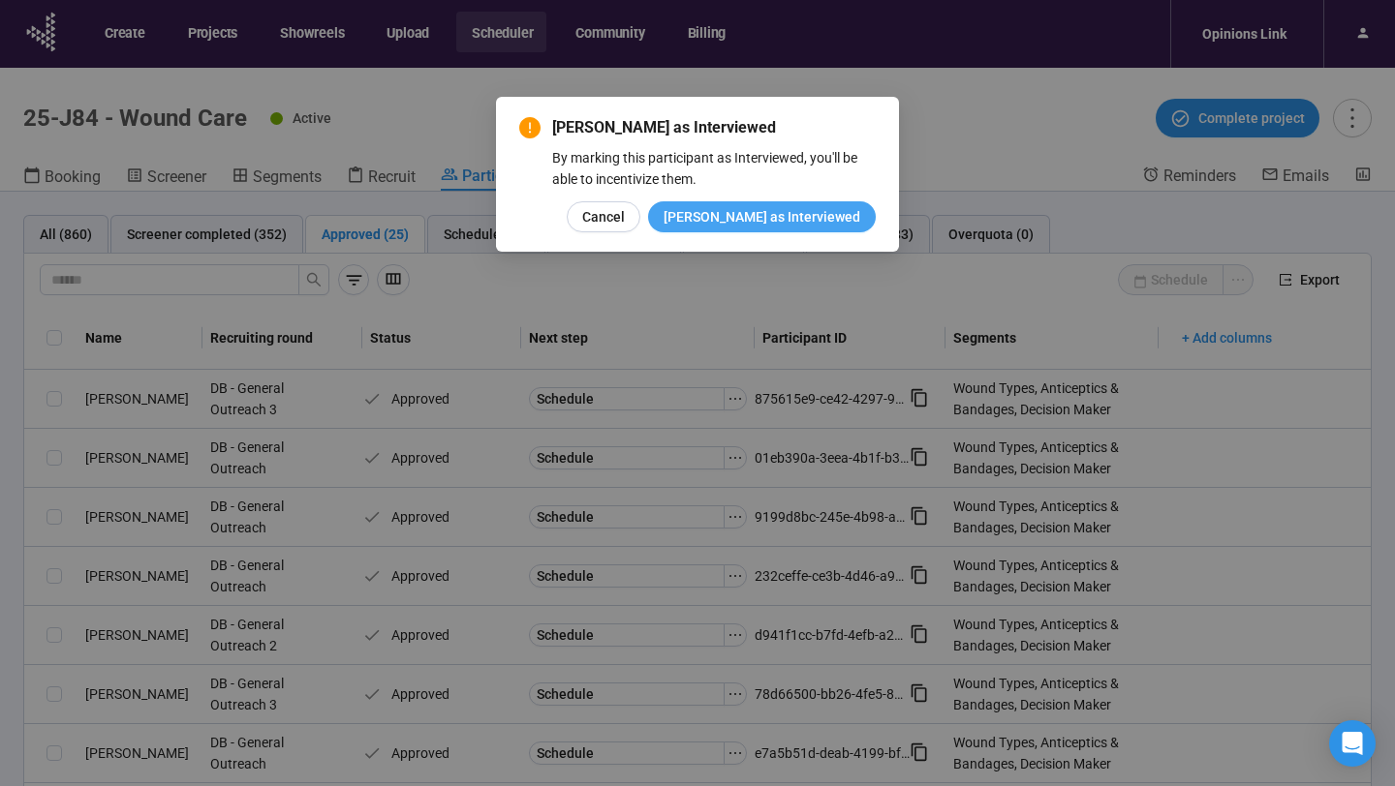
click at [764, 222] on span "Mark as Interviewed" at bounding box center [761, 216] width 197 height 21
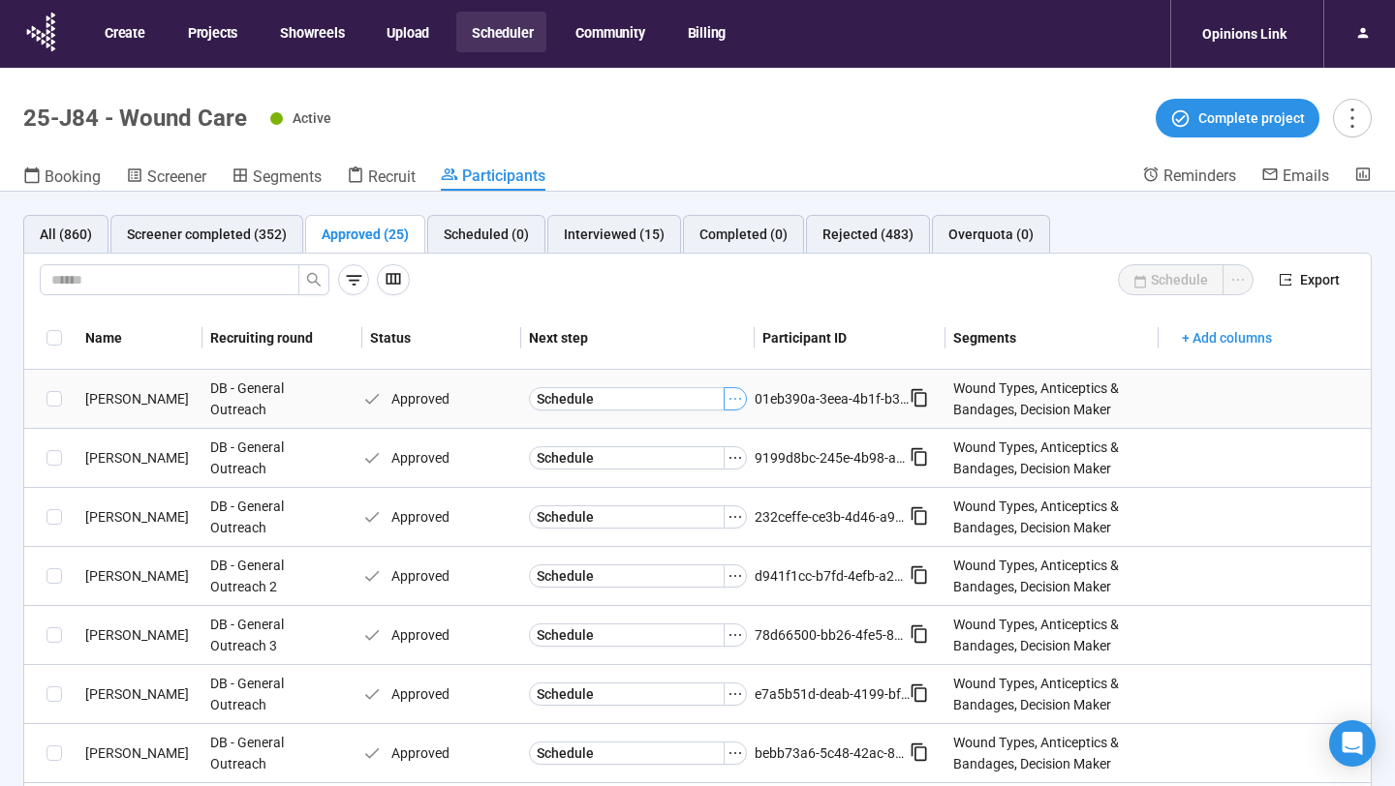
click at [734, 403] on icon "ellipsis" at bounding box center [734, 398] width 15 height 15
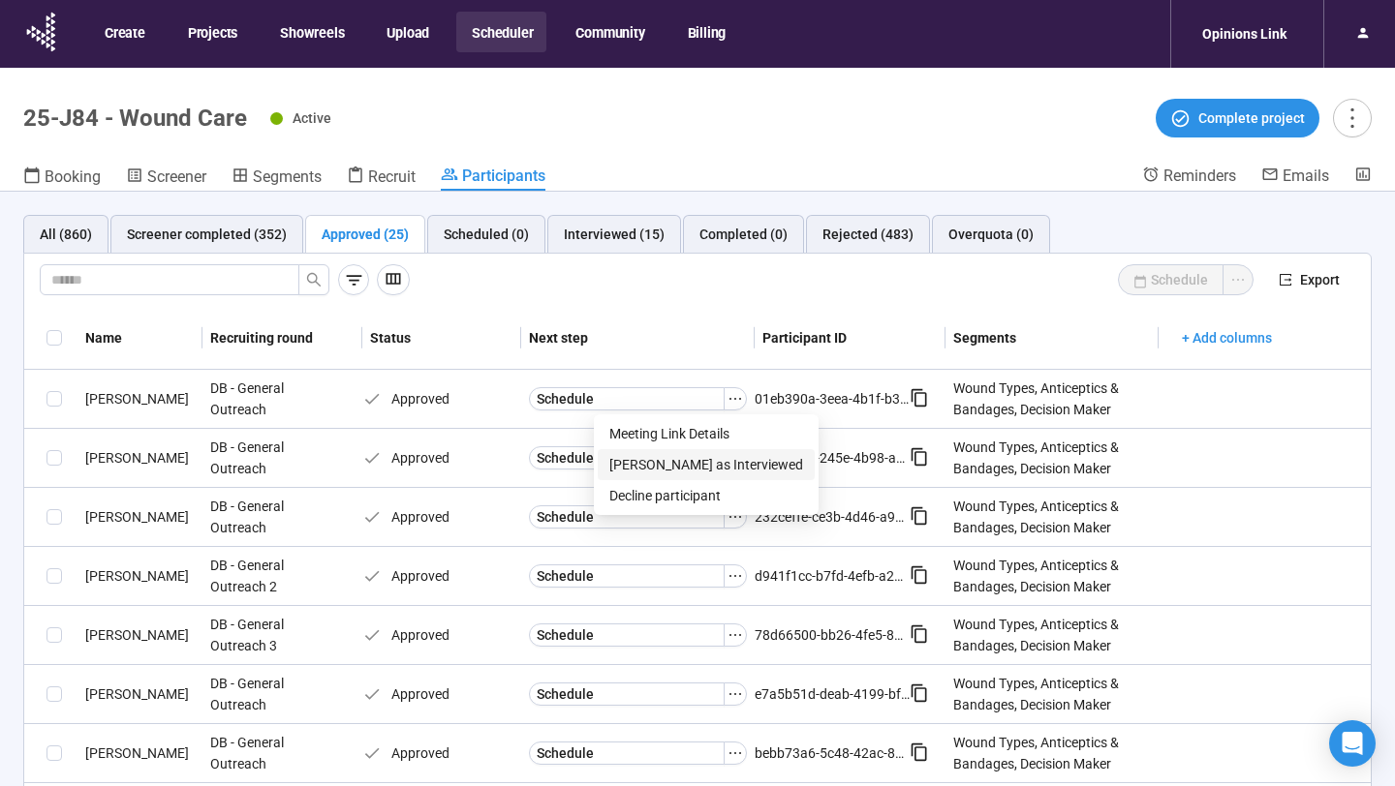
click at [678, 465] on span "Mark as Interviewed" at bounding box center [706, 464] width 194 height 21
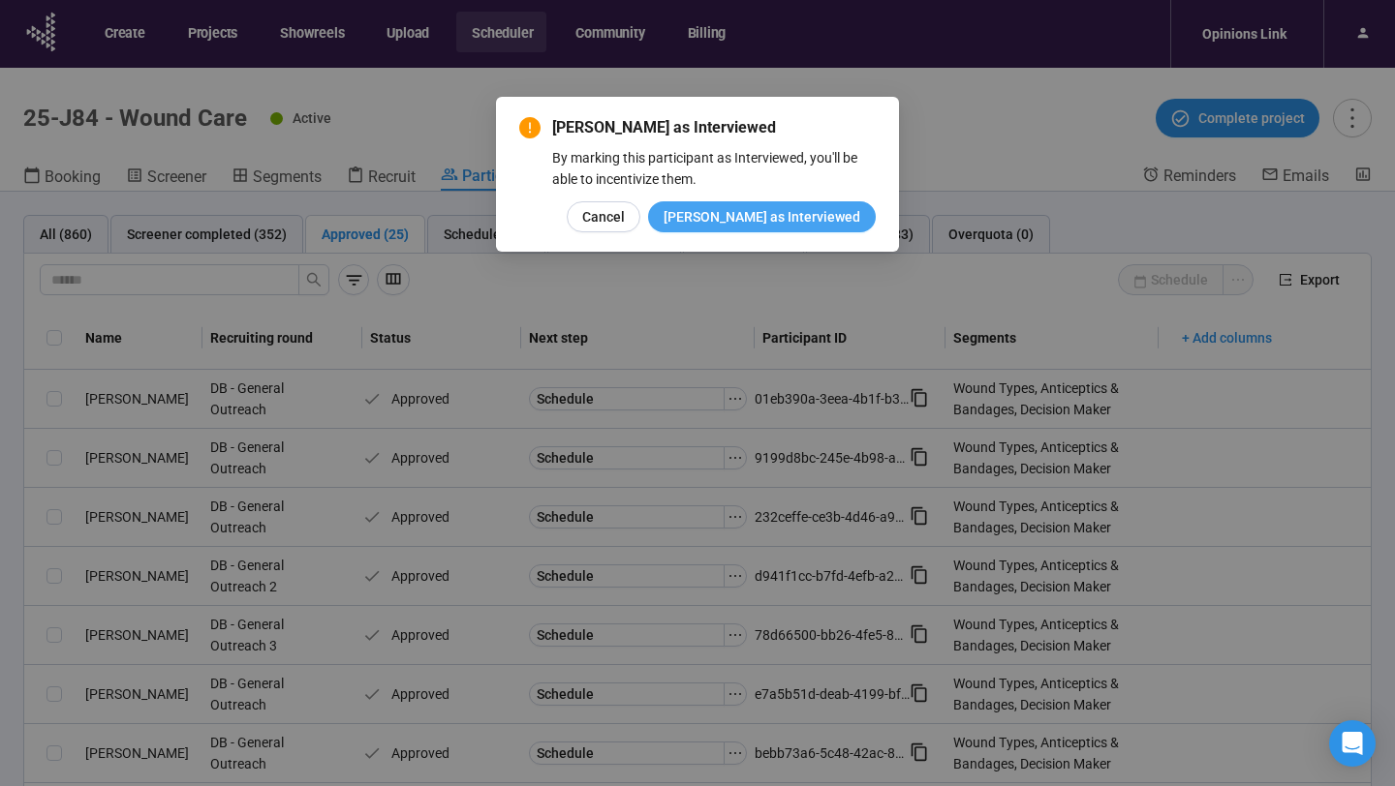
click at [785, 216] on span "Mark as Interviewed" at bounding box center [761, 216] width 197 height 21
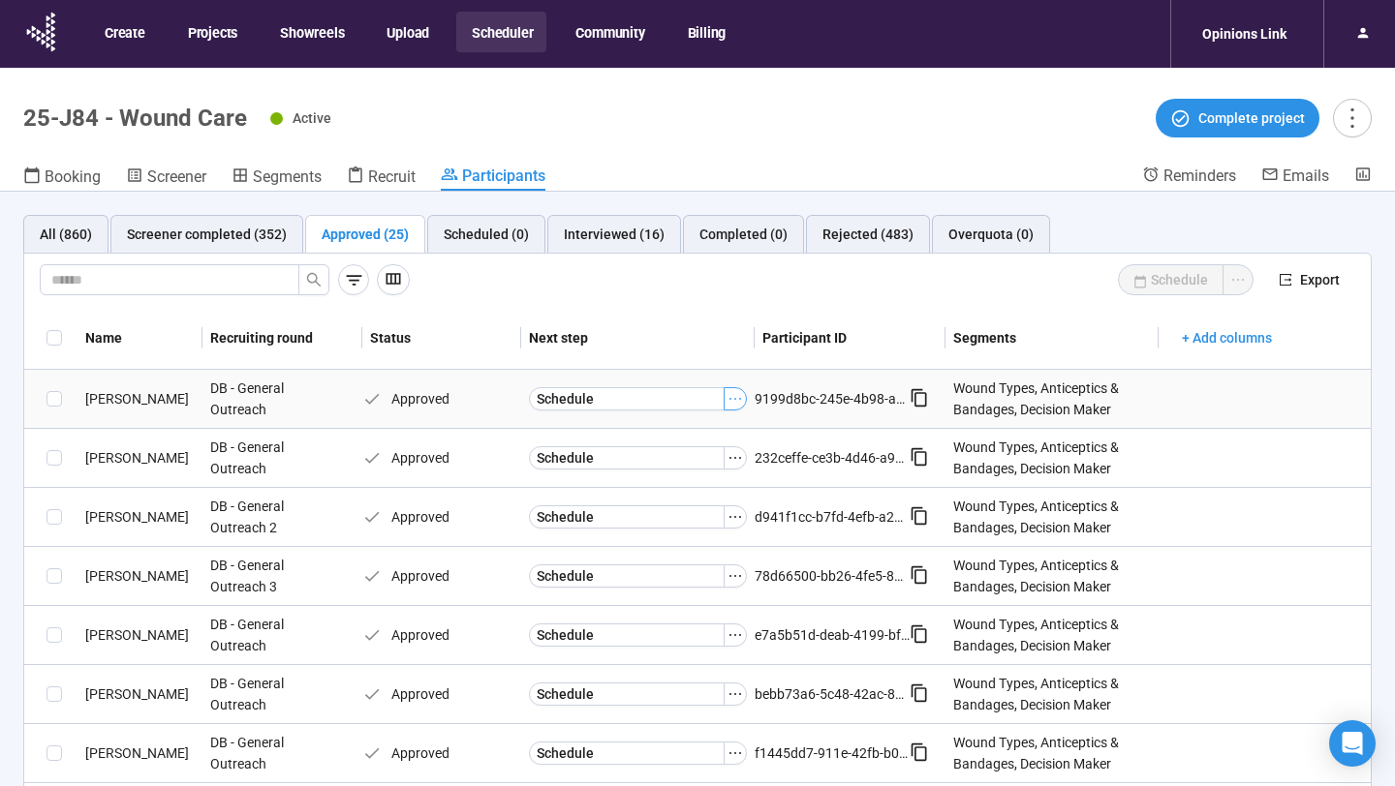
click at [731, 401] on icon "ellipsis" at bounding box center [734, 398] width 15 height 15
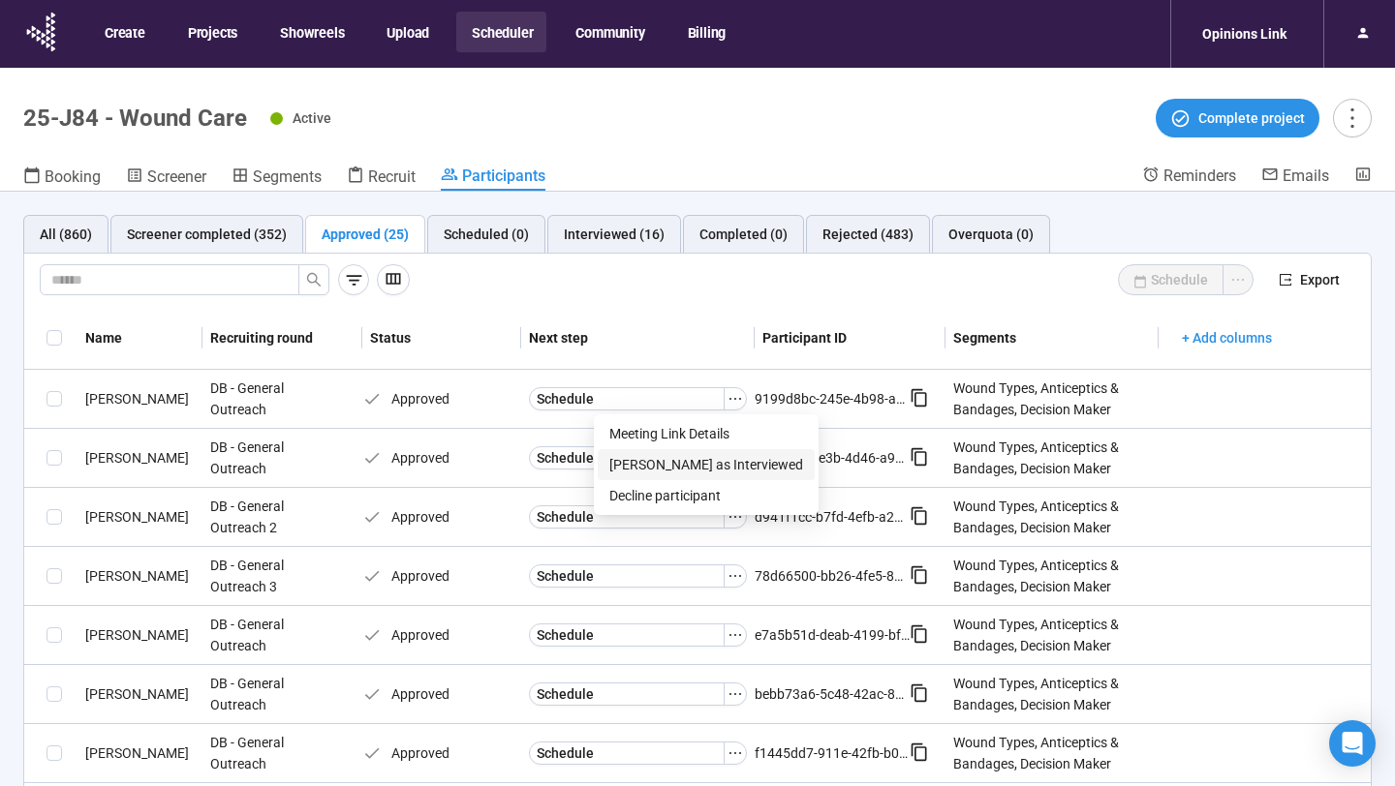
click at [681, 466] on span "Mark as Interviewed" at bounding box center [706, 464] width 194 height 21
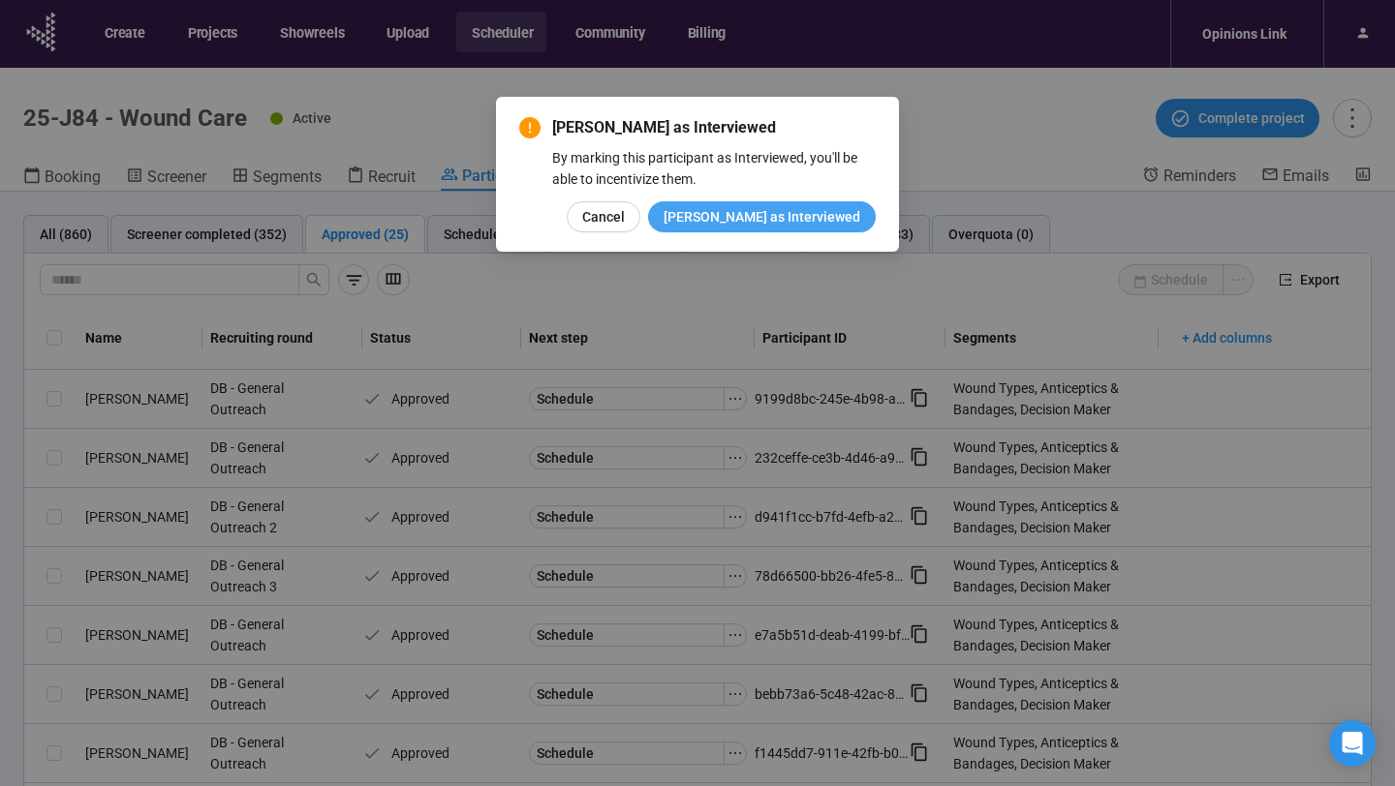
click at [778, 223] on span "Mark as Interviewed" at bounding box center [761, 216] width 197 height 21
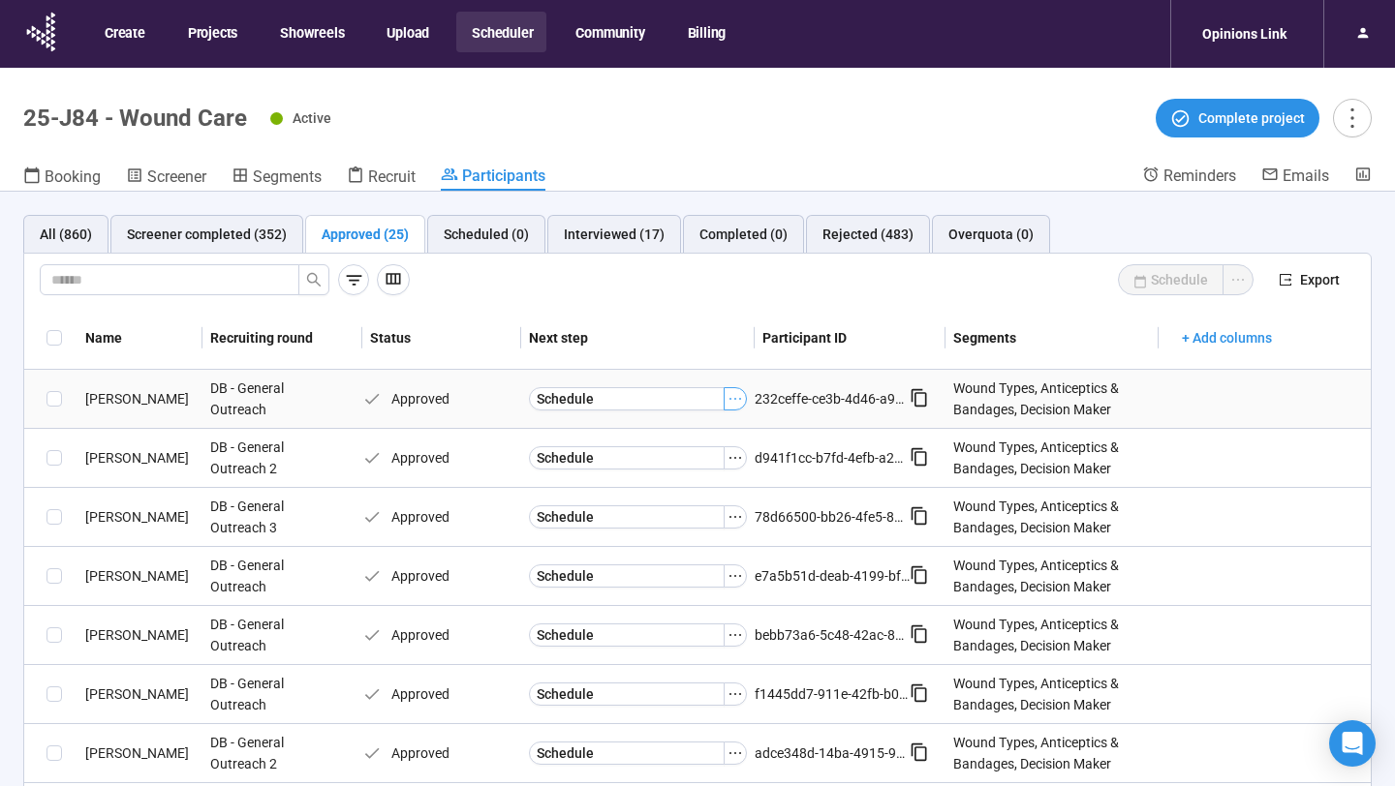
click at [733, 406] on button "button" at bounding box center [735, 398] width 23 height 23
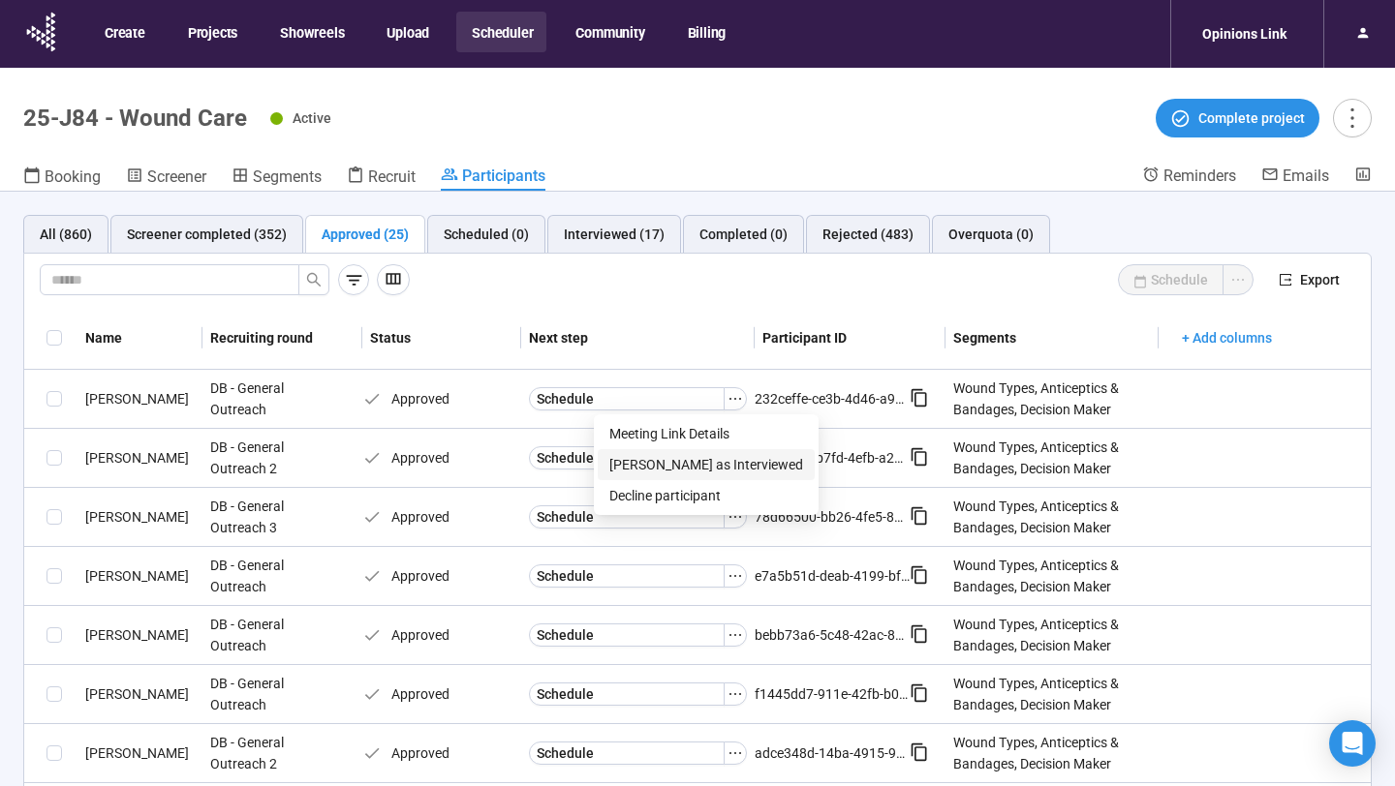
click at [693, 469] on span "Mark as Interviewed" at bounding box center [706, 464] width 194 height 21
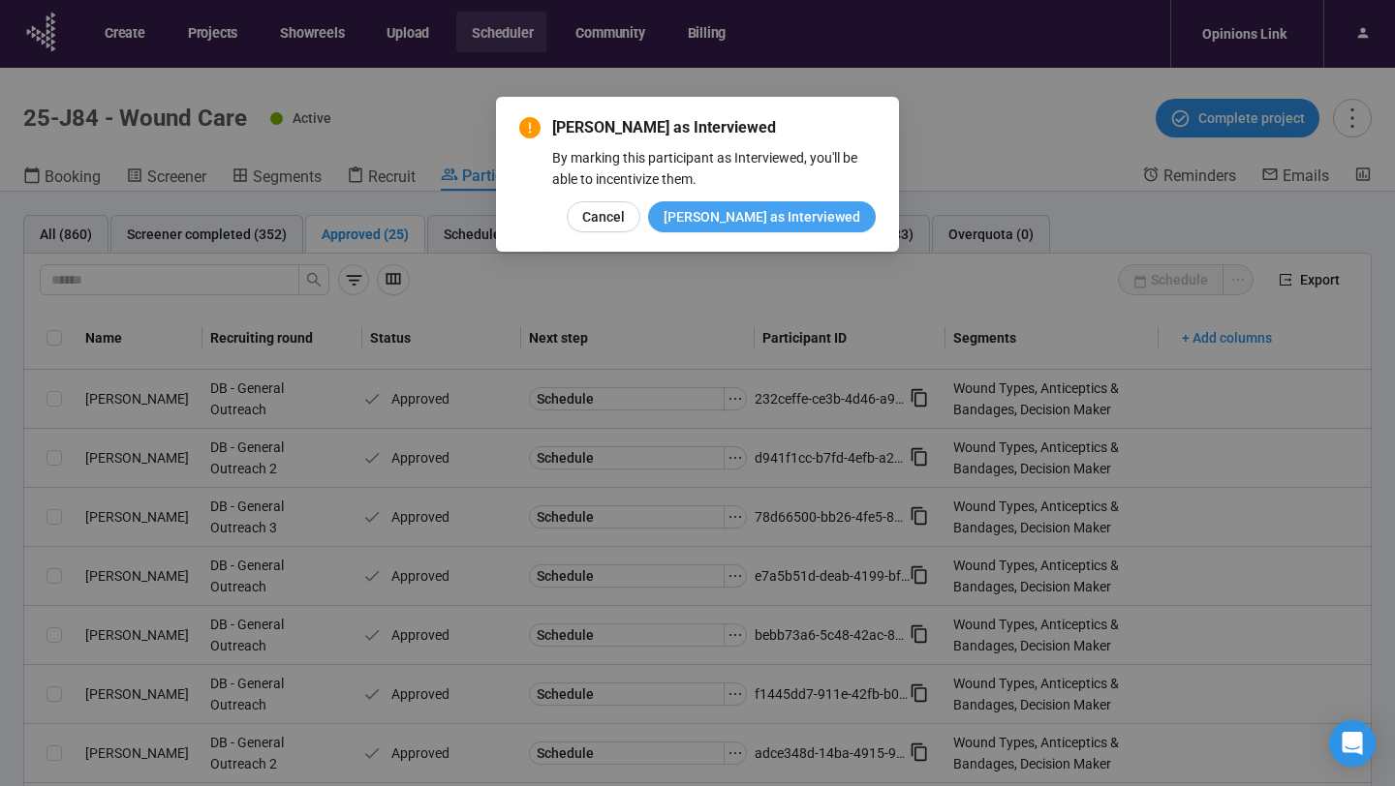
click at [776, 212] on span "Mark as Interviewed" at bounding box center [761, 216] width 197 height 21
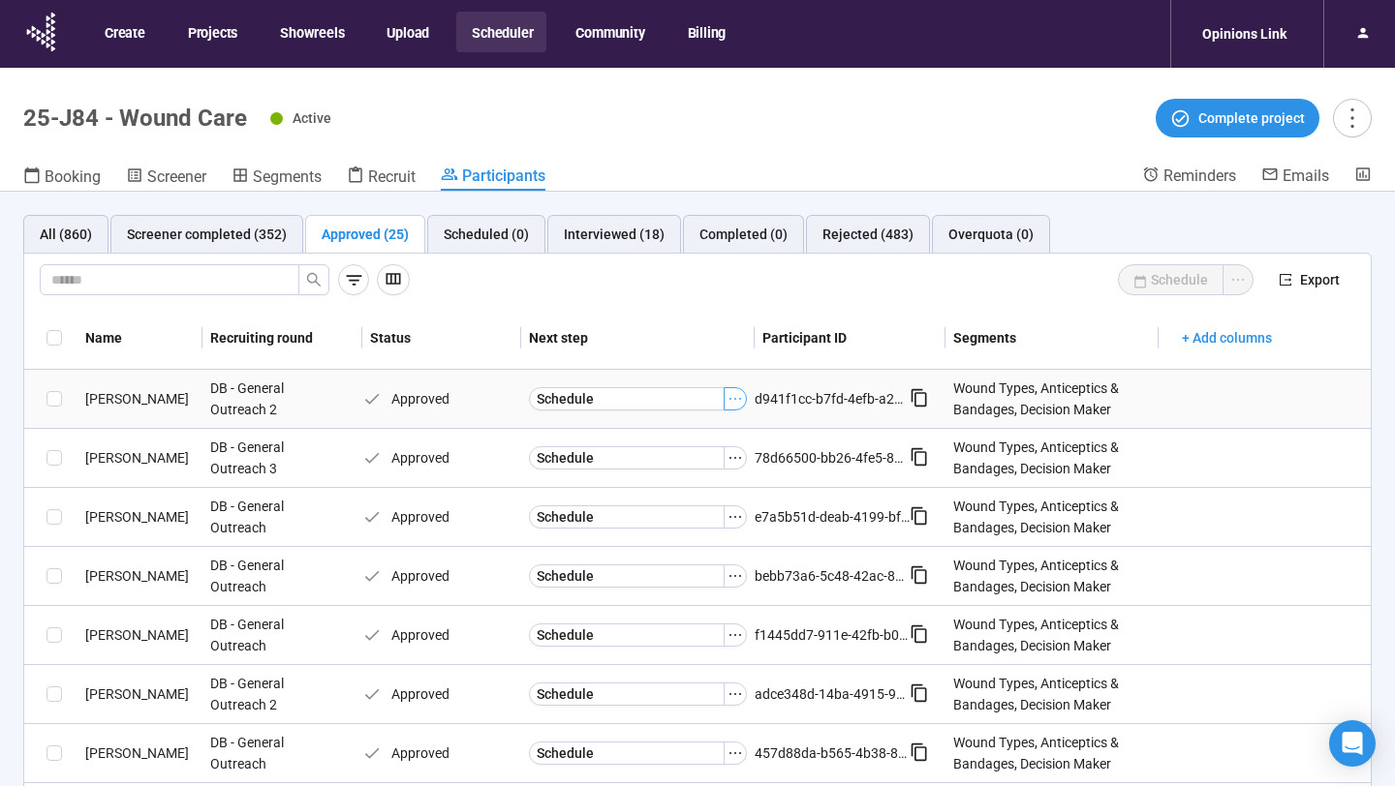
click at [732, 403] on icon "ellipsis" at bounding box center [734, 398] width 15 height 15
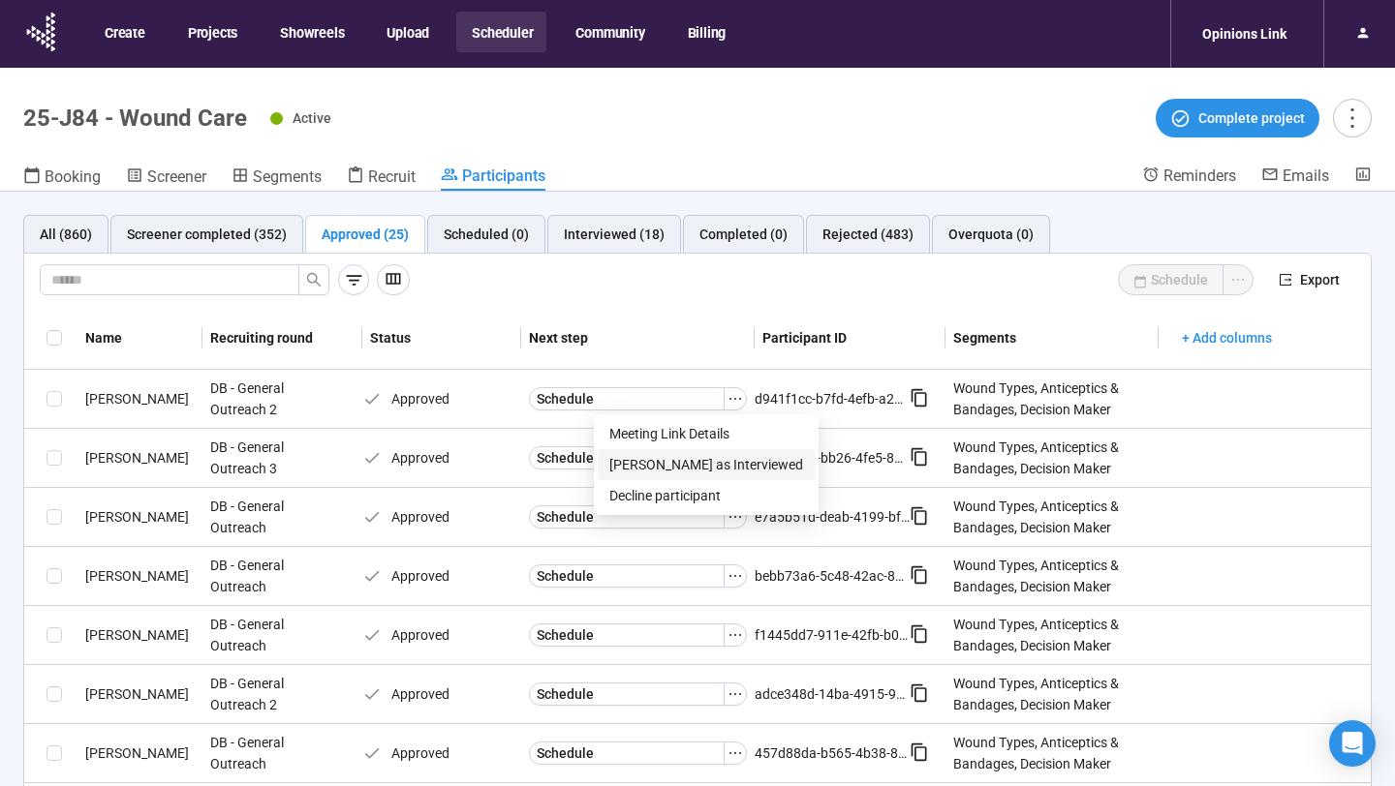
click at [694, 463] on span "Mark as Interviewed" at bounding box center [706, 464] width 194 height 21
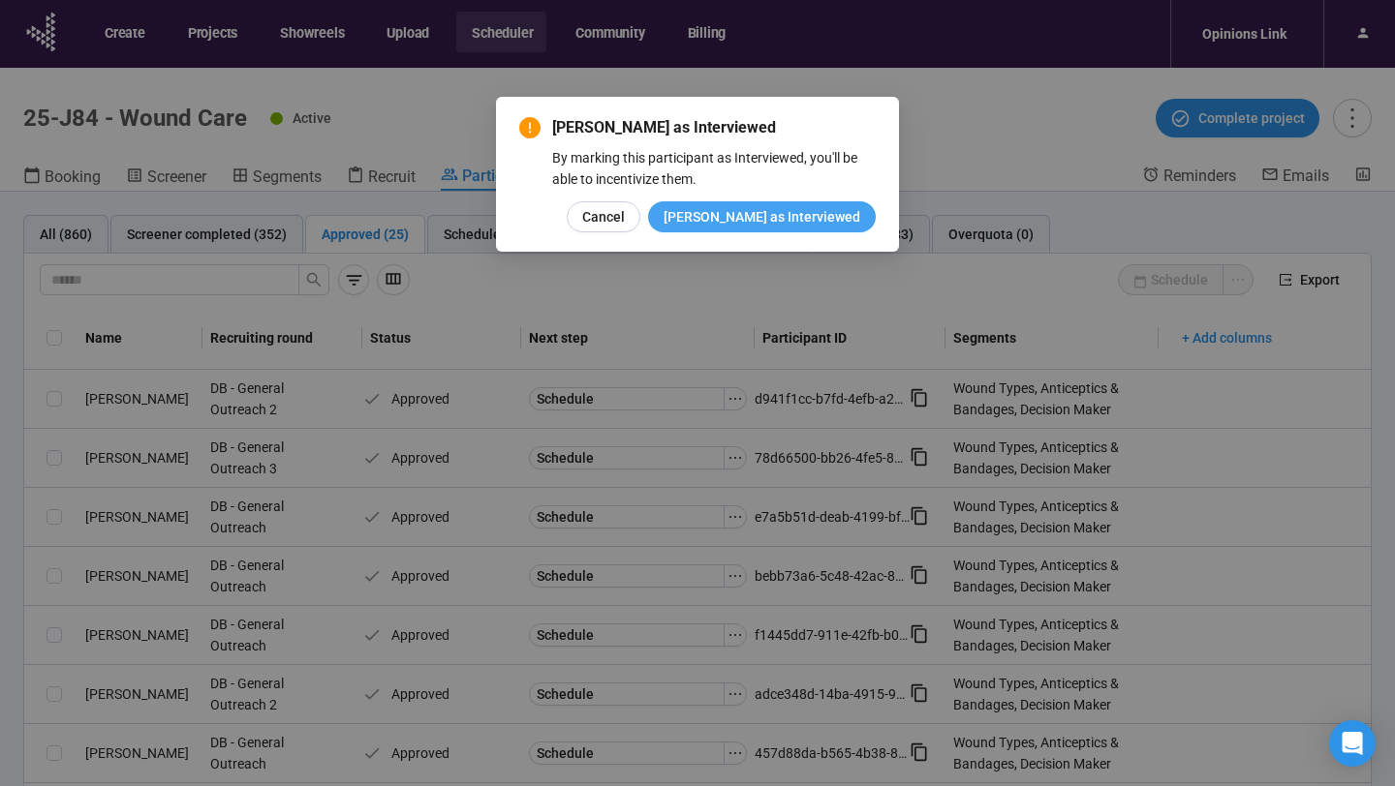
click at [778, 220] on span "Mark as Interviewed" at bounding box center [761, 216] width 197 height 21
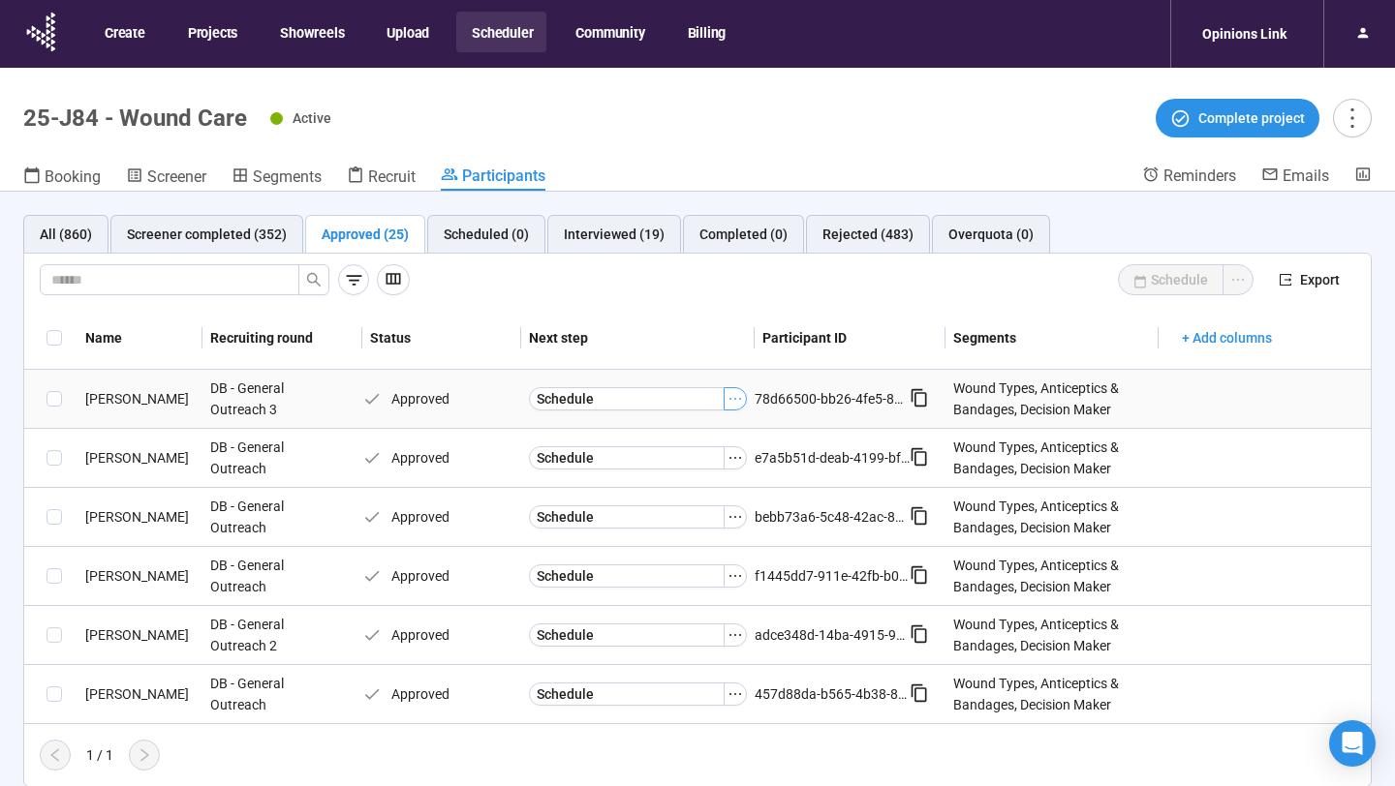
click at [736, 406] on icon "ellipsis" at bounding box center [734, 398] width 15 height 15
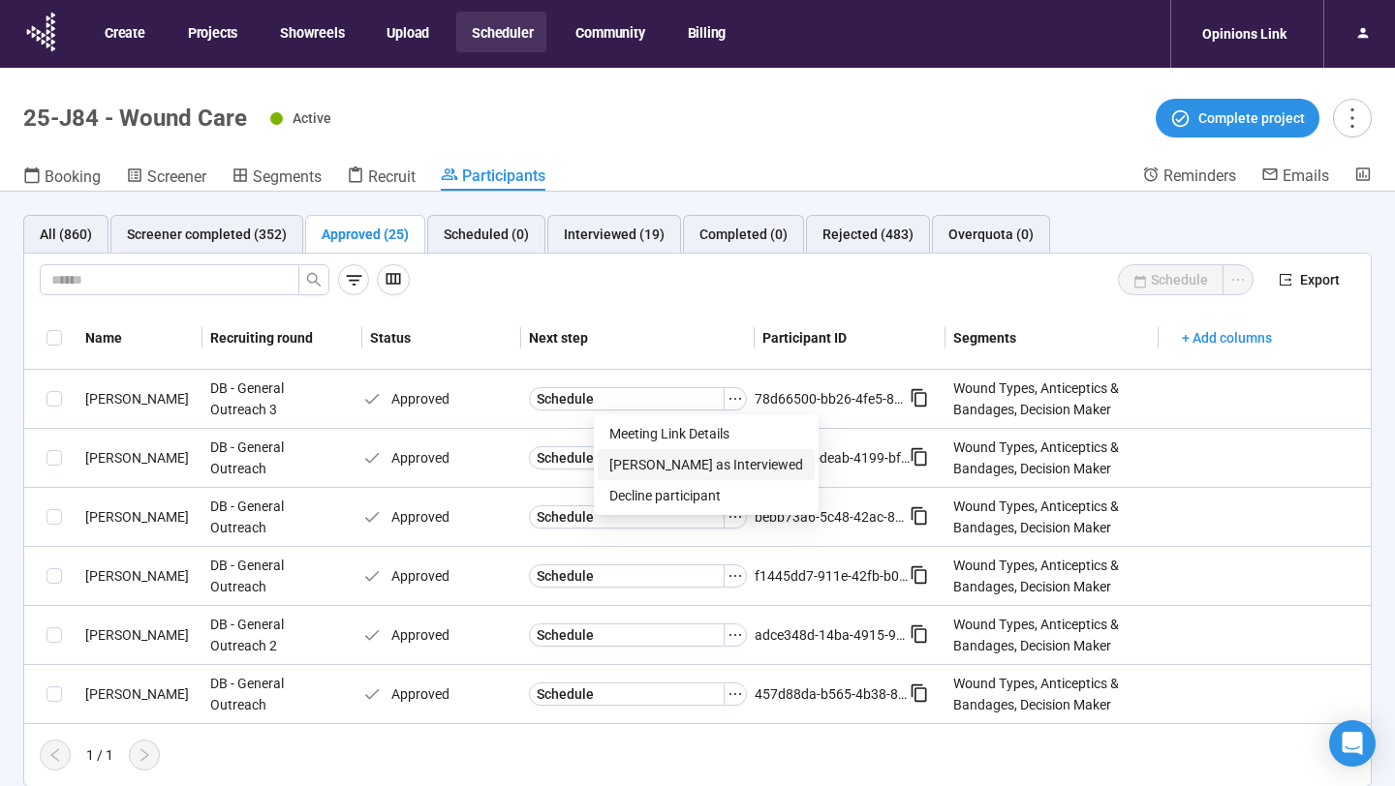
click at [690, 477] on li "Mark as Interviewed" at bounding box center [706, 464] width 217 height 31
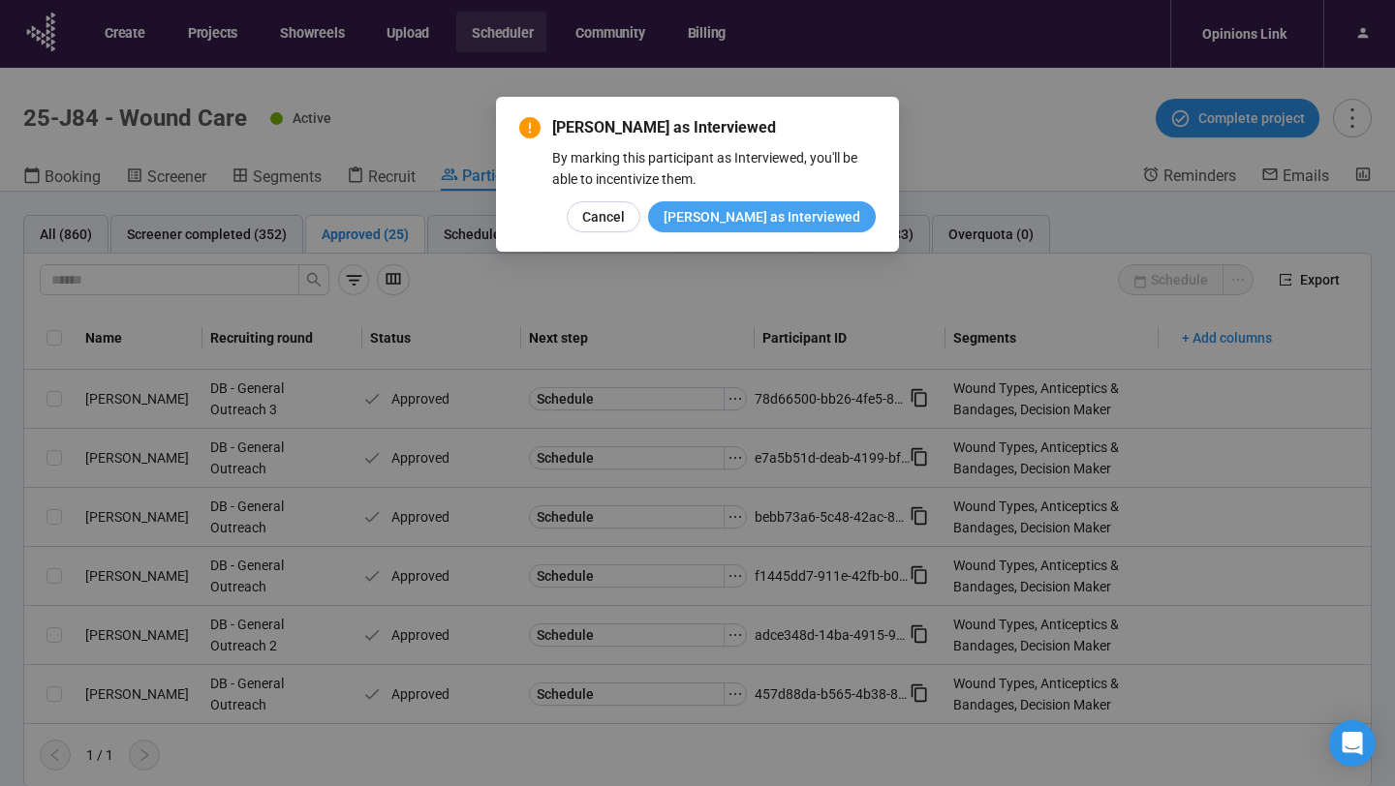
click at [777, 218] on span "Mark as Interviewed" at bounding box center [761, 216] width 197 height 21
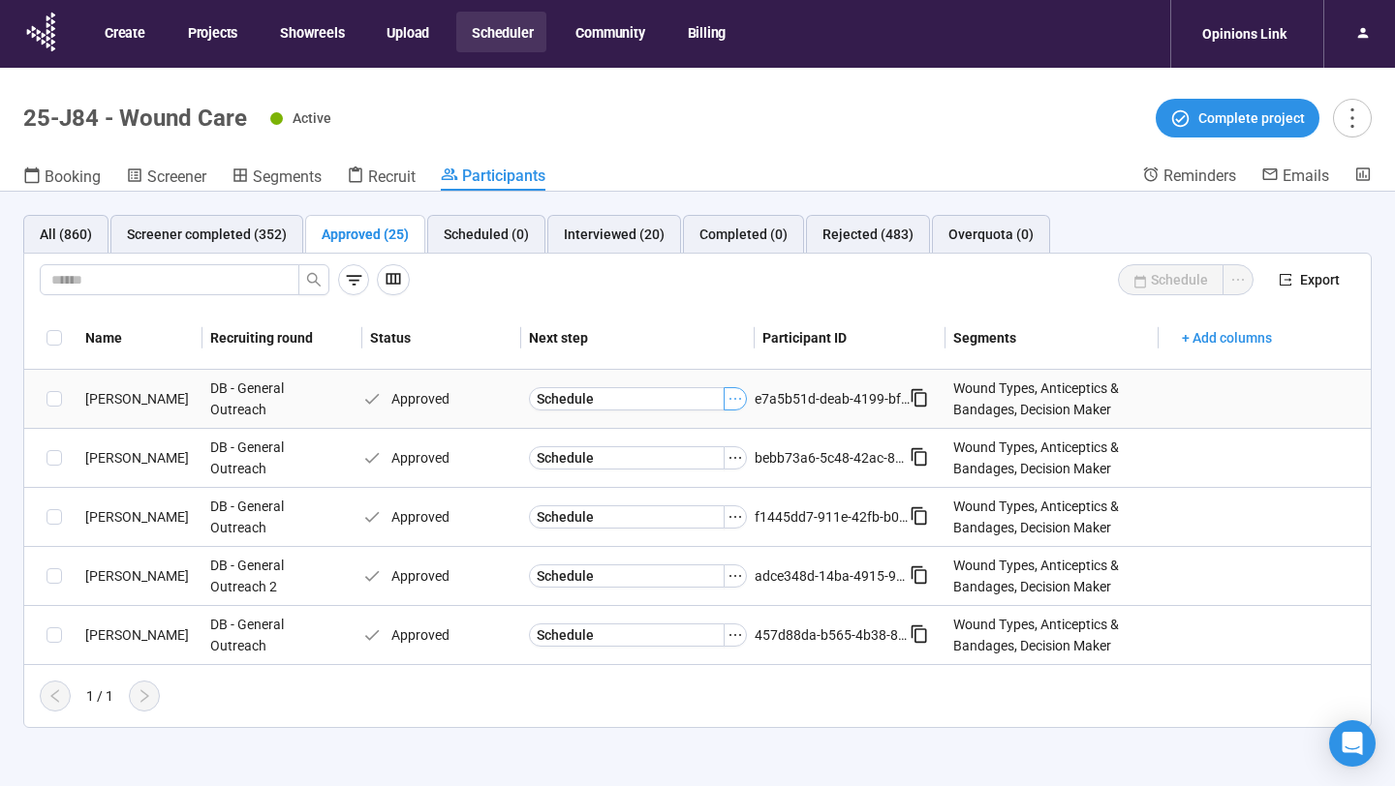
click at [739, 398] on icon "ellipsis" at bounding box center [735, 399] width 12 height 2
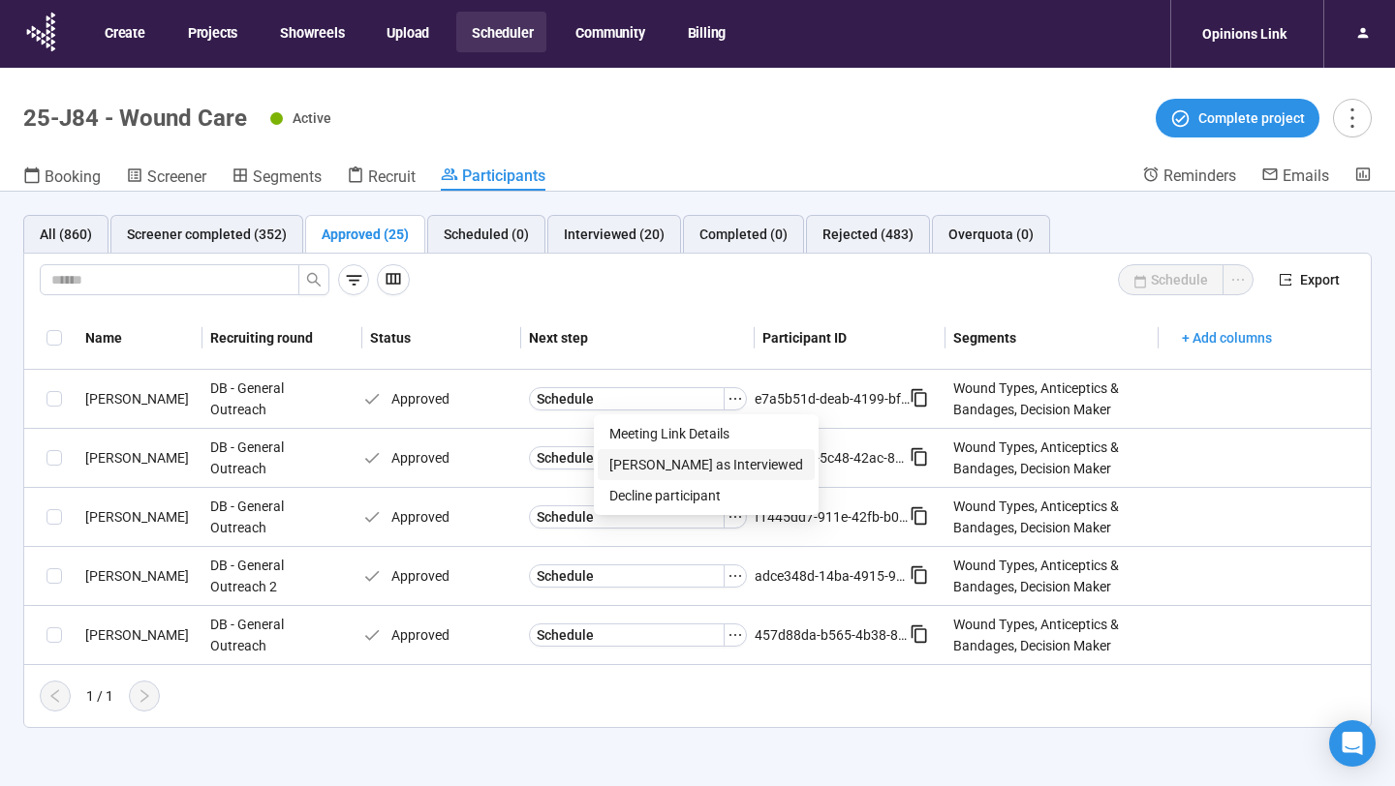
click at [697, 459] on span "Mark as Interviewed" at bounding box center [706, 464] width 194 height 21
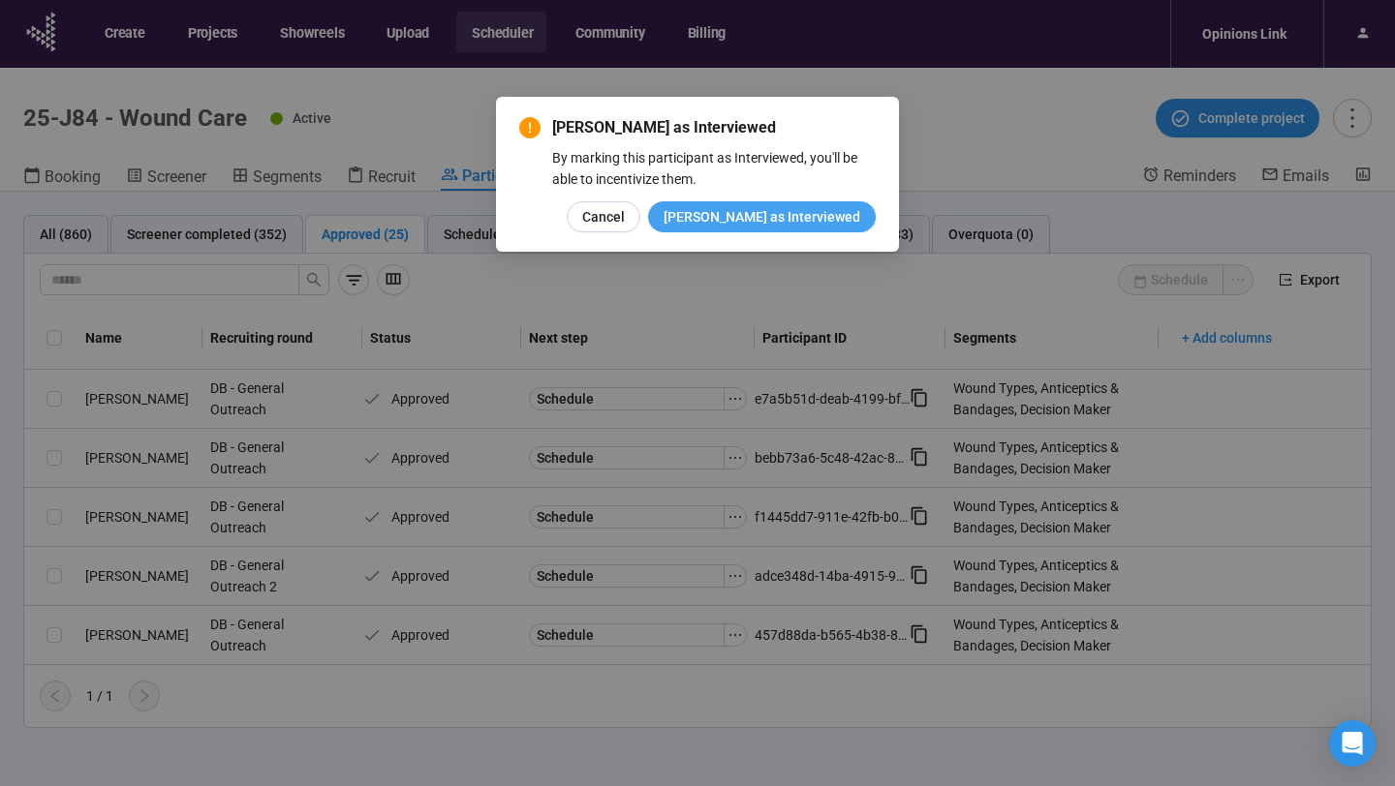
click at [787, 220] on span "Mark as Interviewed" at bounding box center [761, 216] width 197 height 21
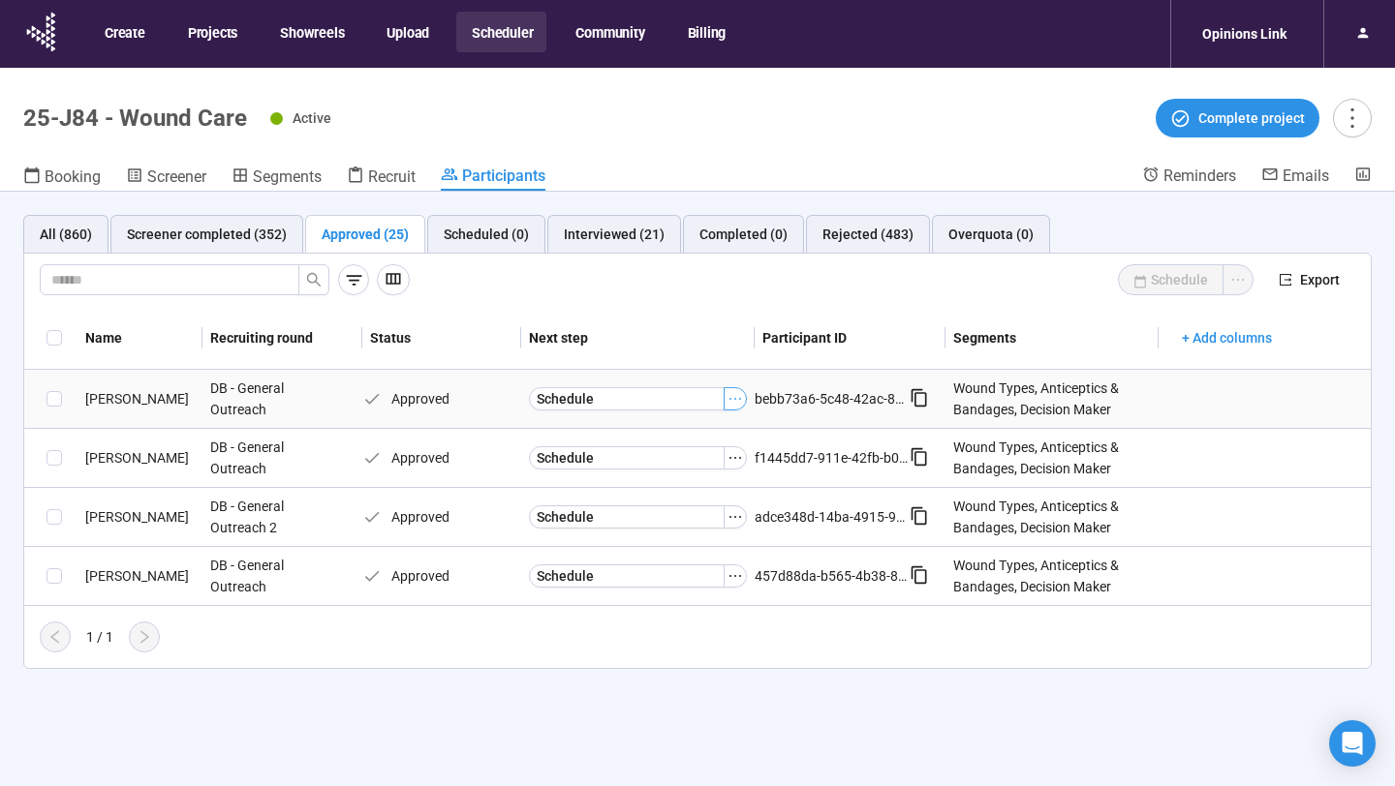
click at [736, 402] on icon "ellipsis" at bounding box center [734, 398] width 15 height 15
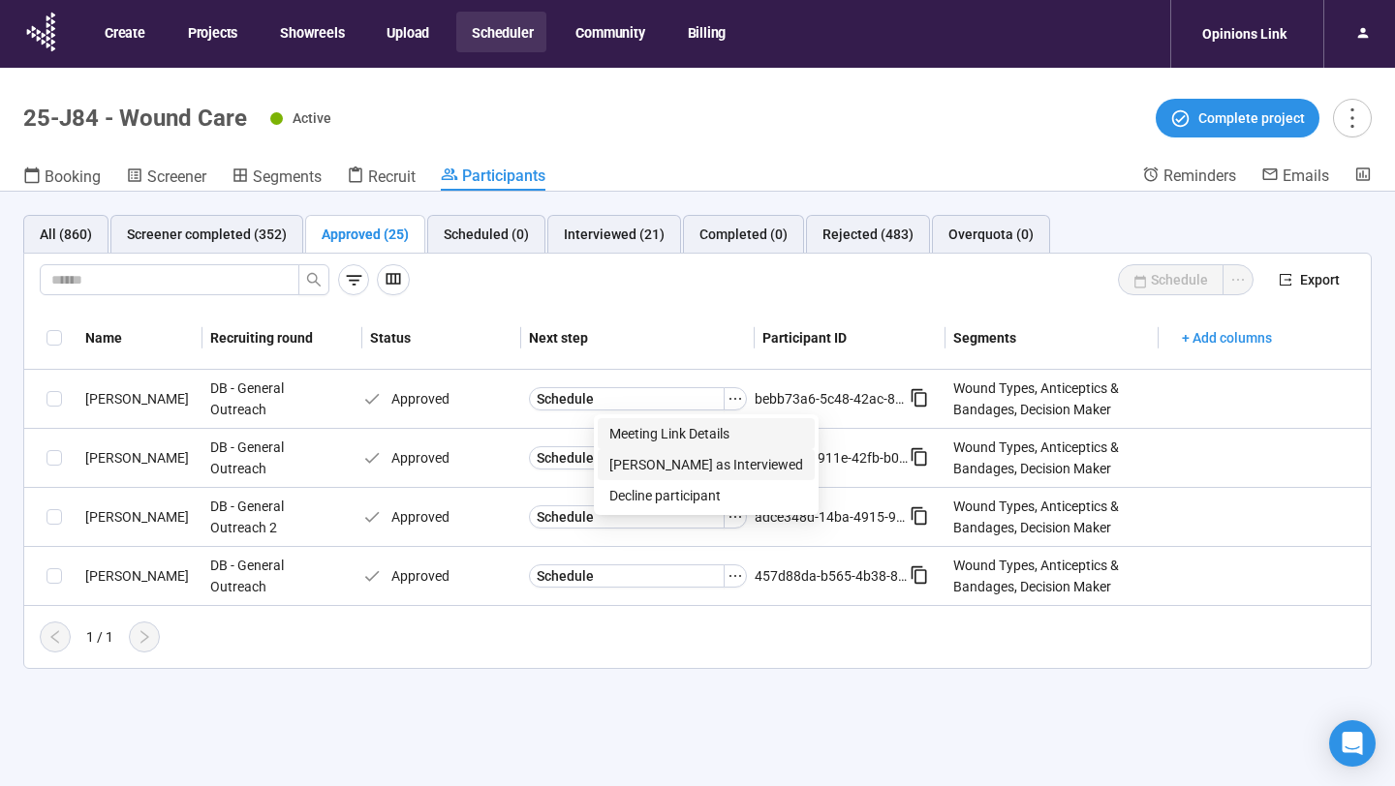
click at [704, 457] on span "Mark as Interviewed" at bounding box center [706, 464] width 194 height 21
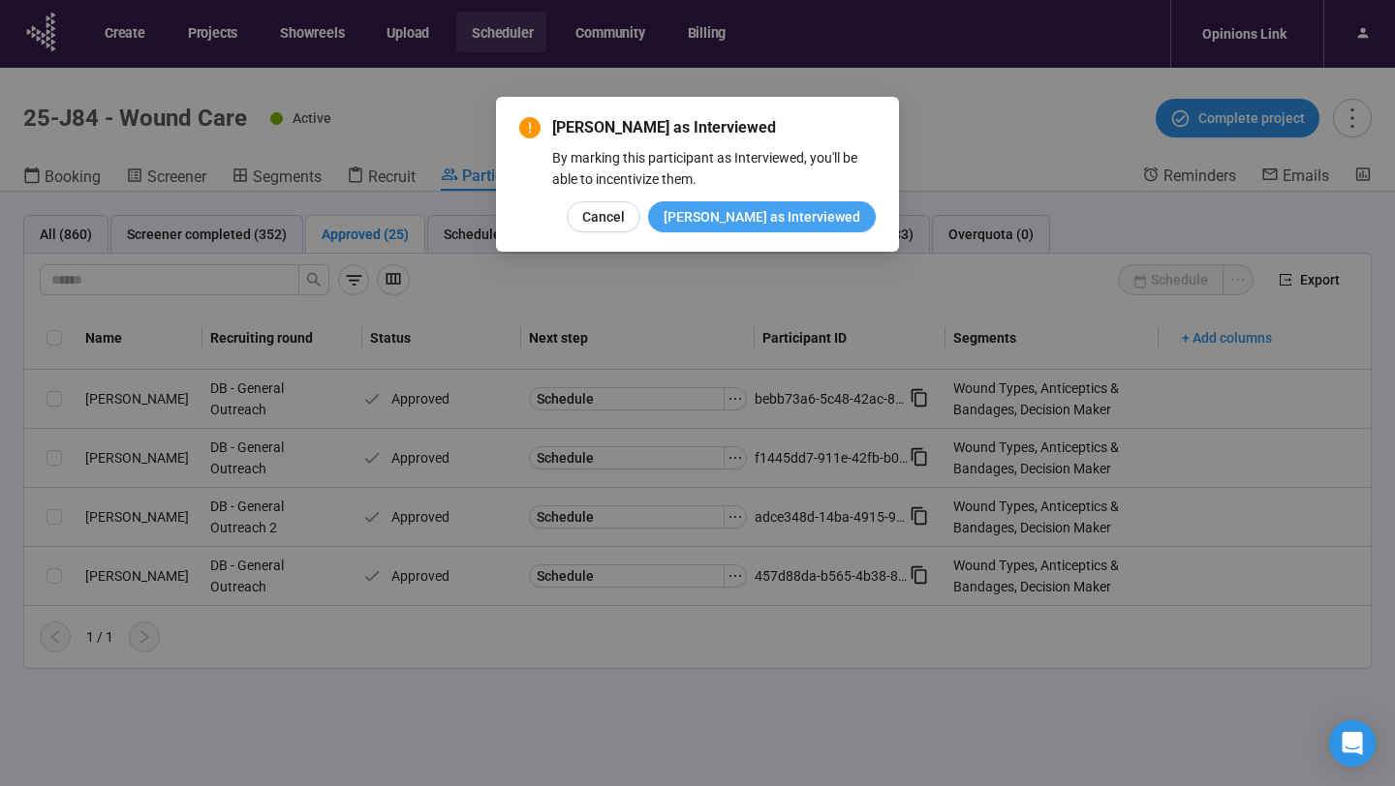
click at [805, 219] on span "Mark as Interviewed" at bounding box center [761, 216] width 197 height 21
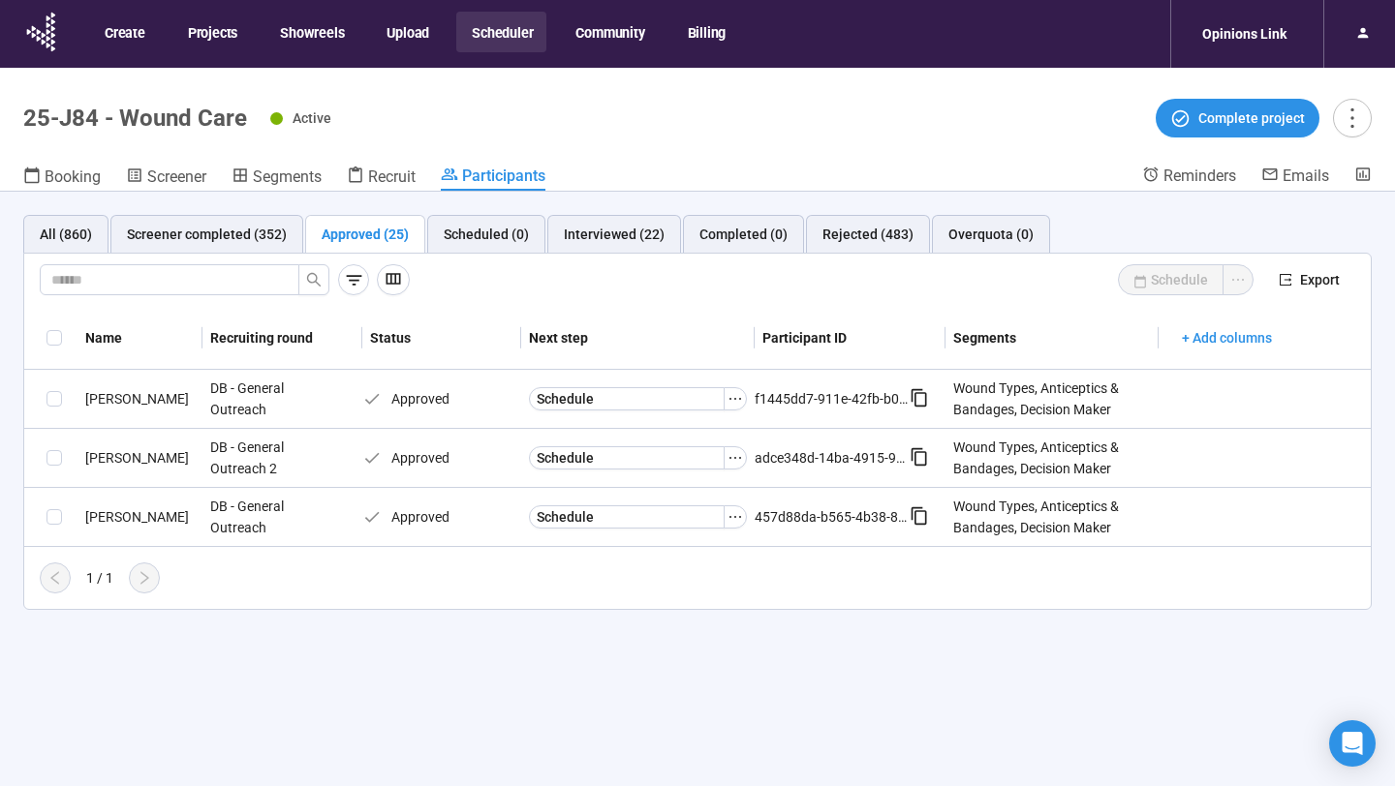
click at [736, 402] on icon "ellipsis" at bounding box center [734, 398] width 15 height 15
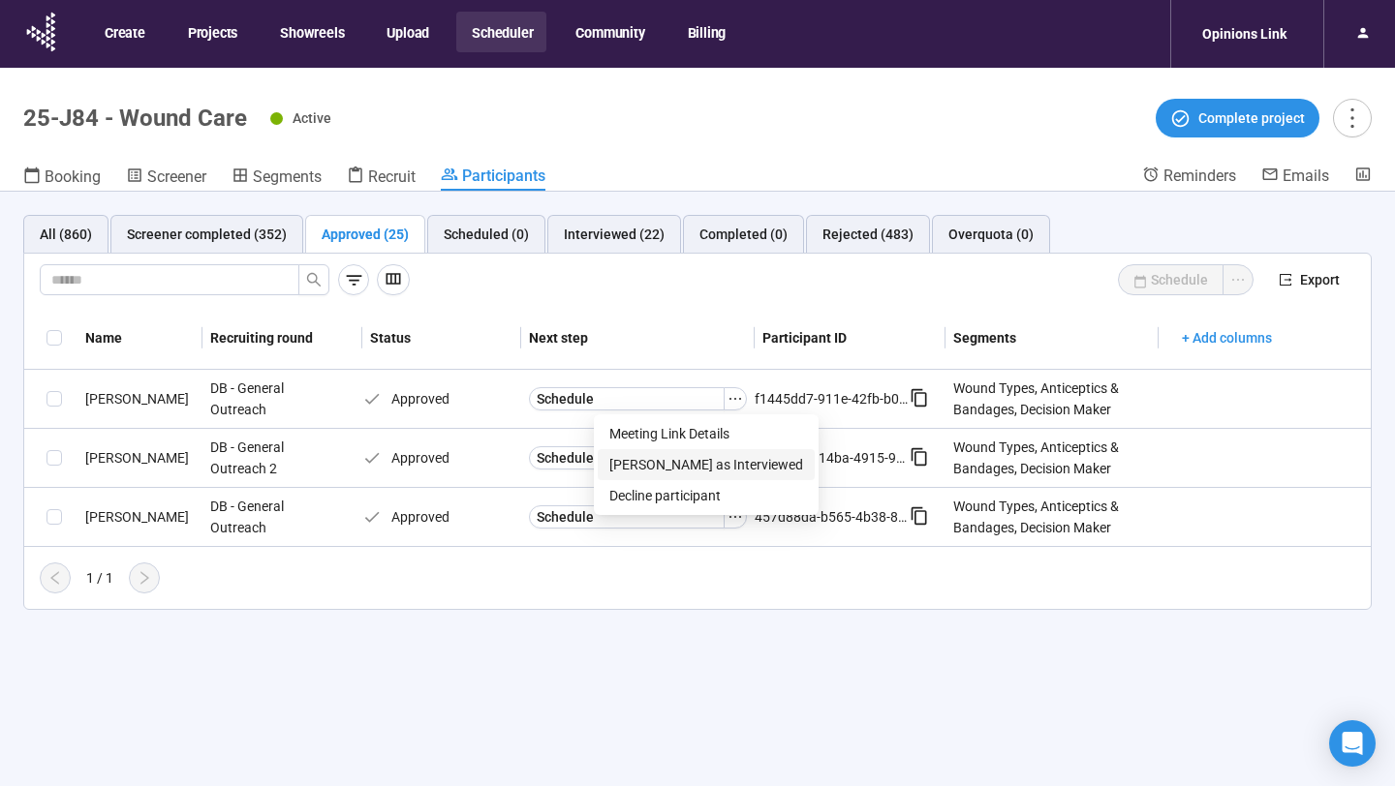
click at [716, 457] on span "Mark as Interviewed" at bounding box center [706, 464] width 194 height 21
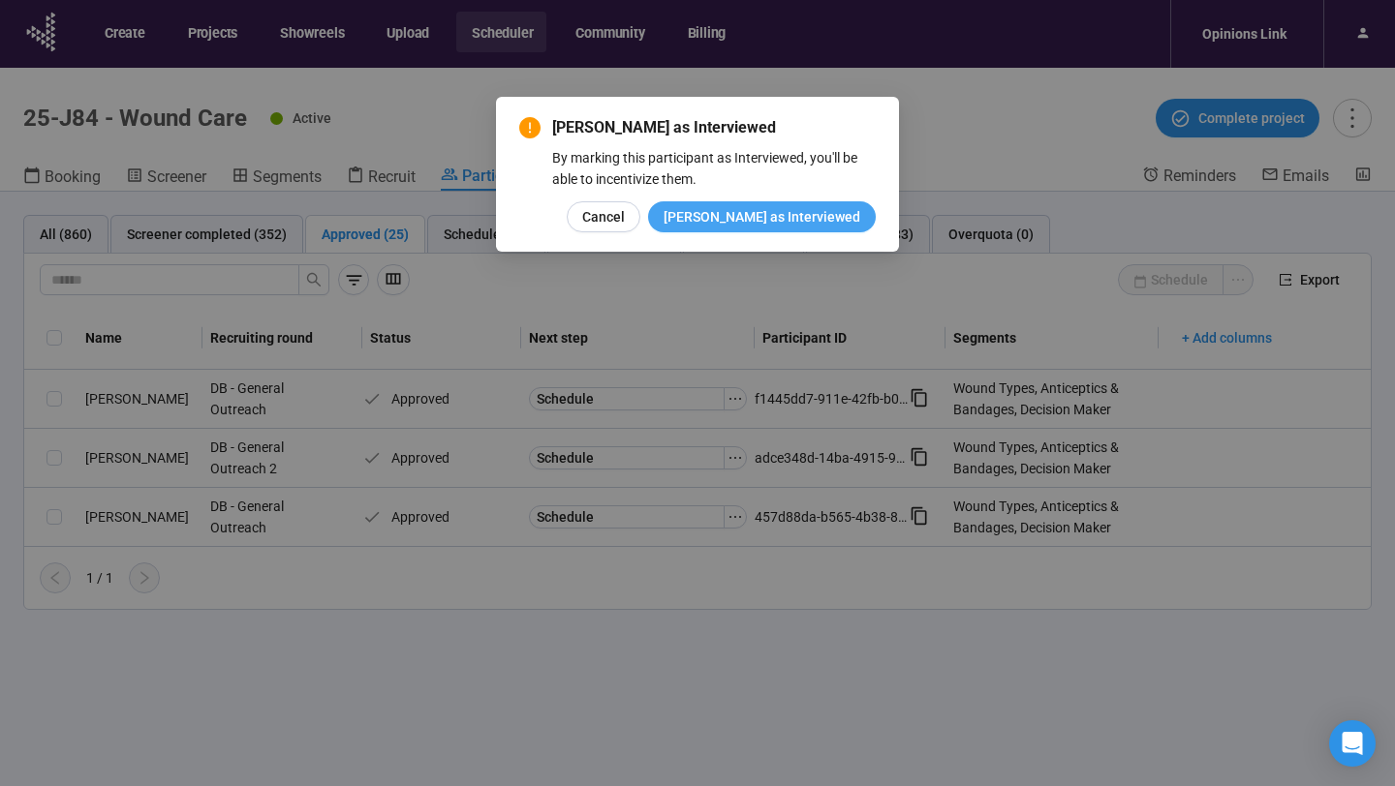
click at [770, 222] on span "Mark as Interviewed" at bounding box center [761, 216] width 197 height 21
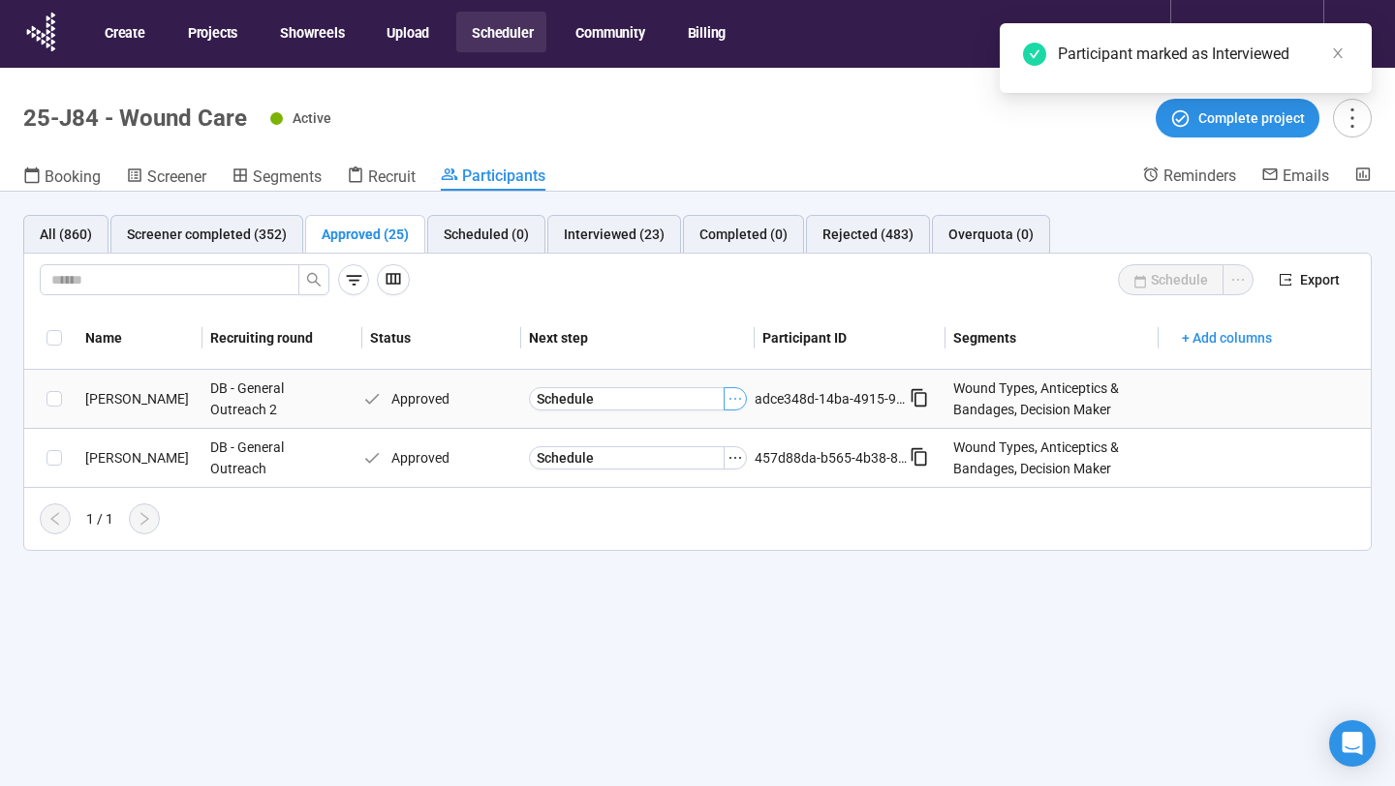
click at [730, 399] on icon "ellipsis" at bounding box center [734, 398] width 15 height 15
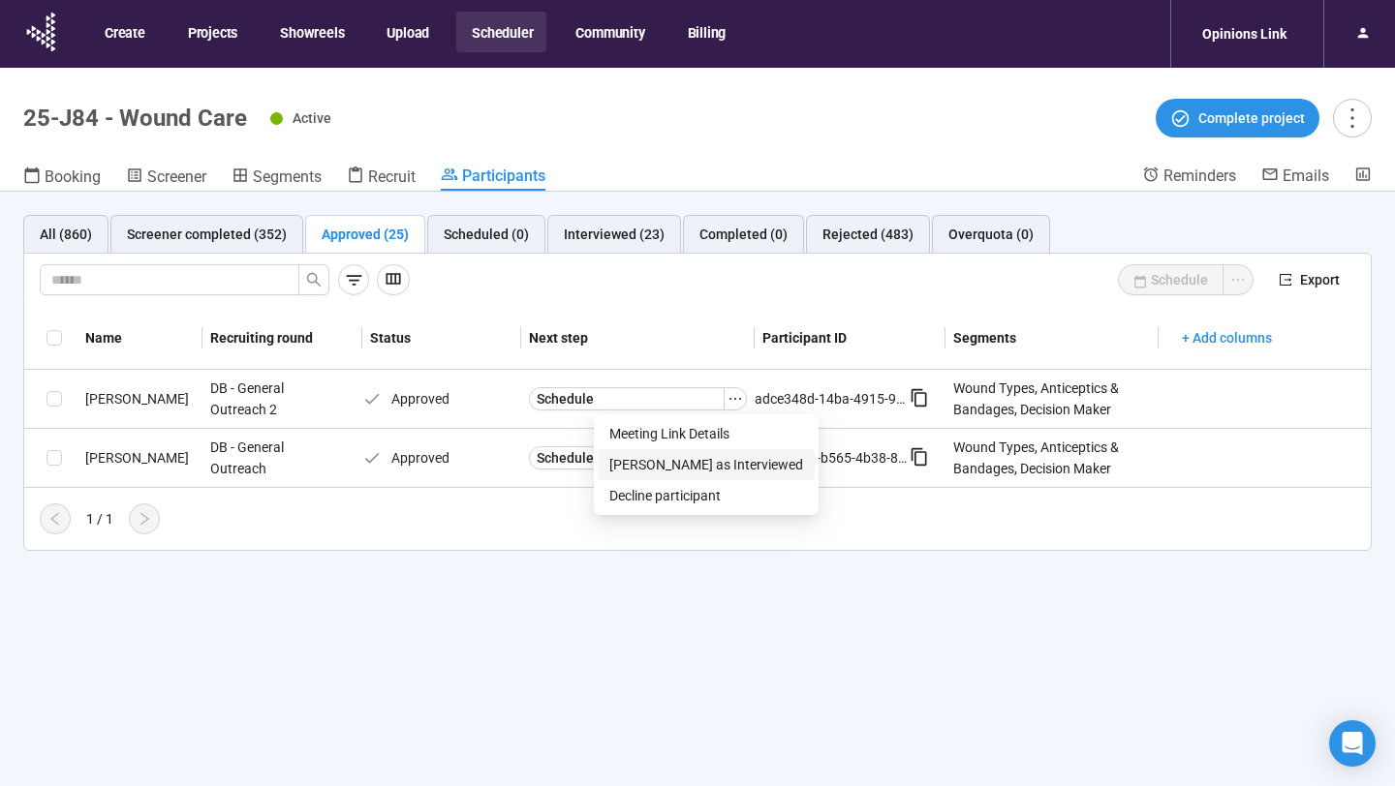
click at [700, 456] on span "Mark as Interviewed" at bounding box center [706, 464] width 194 height 21
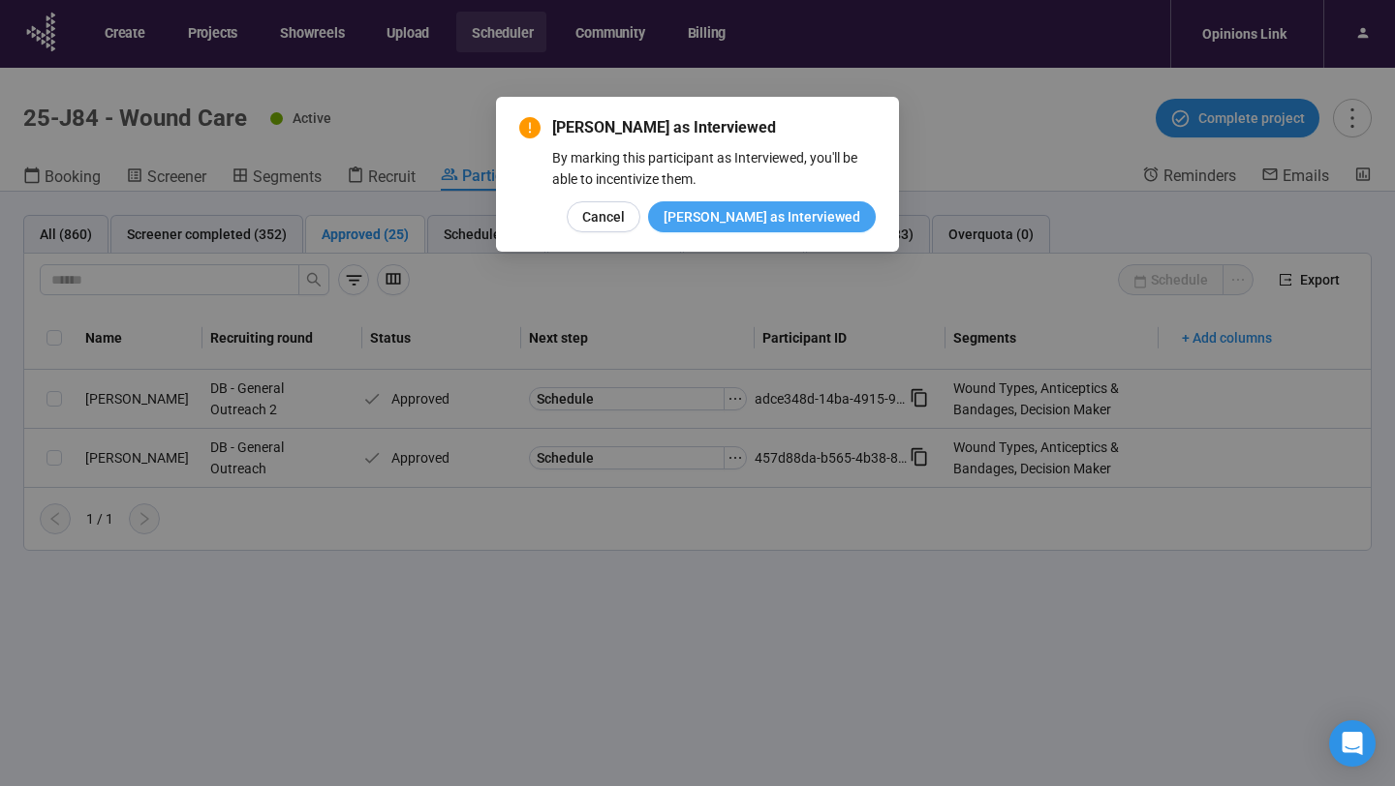
click at [785, 224] on span "Mark as Interviewed" at bounding box center [761, 216] width 197 height 21
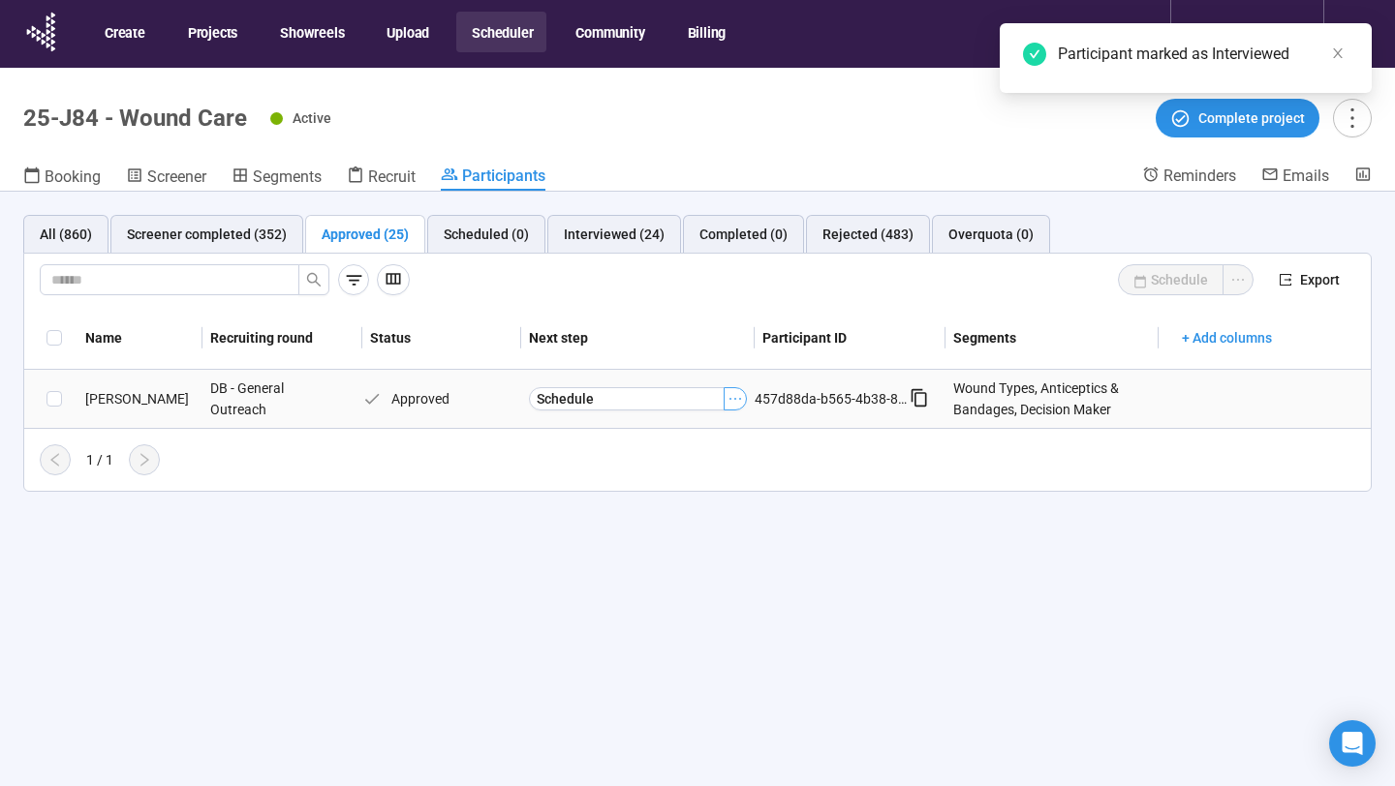
click at [736, 398] on icon "ellipsis" at bounding box center [734, 398] width 15 height 15
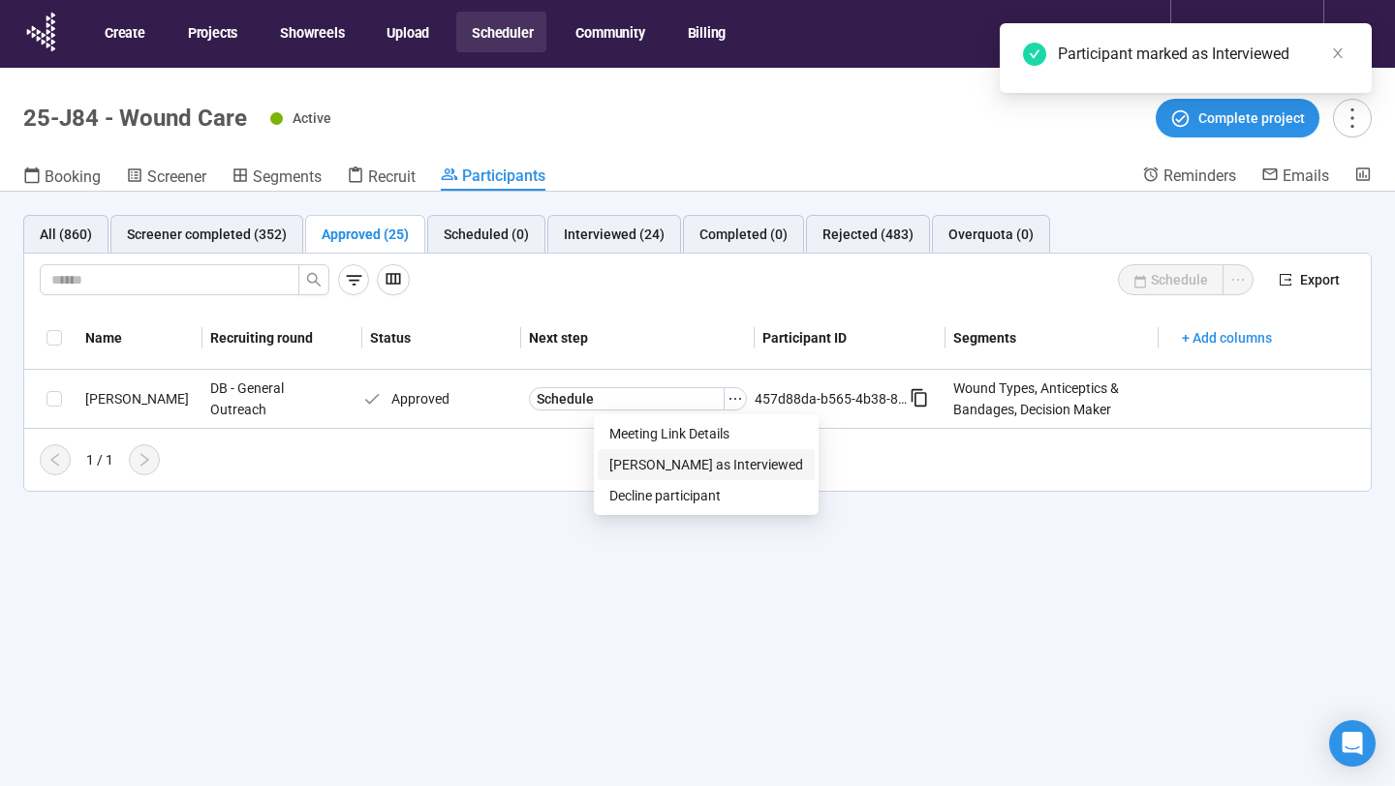
click at [693, 467] on span "Mark as Interviewed" at bounding box center [706, 464] width 194 height 21
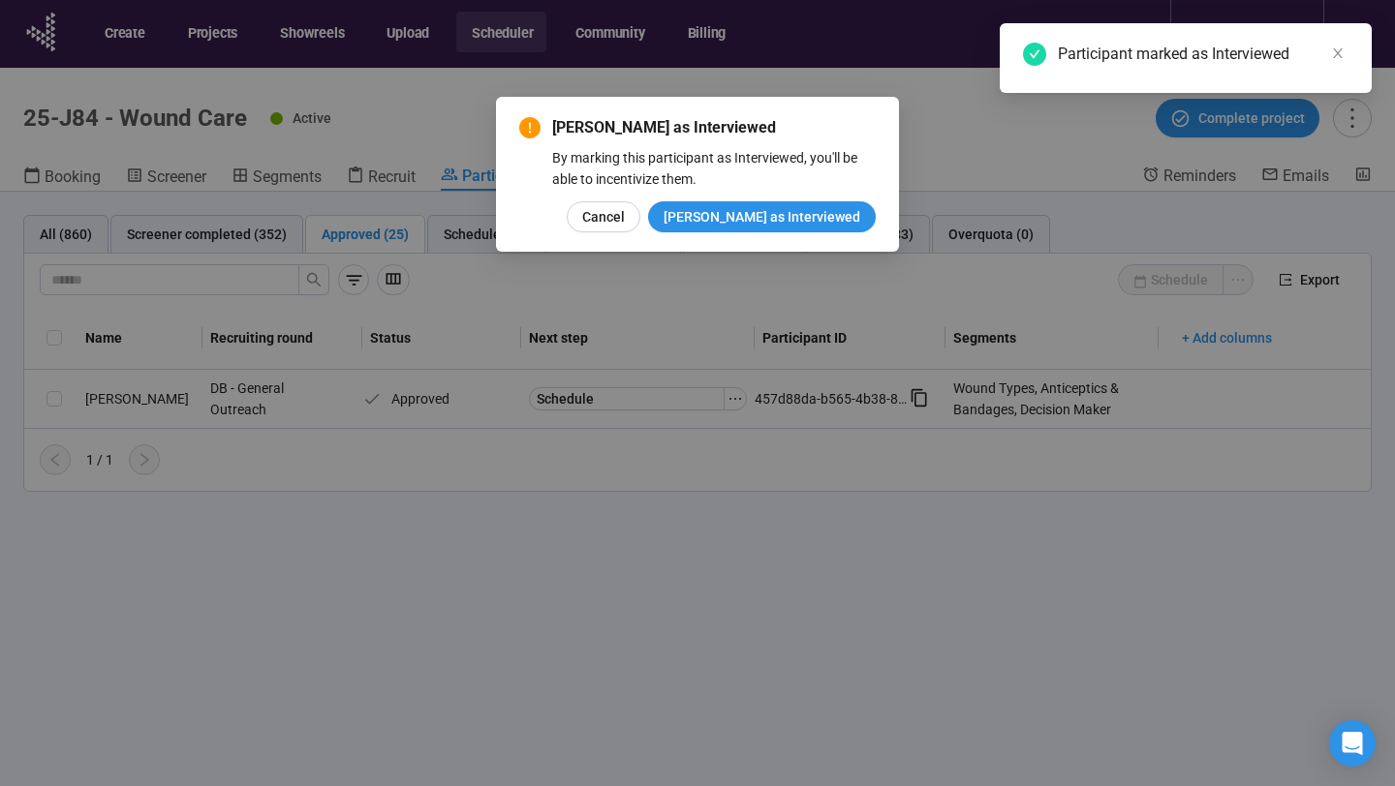
click at [769, 233] on div "Mark as Interviewed By marking this participant as Interviewed, you'll be able …" at bounding box center [697, 174] width 403 height 155
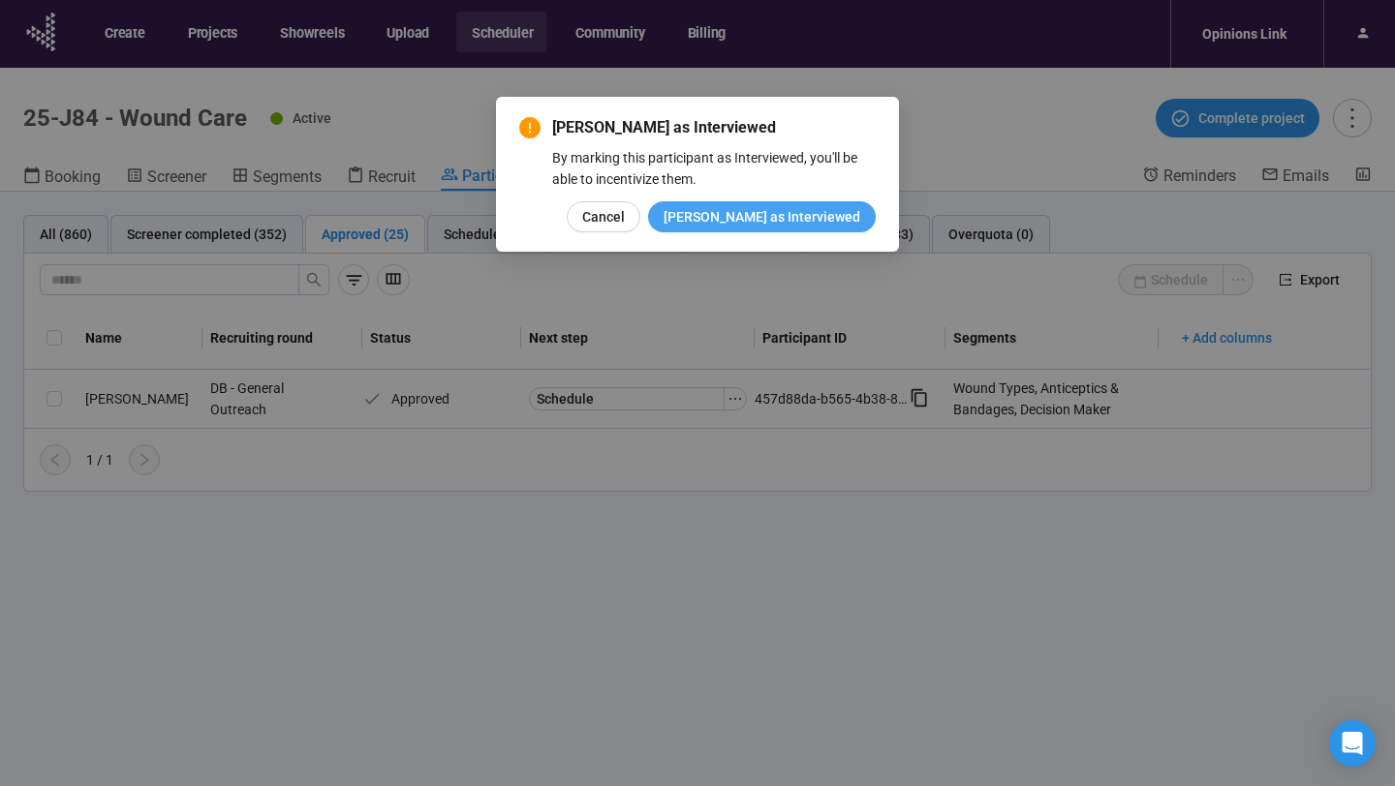
click at [776, 224] on span "Mark as Interviewed" at bounding box center [761, 216] width 197 height 21
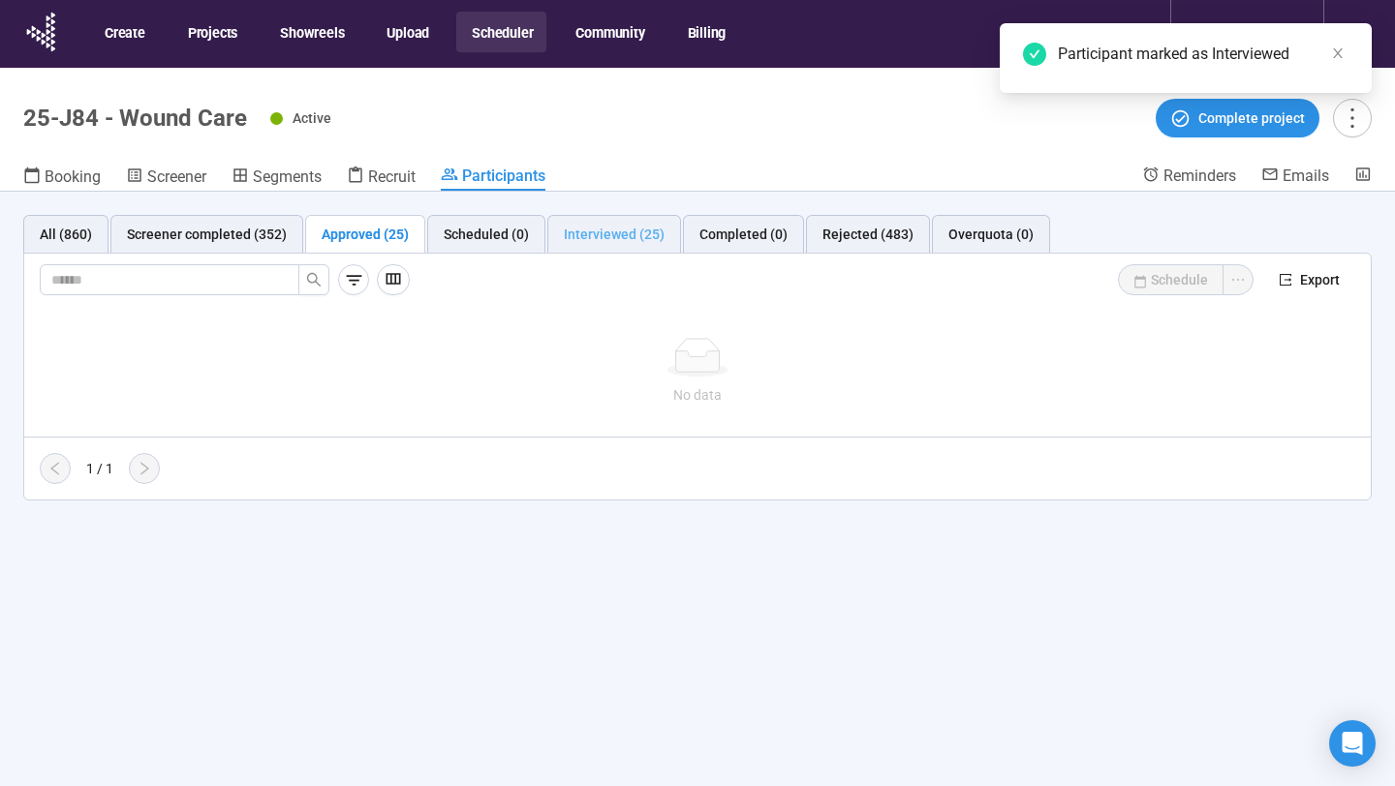
click at [636, 248] on div "Interviewed (25)" at bounding box center [614, 234] width 134 height 39
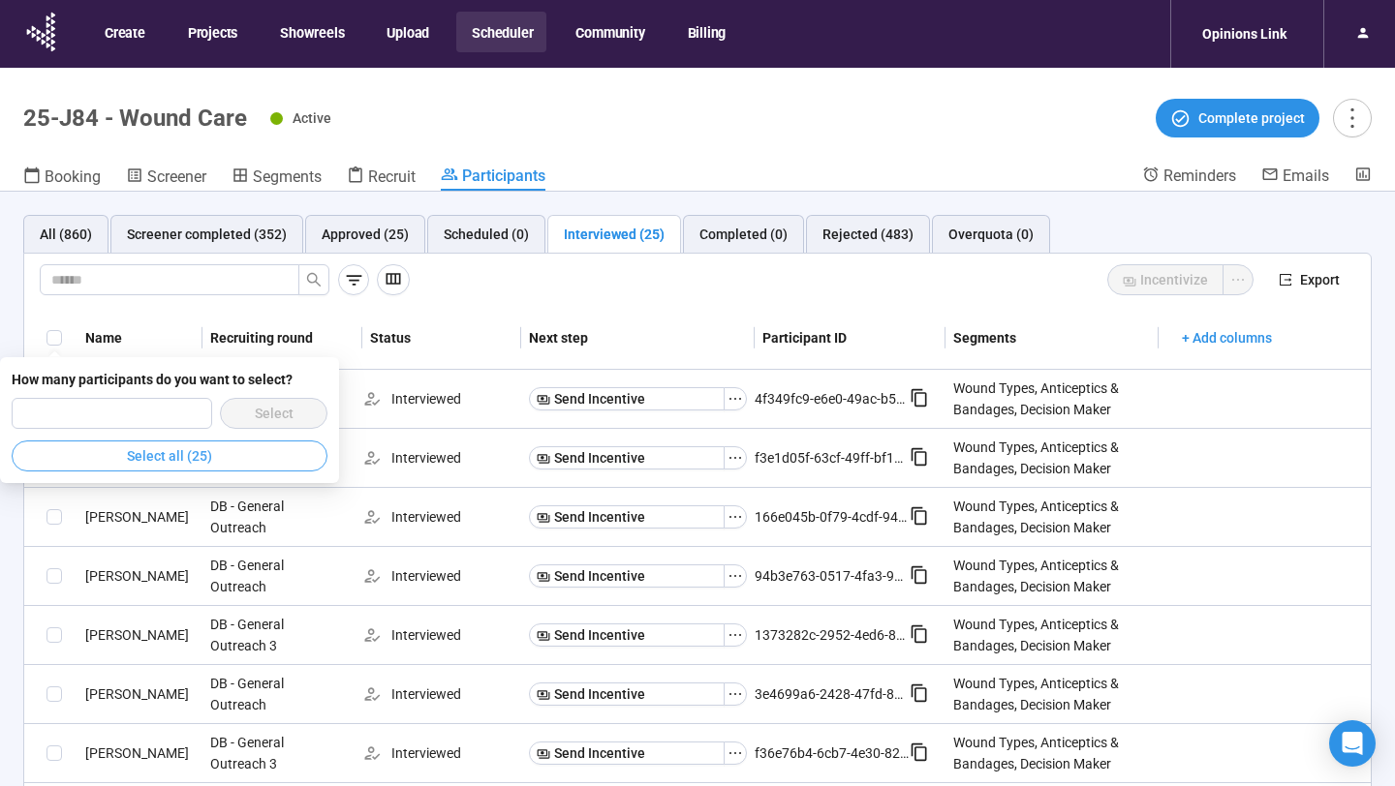
click at [93, 448] on button "Select all (25)" at bounding box center [170, 456] width 316 height 31
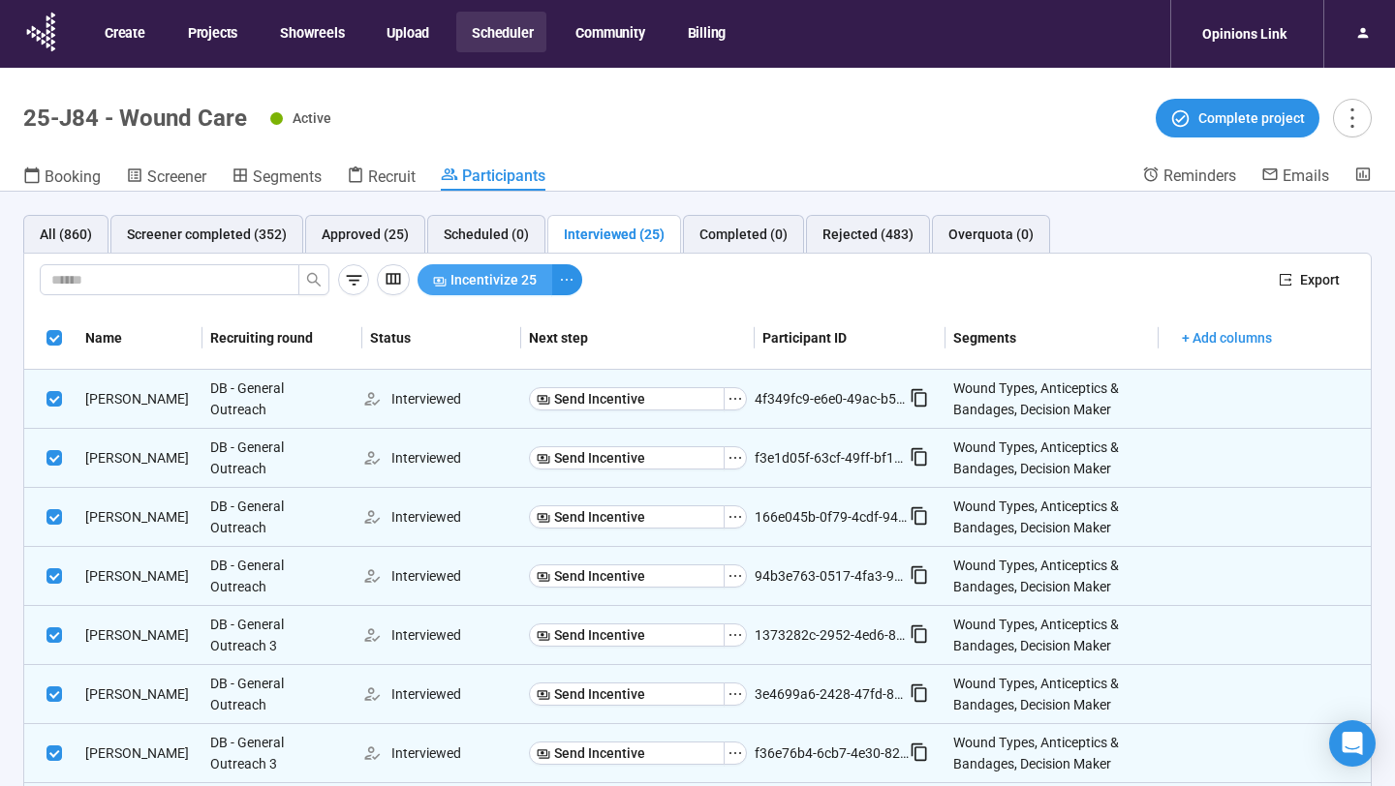
click at [465, 282] on span "Incentivize 25" at bounding box center [493, 279] width 86 height 21
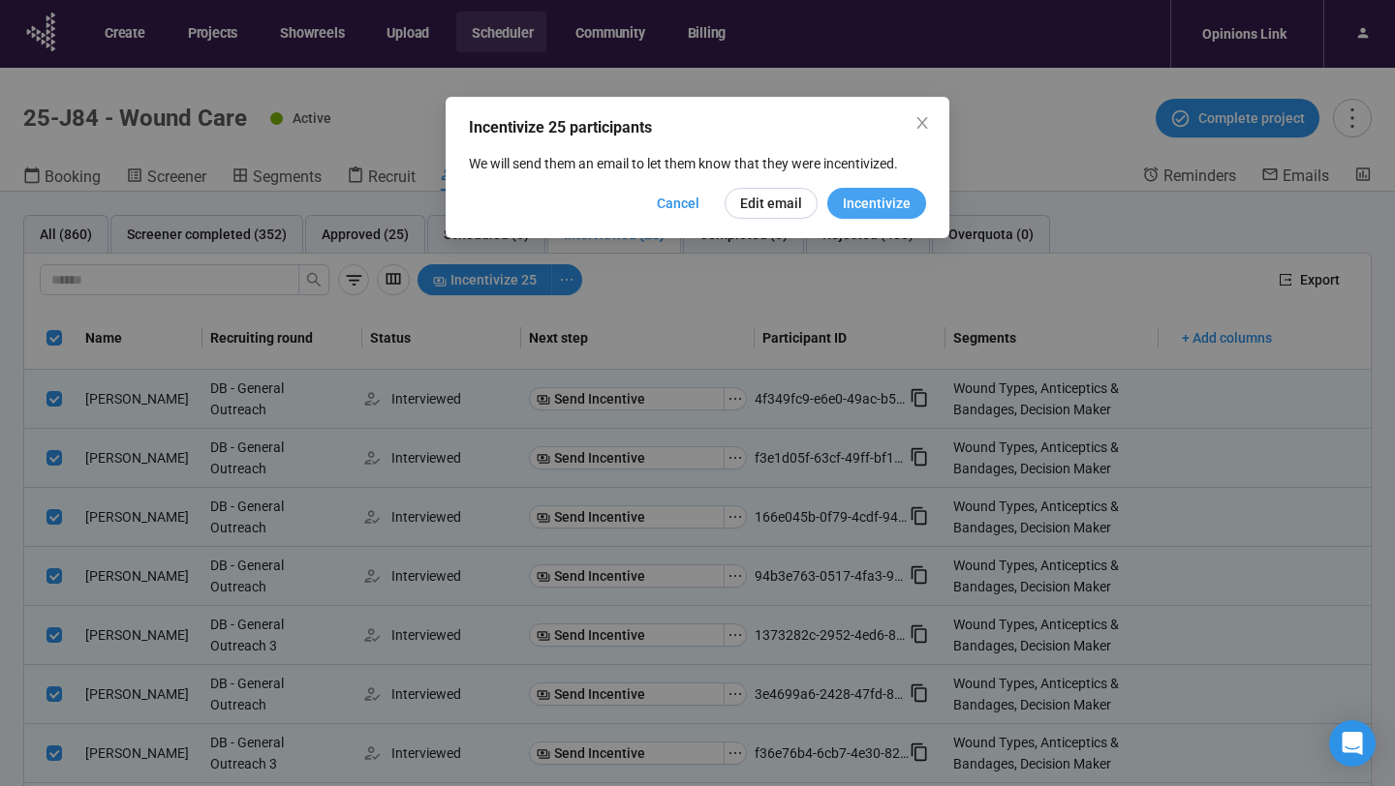
click at [879, 198] on span "Incentivize" at bounding box center [877, 203] width 68 height 21
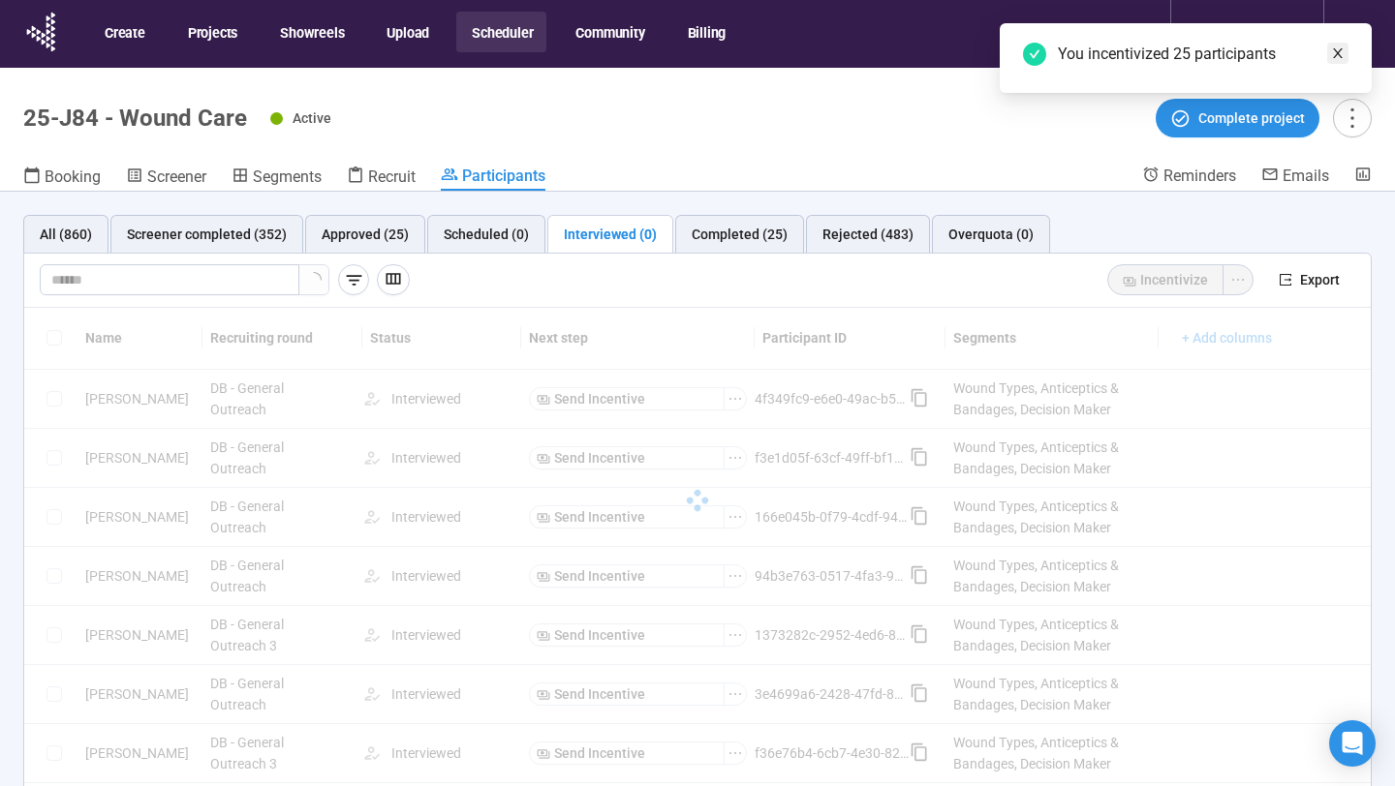
click at [1339, 53] on icon "close" at bounding box center [1338, 53] width 10 height 10
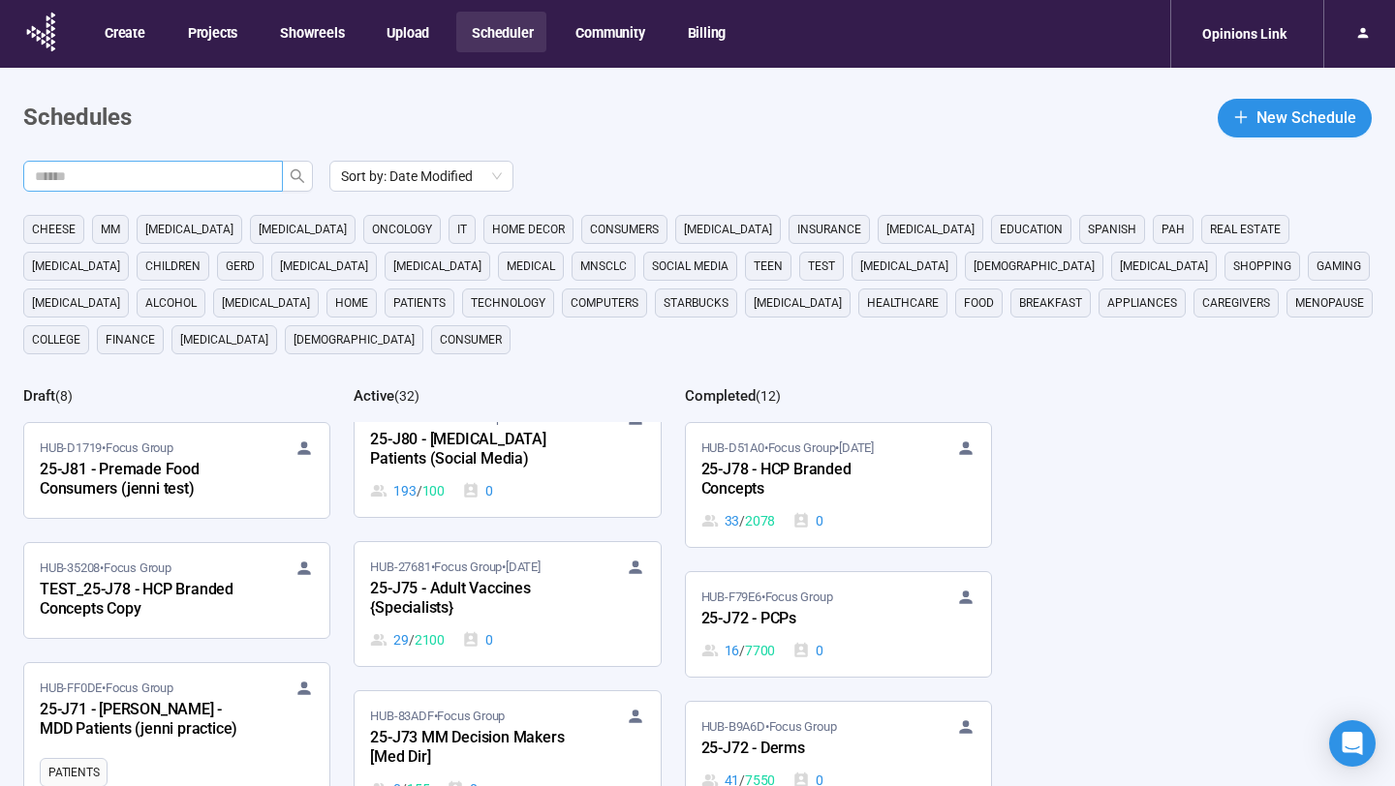
click at [205, 167] on input "text" at bounding box center [145, 176] width 221 height 21
type input "**"
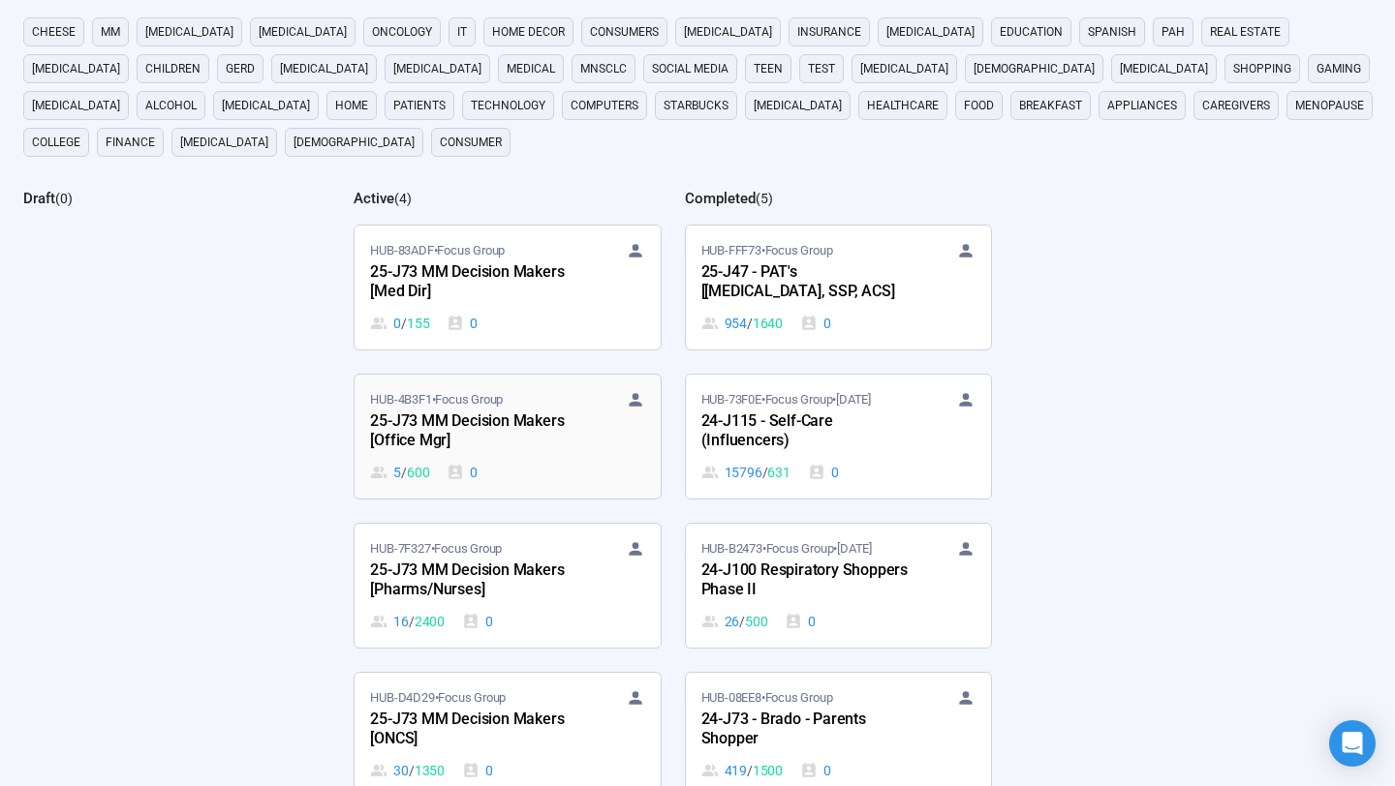
scroll to position [35, 0]
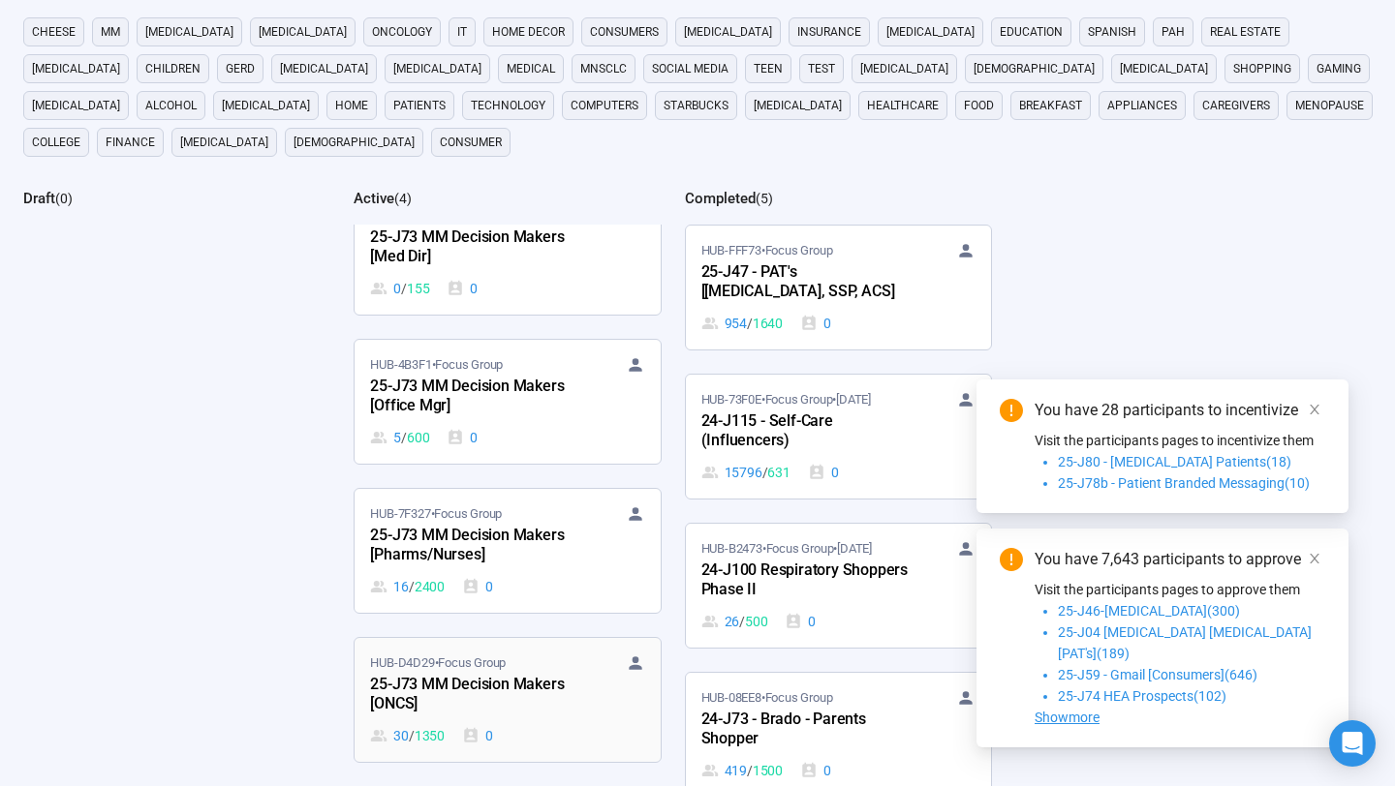
click at [545, 693] on div "25-J73 MM Decision Makers [ONCS]" at bounding box center [476, 695] width 213 height 45
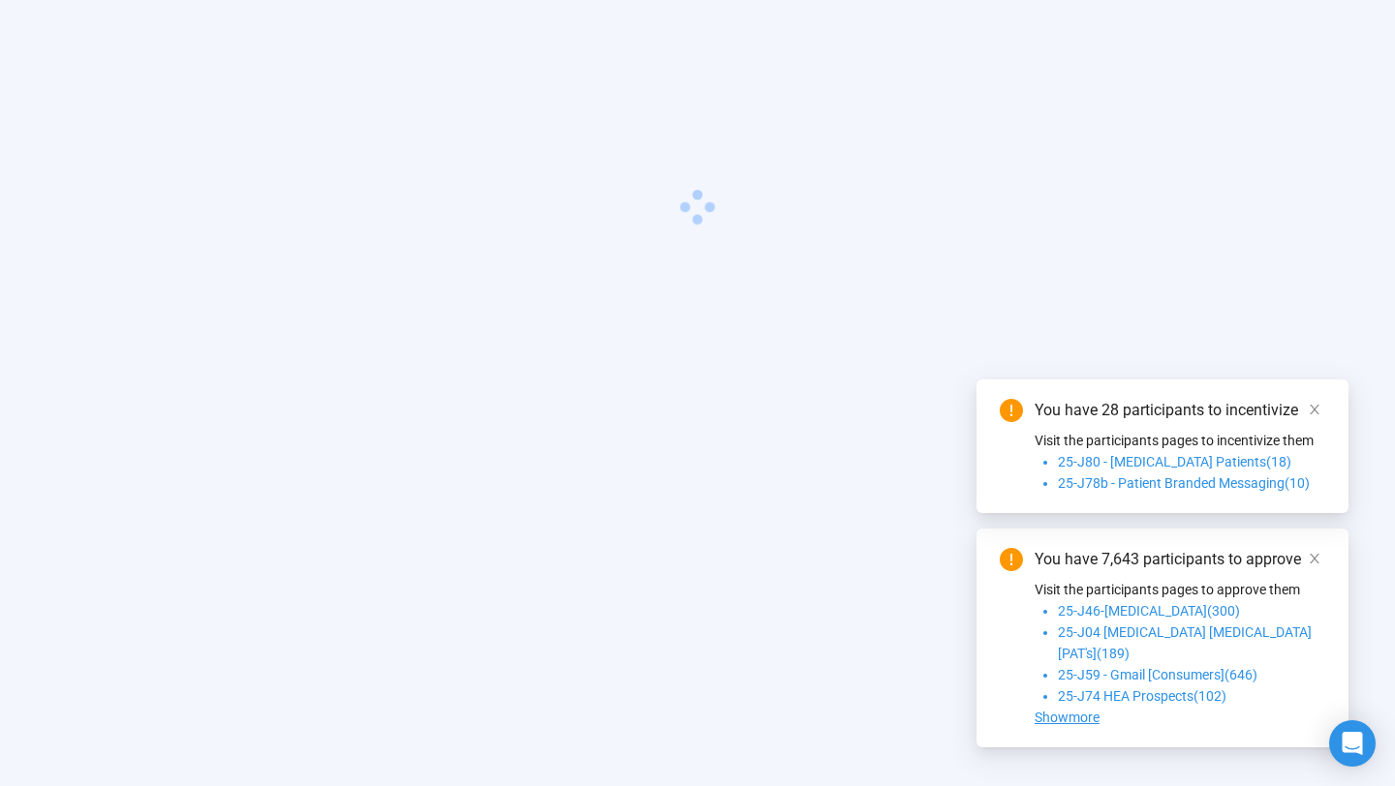
scroll to position [68, 0]
click at [1319, 416] on icon "close" at bounding box center [1315, 410] width 14 height 14
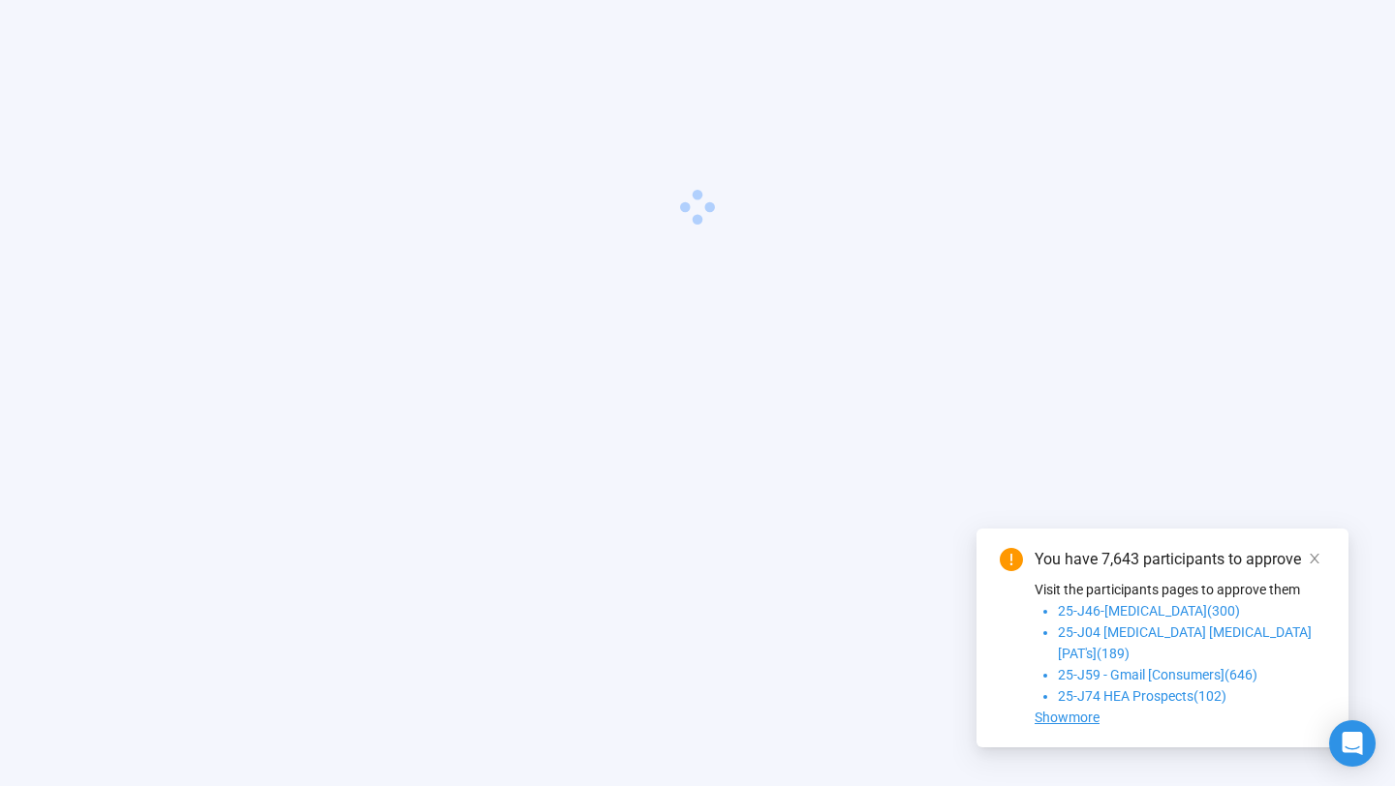
click at [1318, 567] on div "You have 7,643 participants to approve Visit the participants pages to approve …" at bounding box center [1162, 638] width 372 height 219
click at [1318, 566] on icon "close" at bounding box center [1315, 559] width 14 height 14
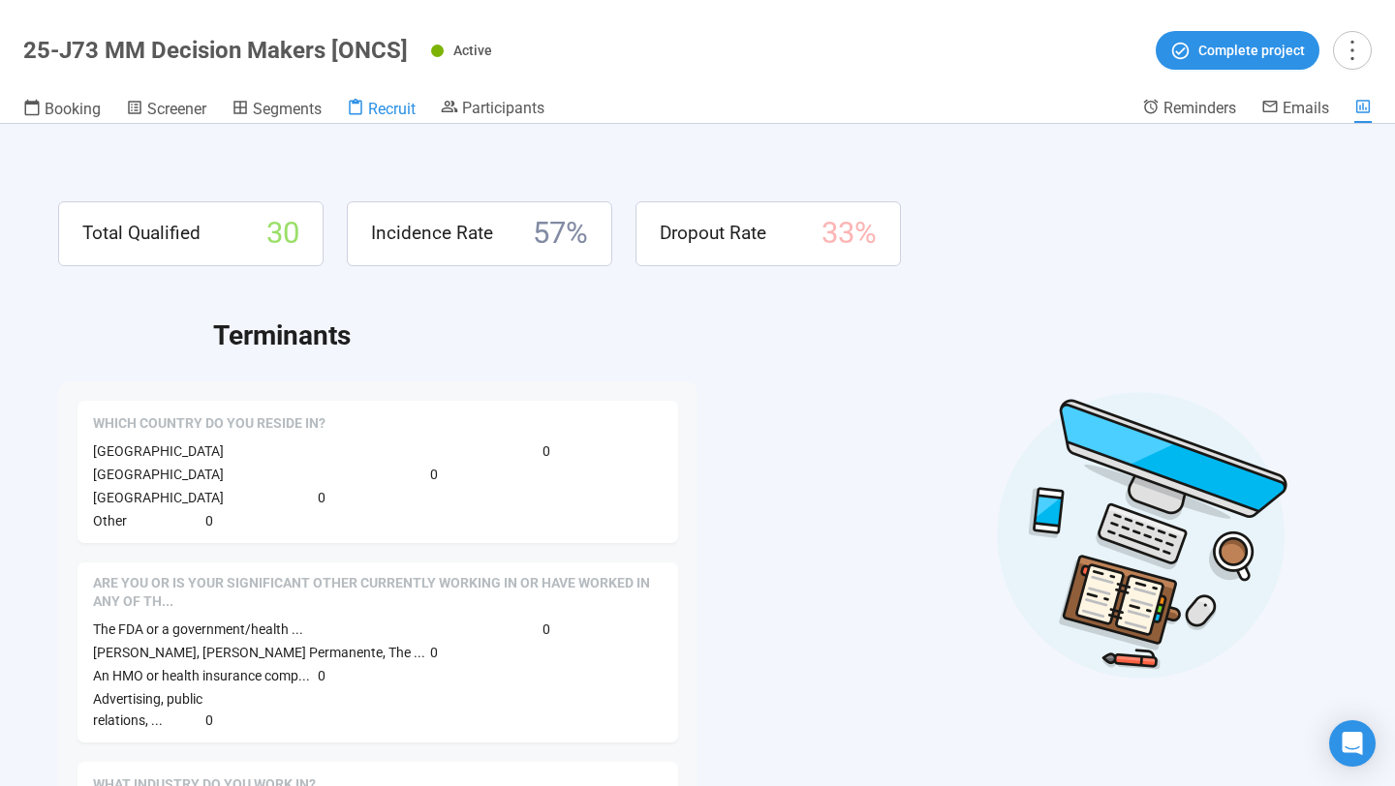
click at [385, 112] on span "Recruit" at bounding box center [391, 109] width 47 height 18
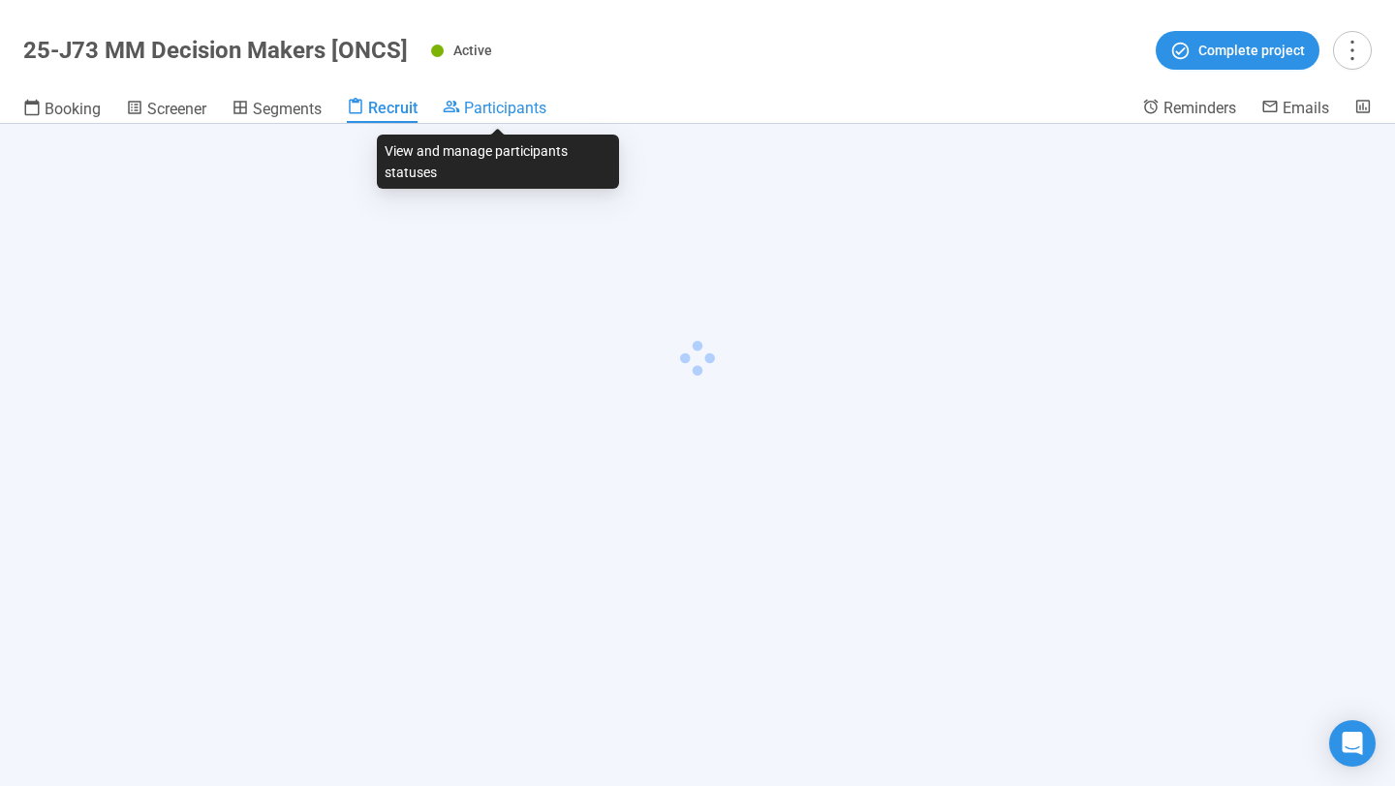
click at [460, 110] on icon at bounding box center [452, 107] width 16 height 12
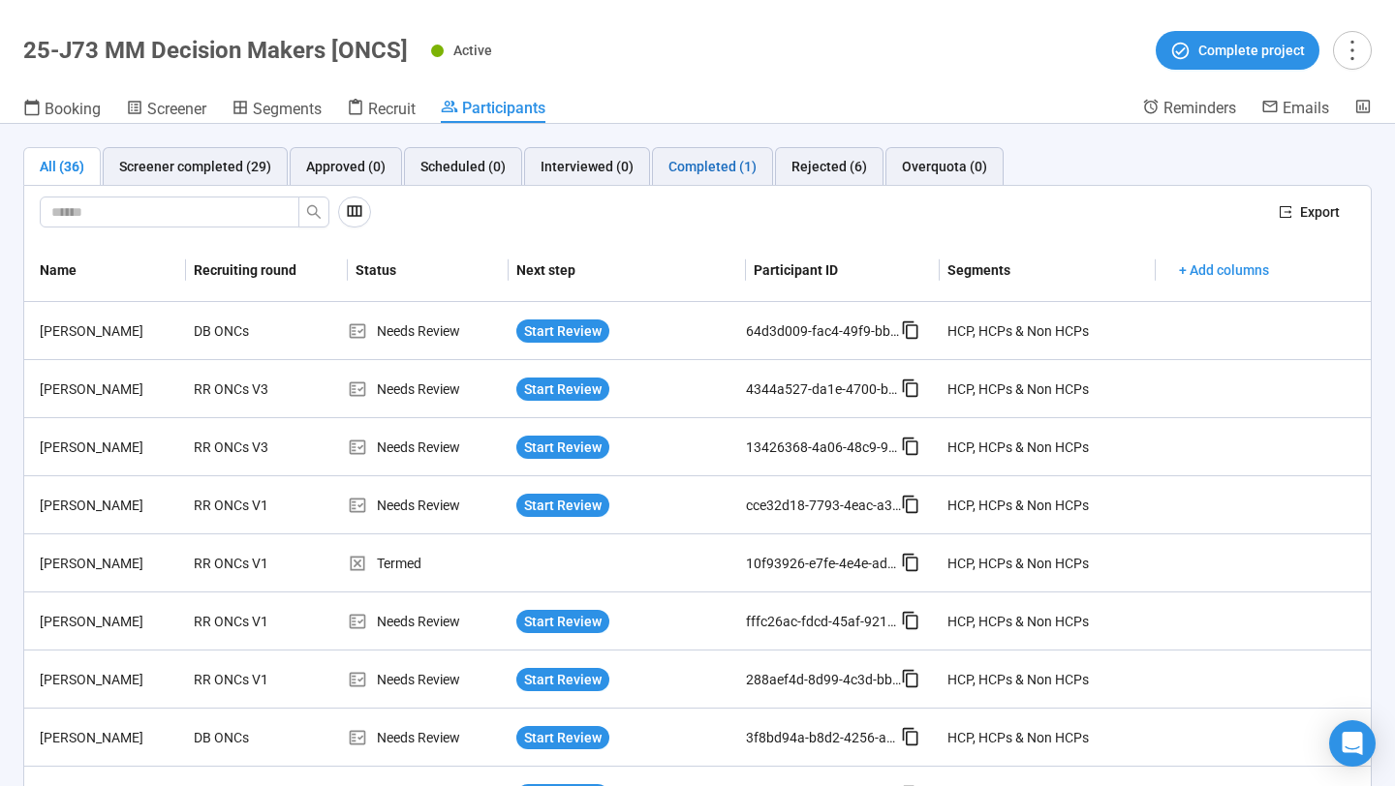
click at [701, 164] on div "Completed (1)" at bounding box center [712, 166] width 88 height 21
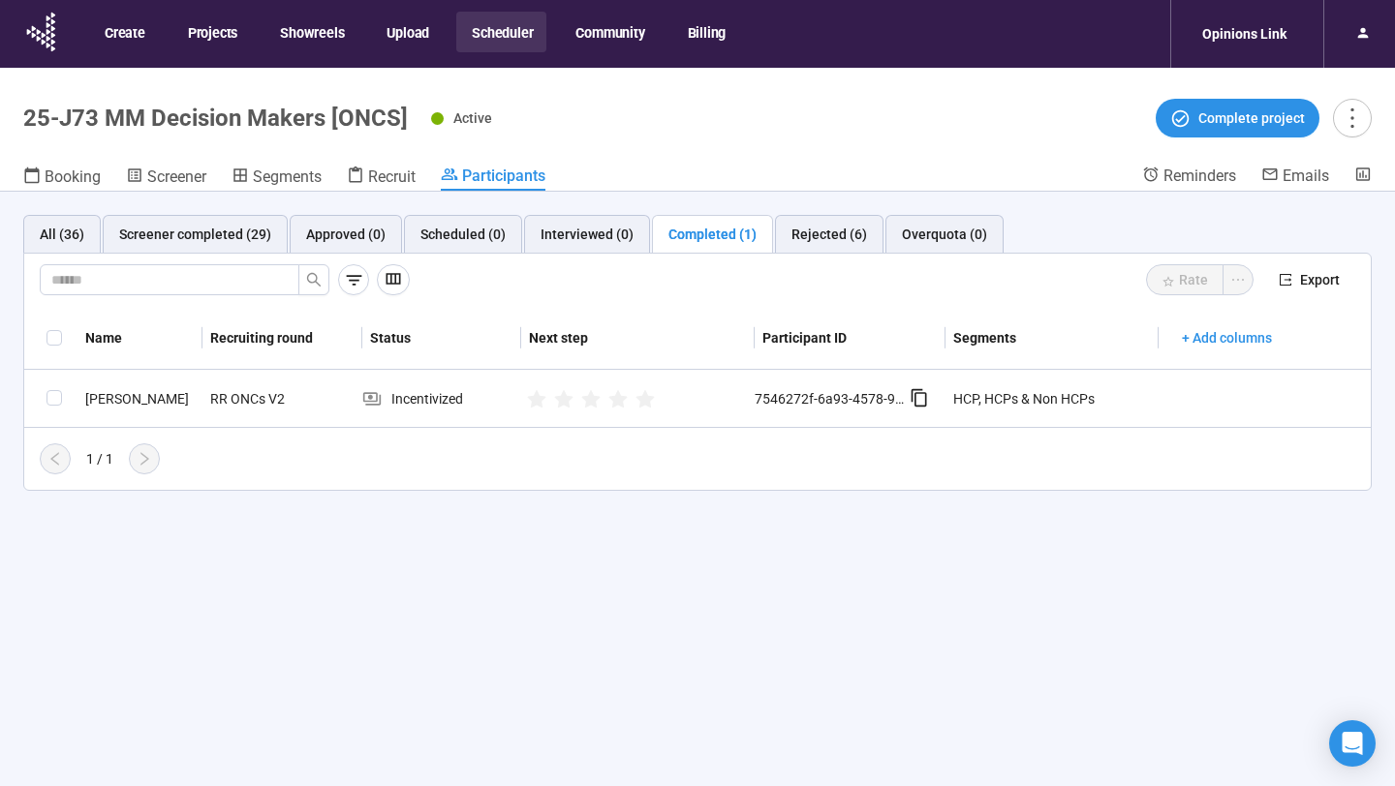
click at [485, 46] on button "Scheduler" at bounding box center [501, 32] width 90 height 41
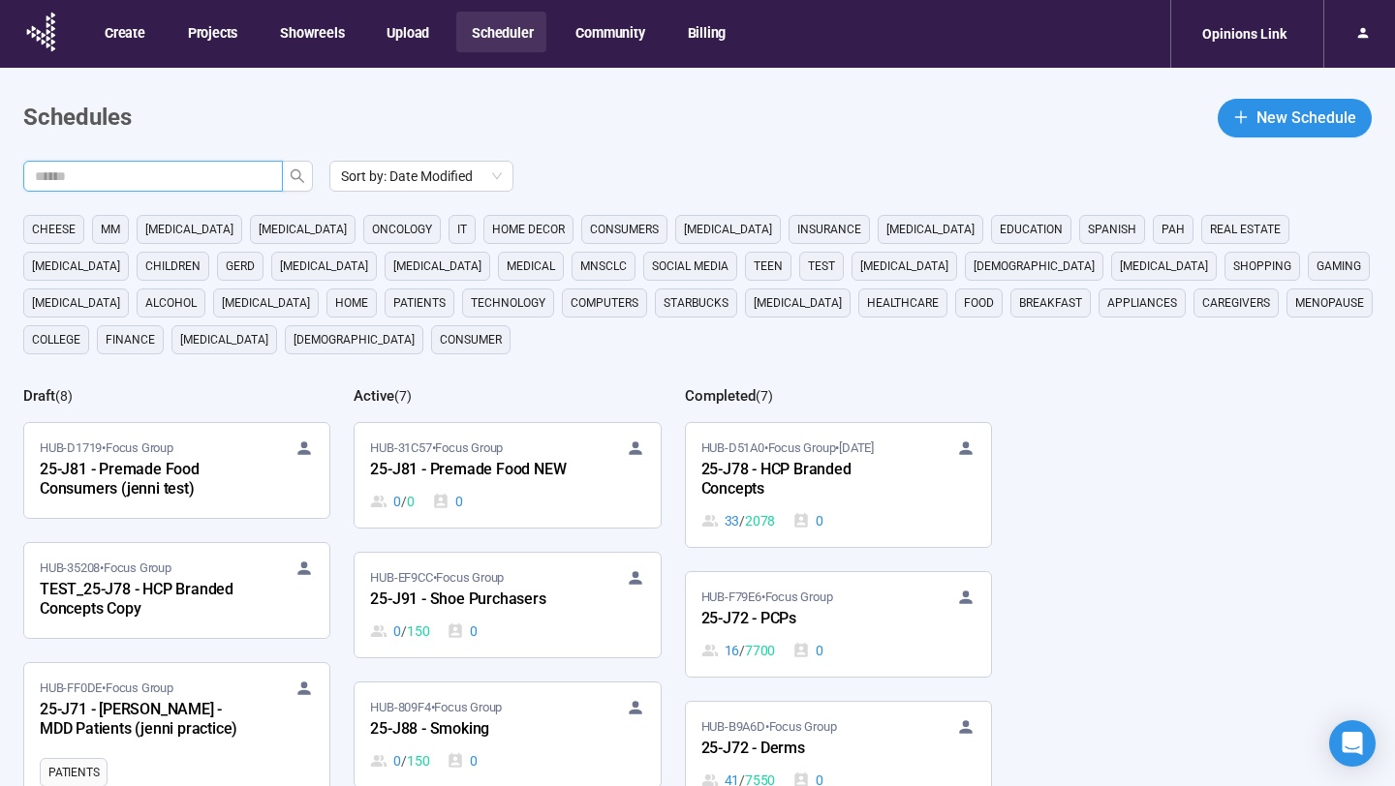
click at [186, 182] on input "text" at bounding box center [145, 176] width 221 height 21
type input "**"
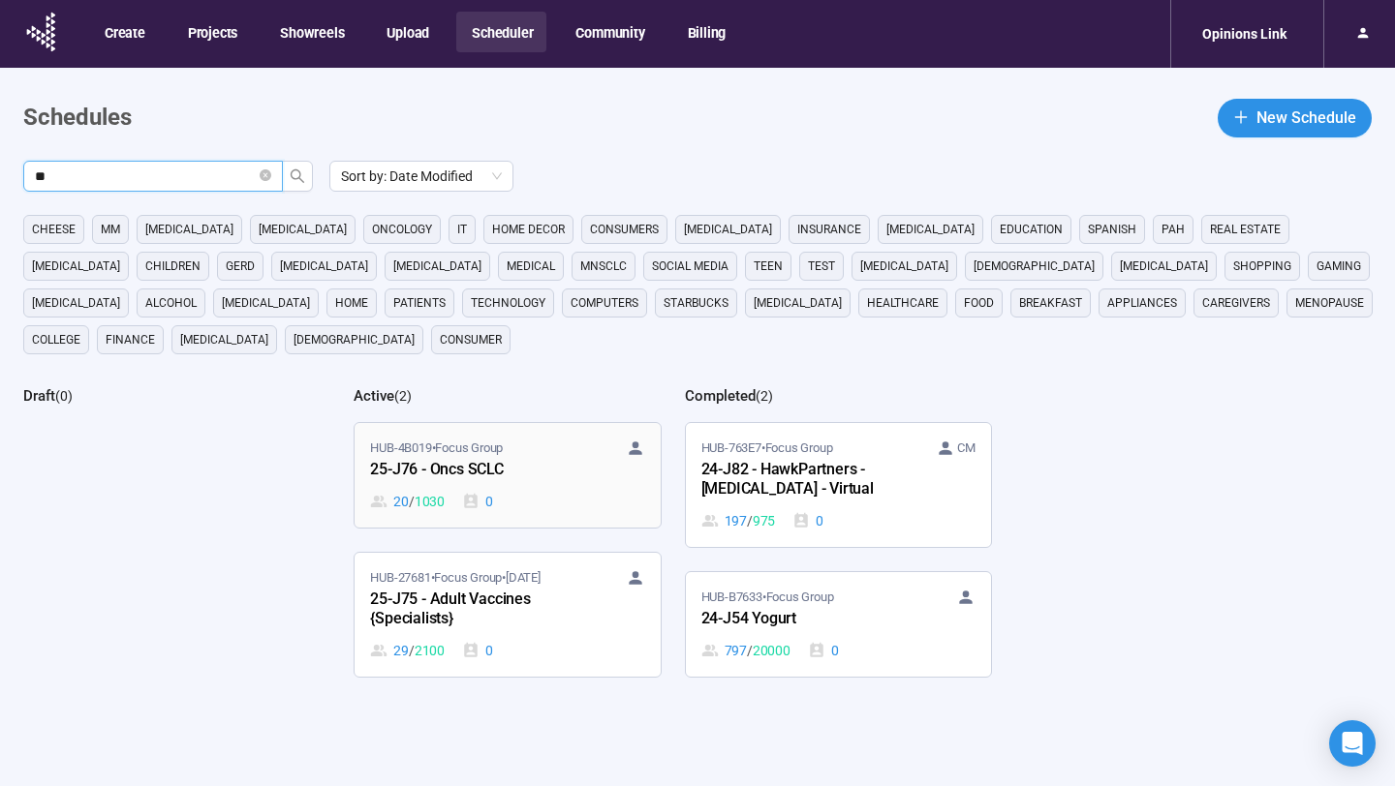
click at [558, 483] on div "HUB-4B019 • Focus Group 25-J76 - Oncs SCLC 20 / 1030 0" at bounding box center [507, 476] width 274 height 74
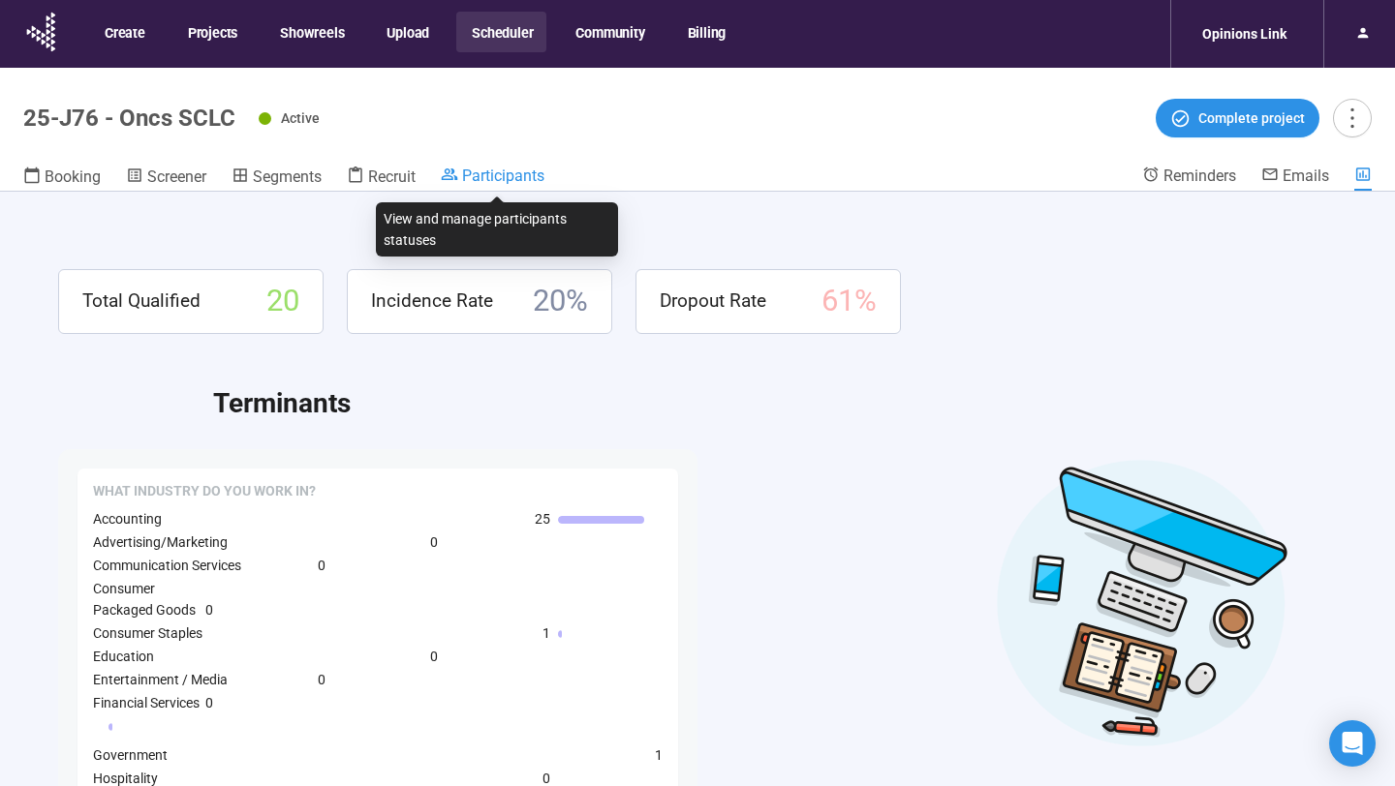
click at [504, 174] on span "Participants" at bounding box center [503, 176] width 82 height 18
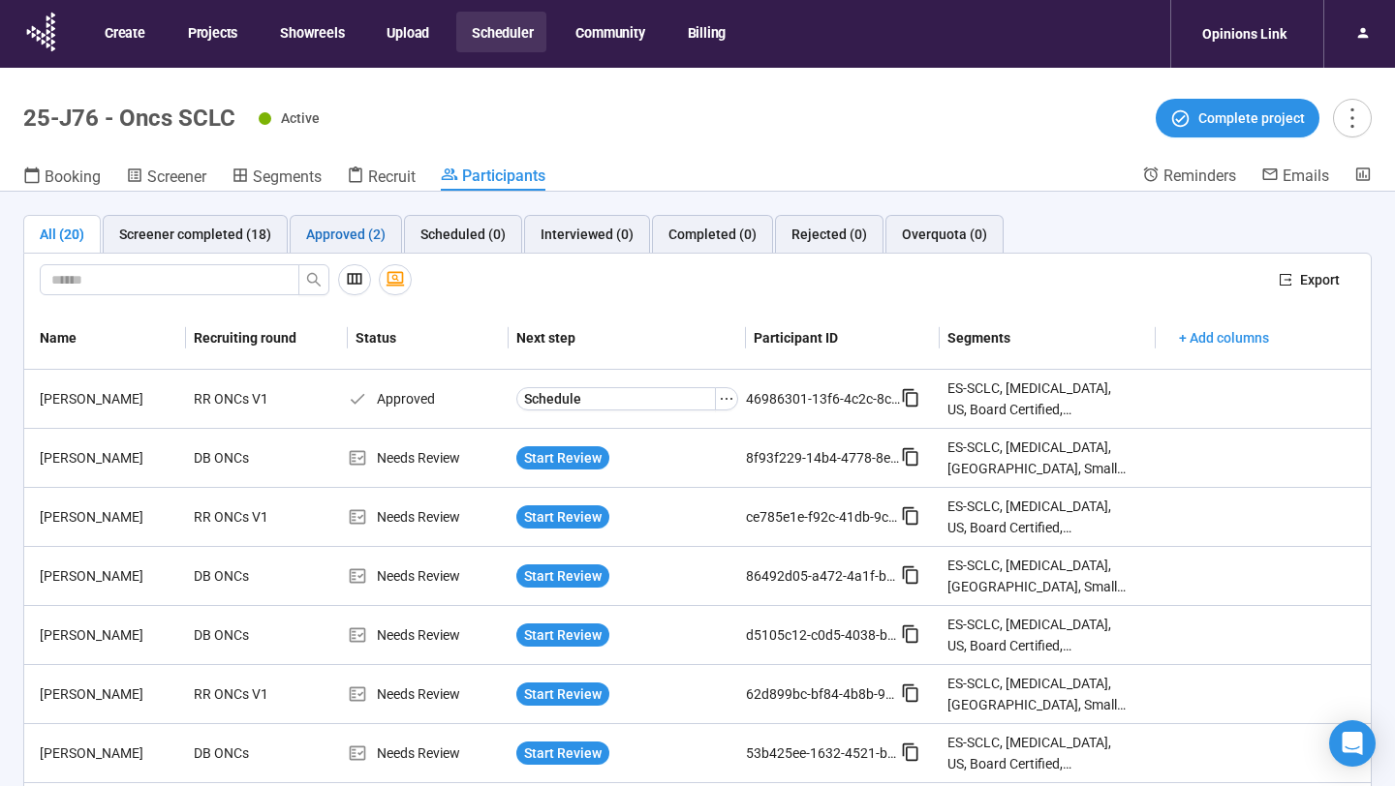
click at [359, 231] on div "Approved (2)" at bounding box center [345, 234] width 79 height 21
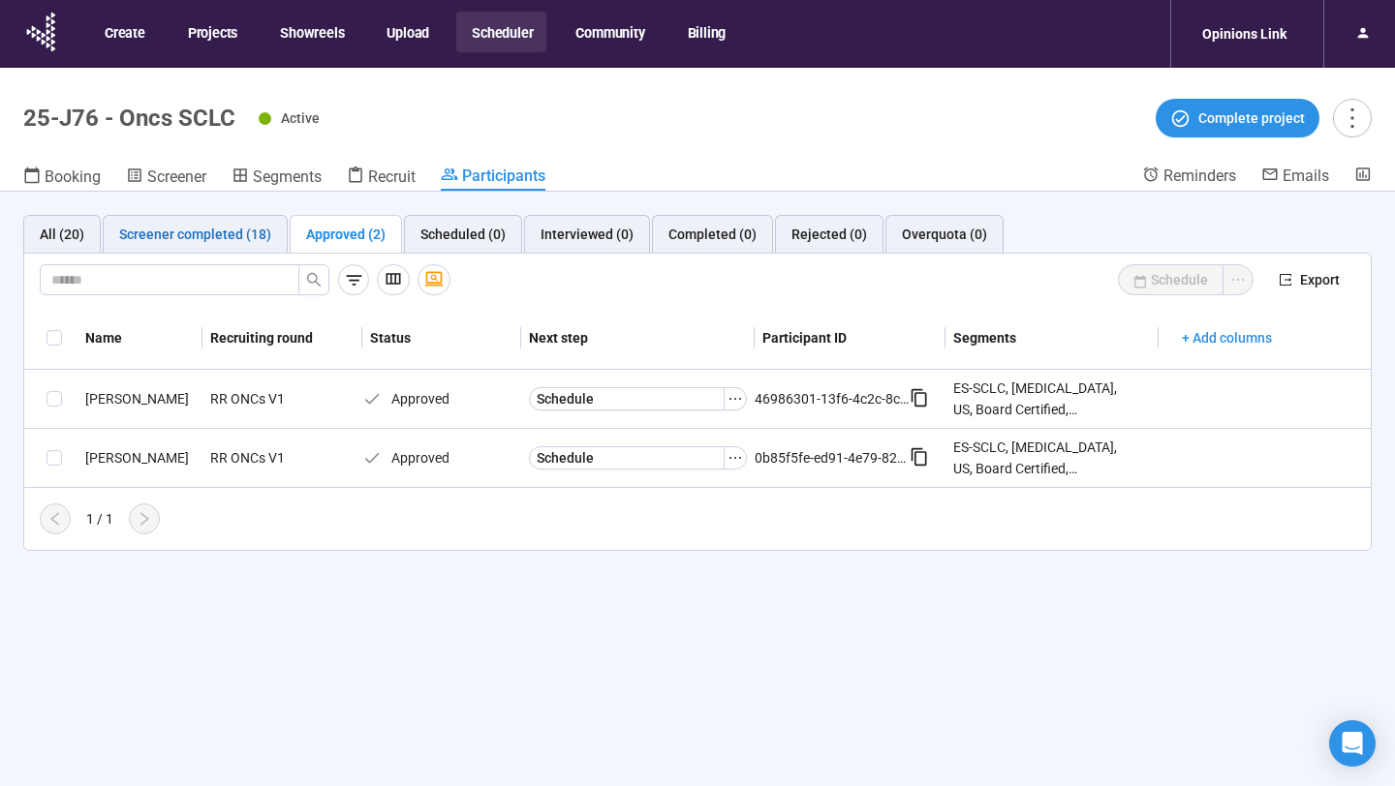
click at [200, 236] on div "Screener completed (18)" at bounding box center [195, 234] width 152 height 21
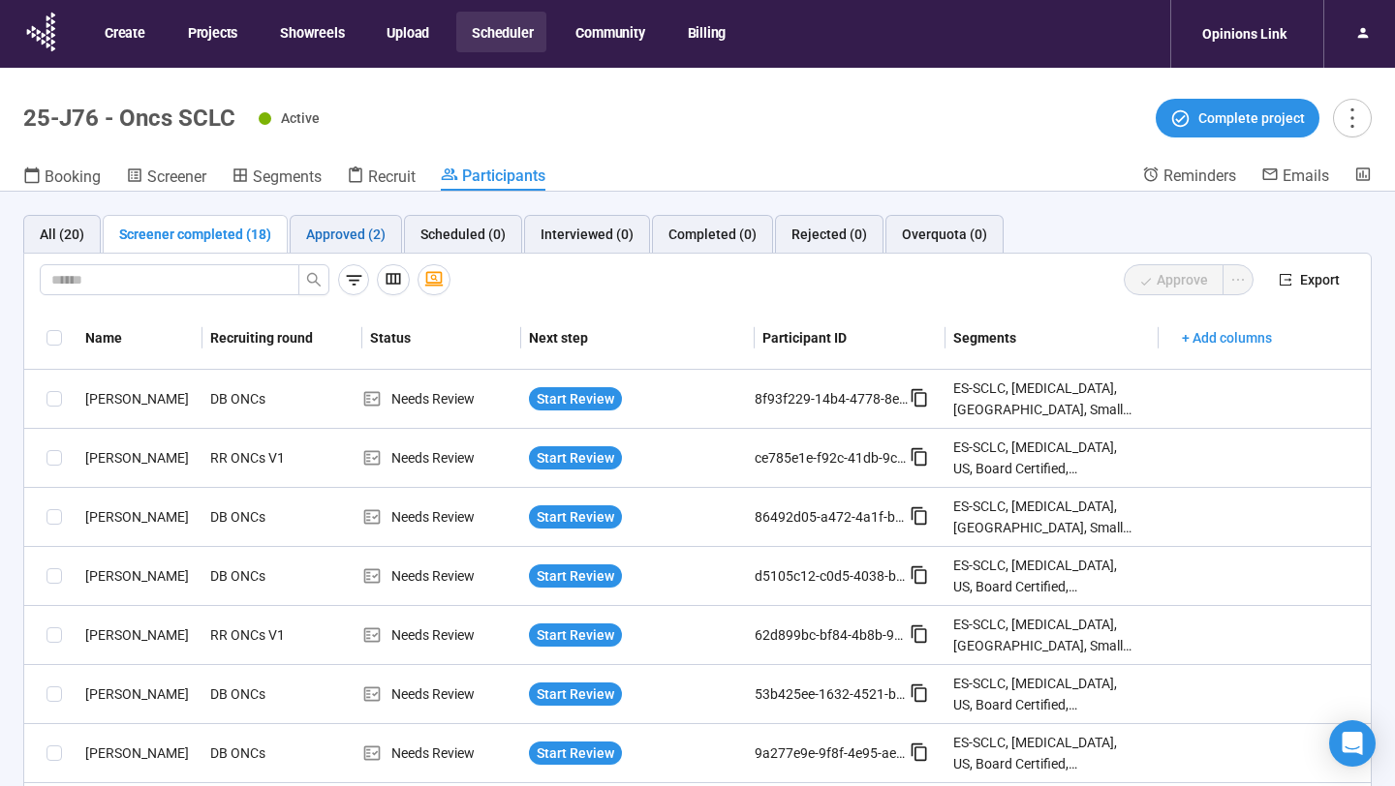
click at [349, 235] on div "Approved (2)" at bounding box center [345, 234] width 79 height 21
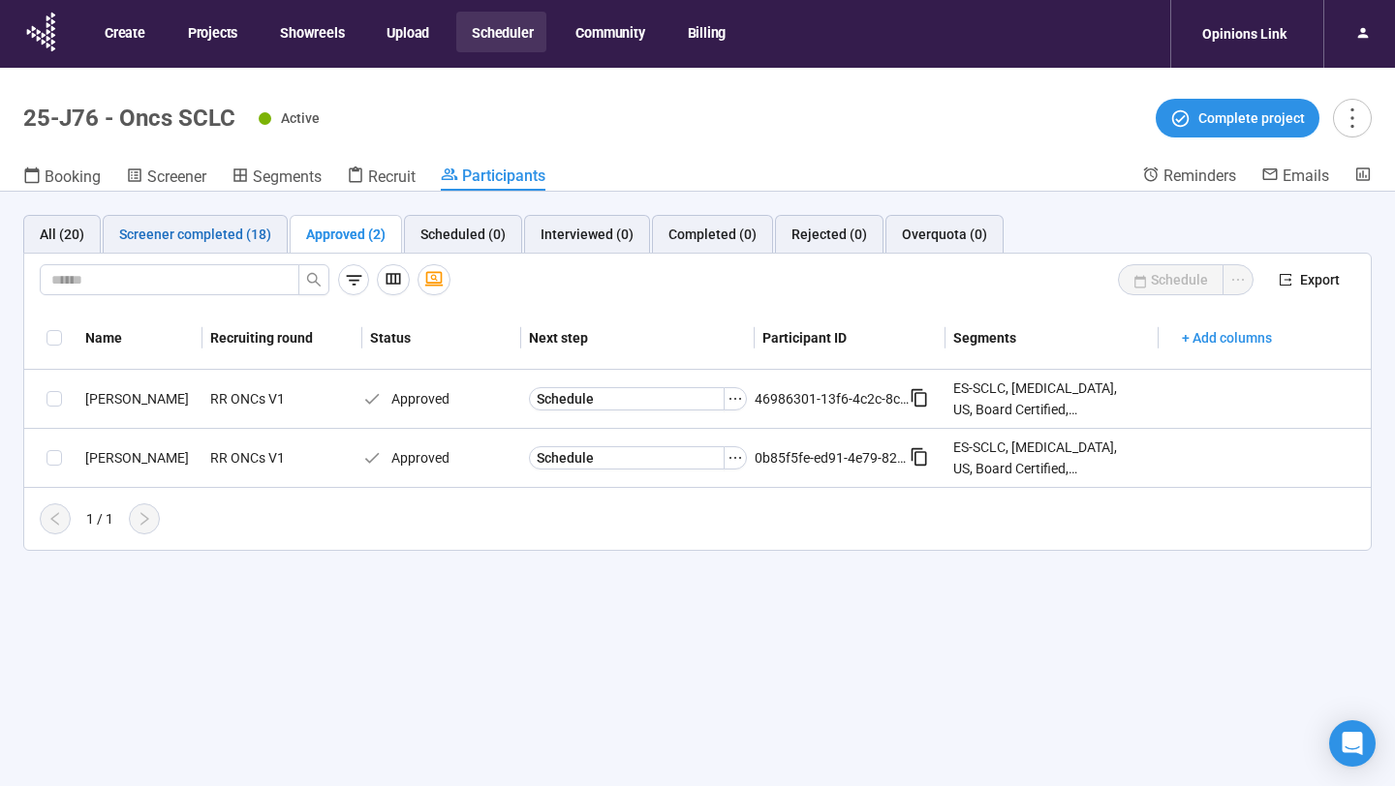
click at [198, 232] on div "Screener completed (18)" at bounding box center [195, 234] width 152 height 21
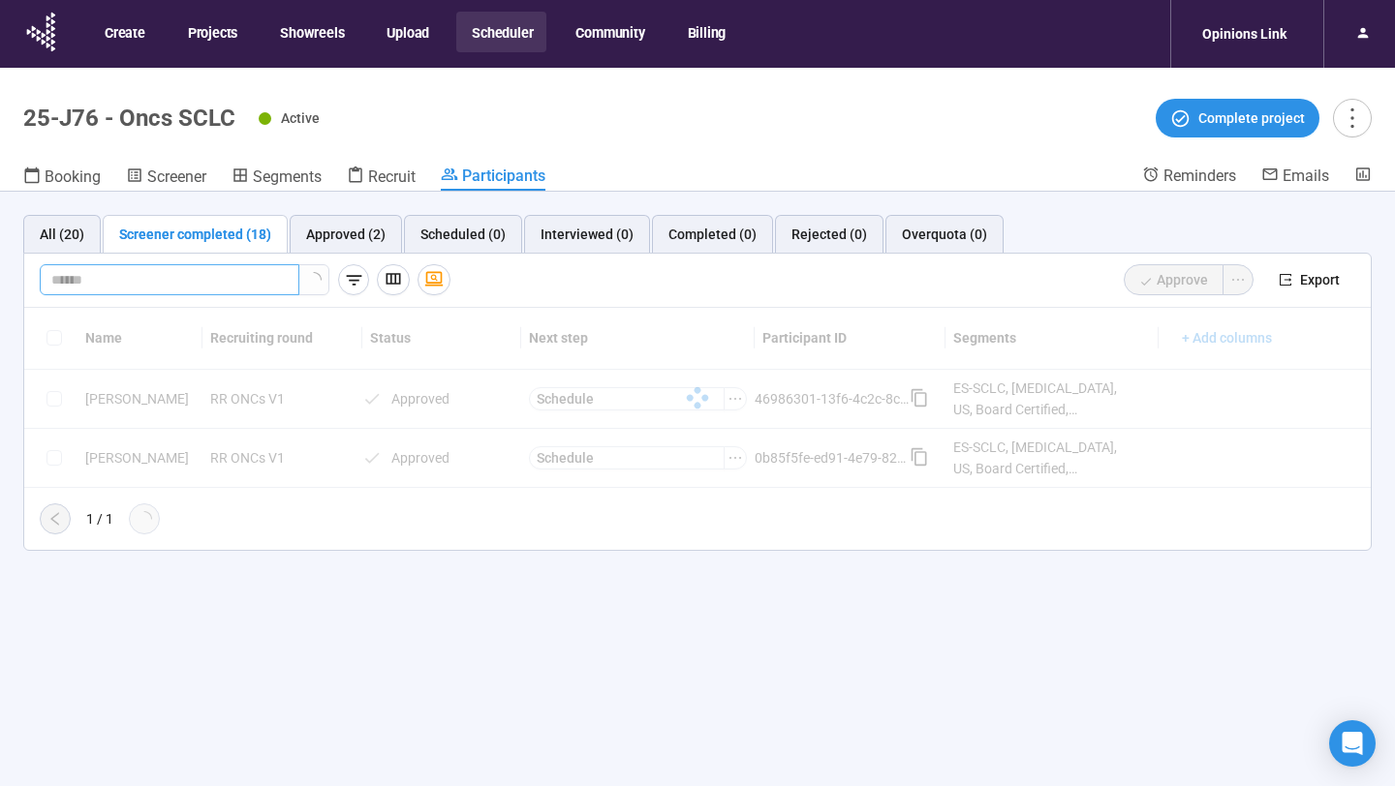
click at [229, 284] on input "text" at bounding box center [161, 279] width 221 height 21
paste input "**********"
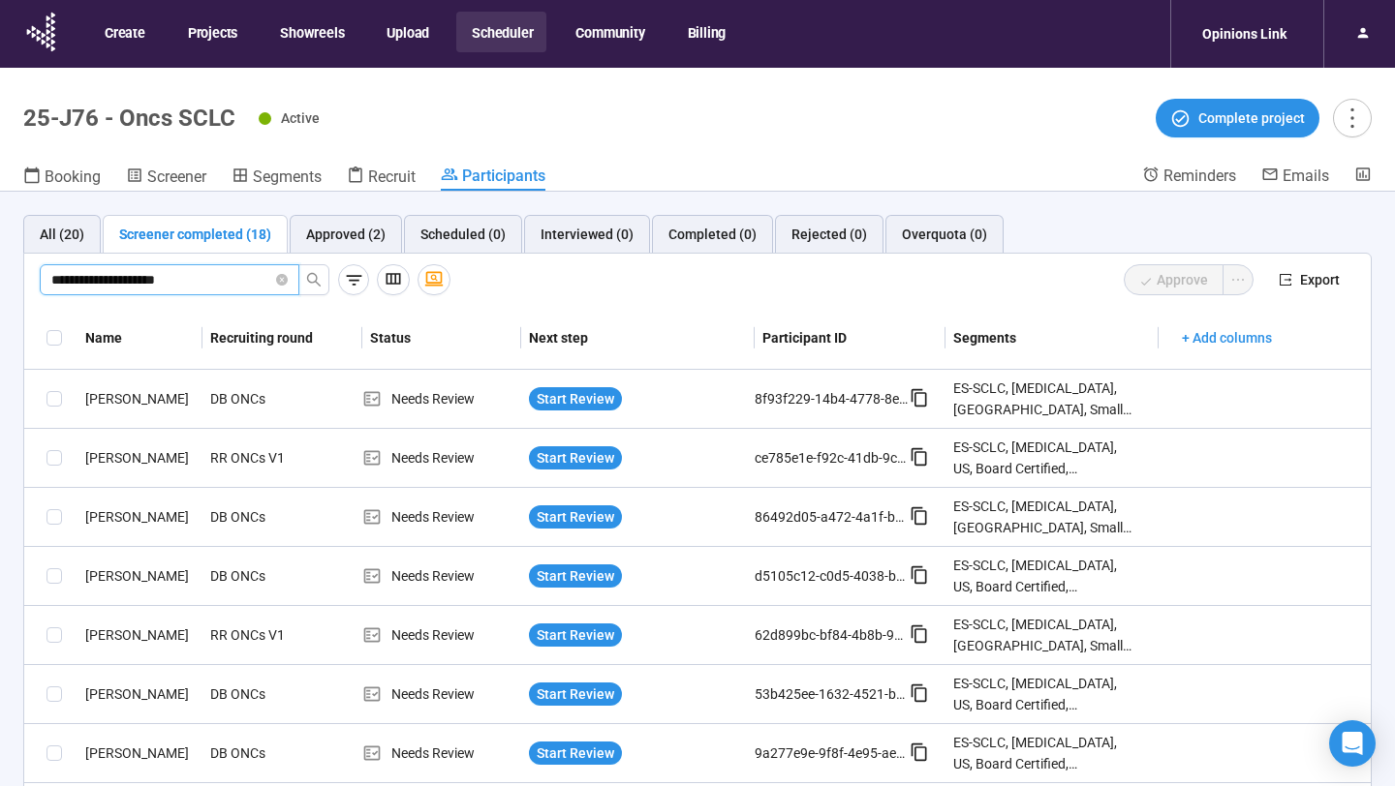
type input "**********"
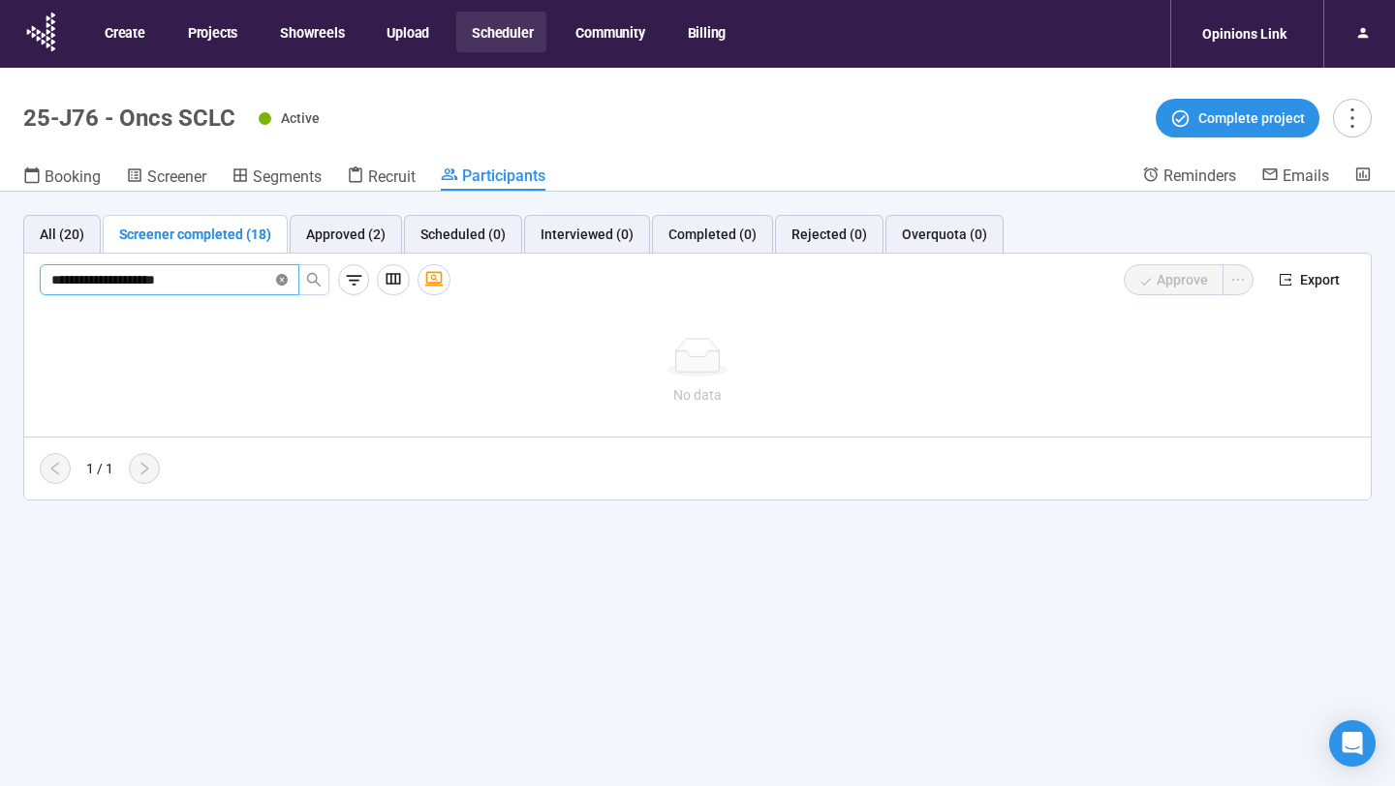
click at [286, 281] on icon "close-circle" at bounding box center [282, 280] width 12 height 12
click at [380, 233] on div "Approved (2)" at bounding box center [345, 234] width 79 height 21
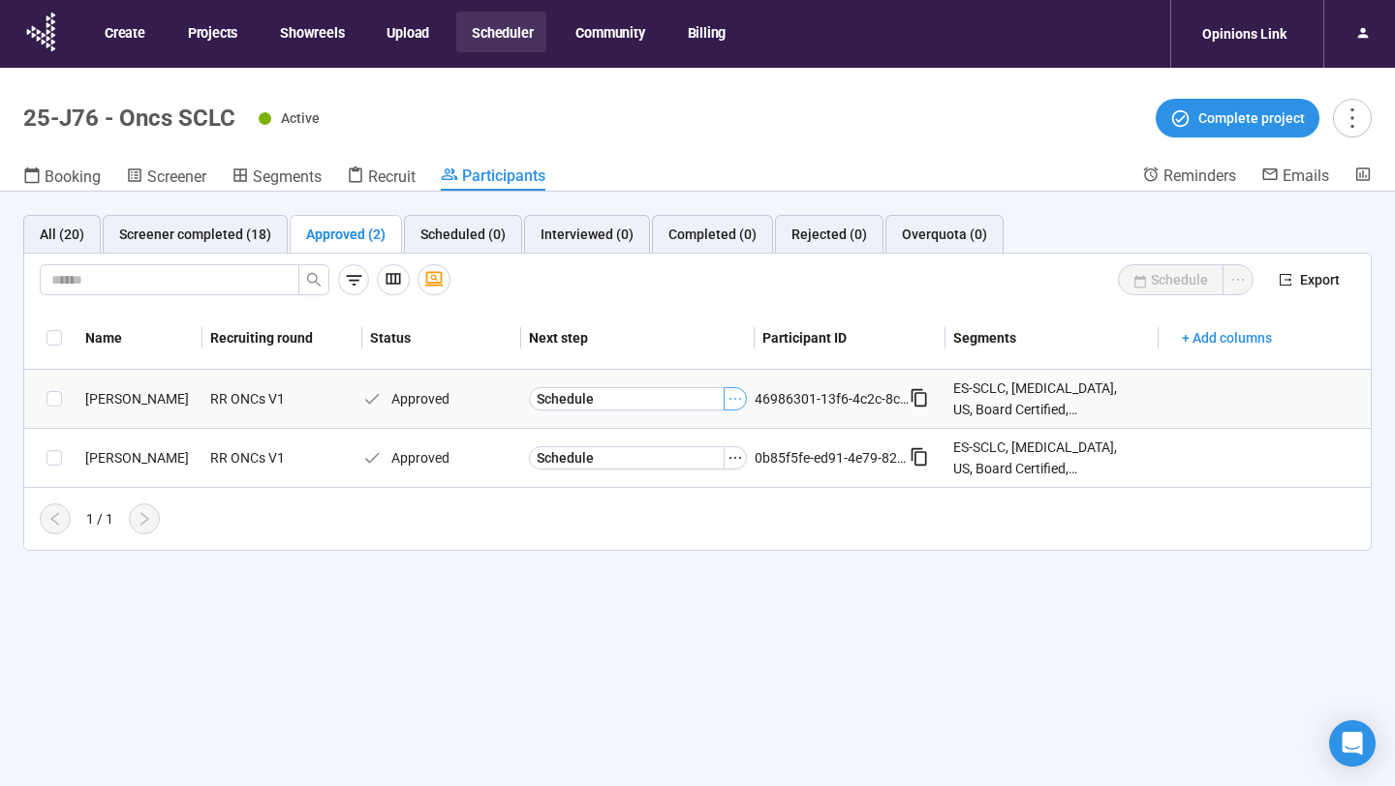
click at [734, 395] on icon "ellipsis" at bounding box center [734, 398] width 15 height 15
click at [705, 460] on span "Mark as Interviewed" at bounding box center [706, 464] width 194 height 21
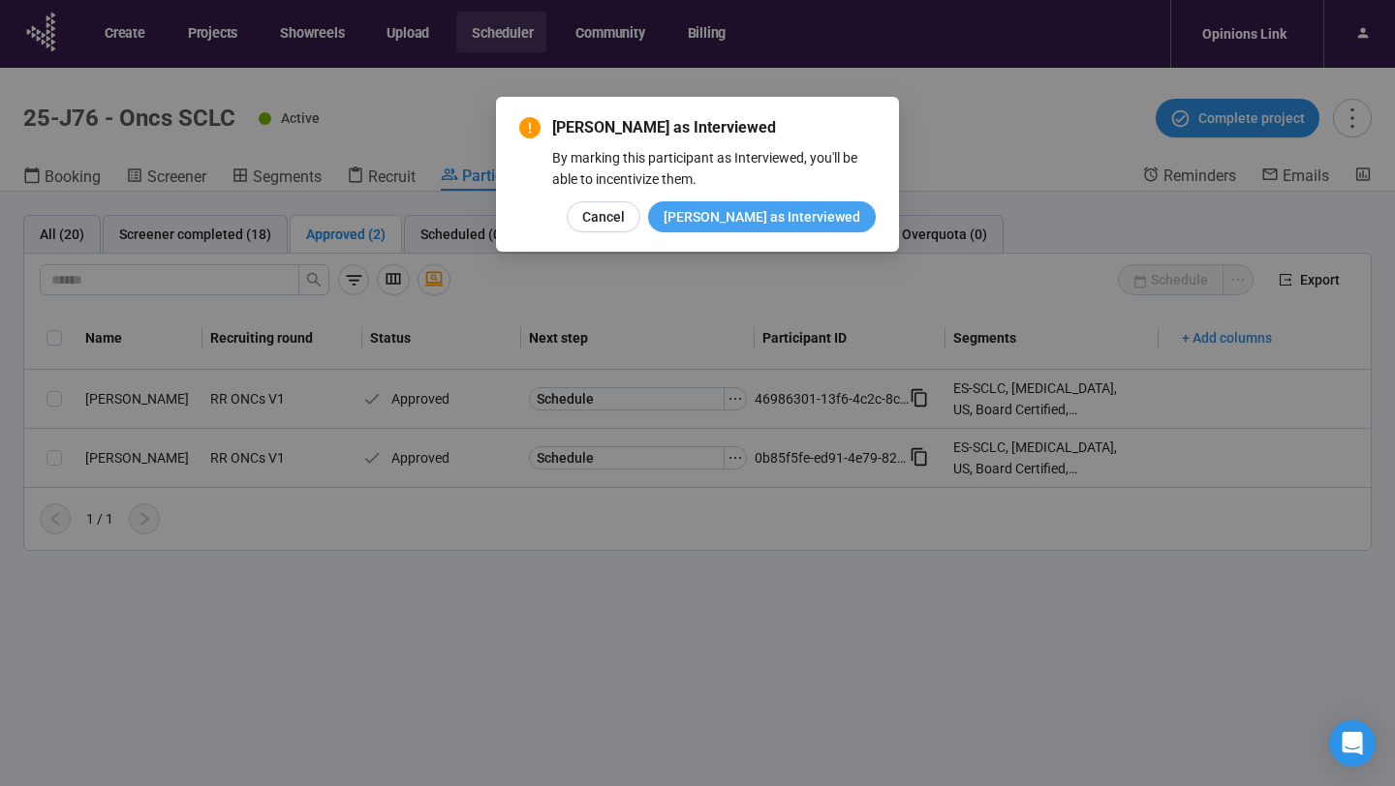
click at [810, 225] on span "Mark as Interviewed" at bounding box center [761, 216] width 197 height 21
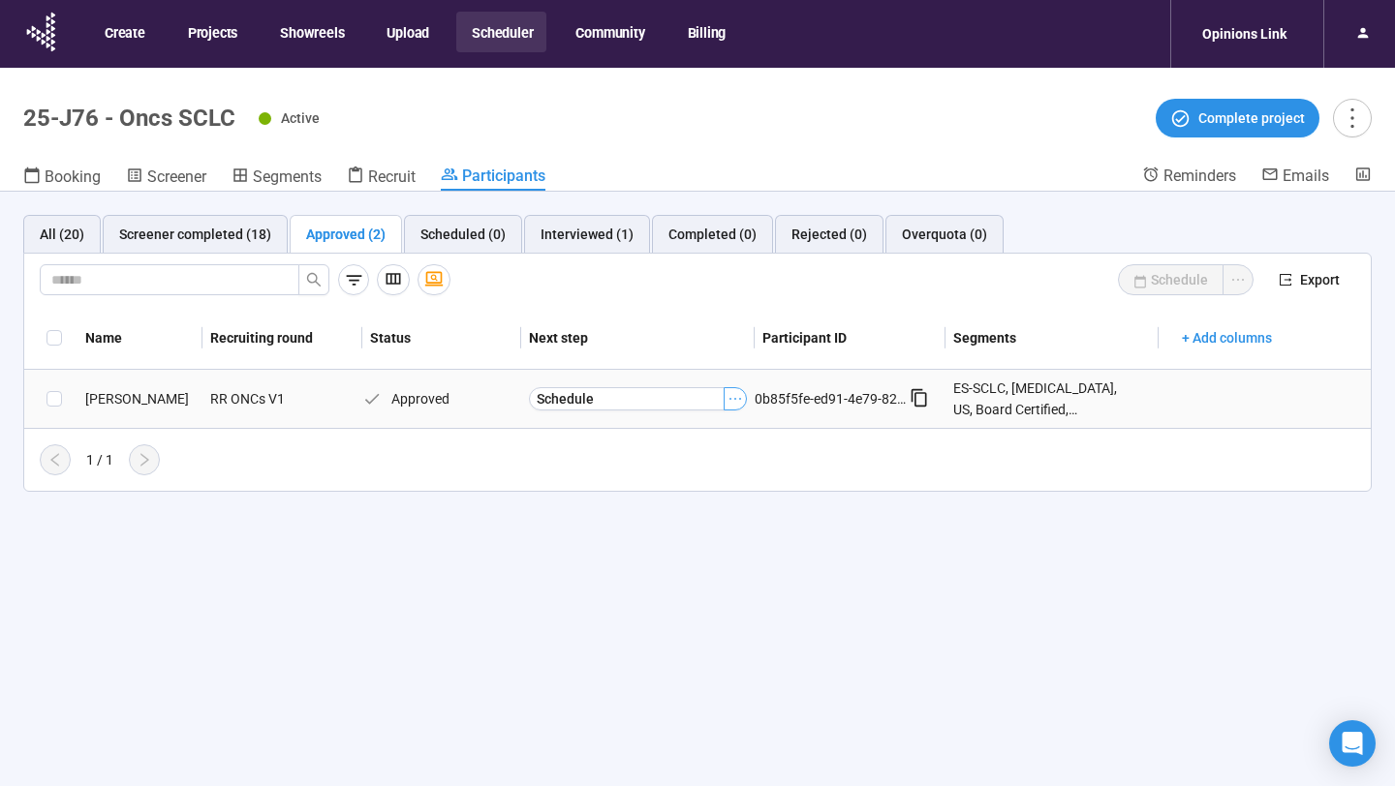
click at [735, 406] on icon "ellipsis" at bounding box center [734, 398] width 15 height 15
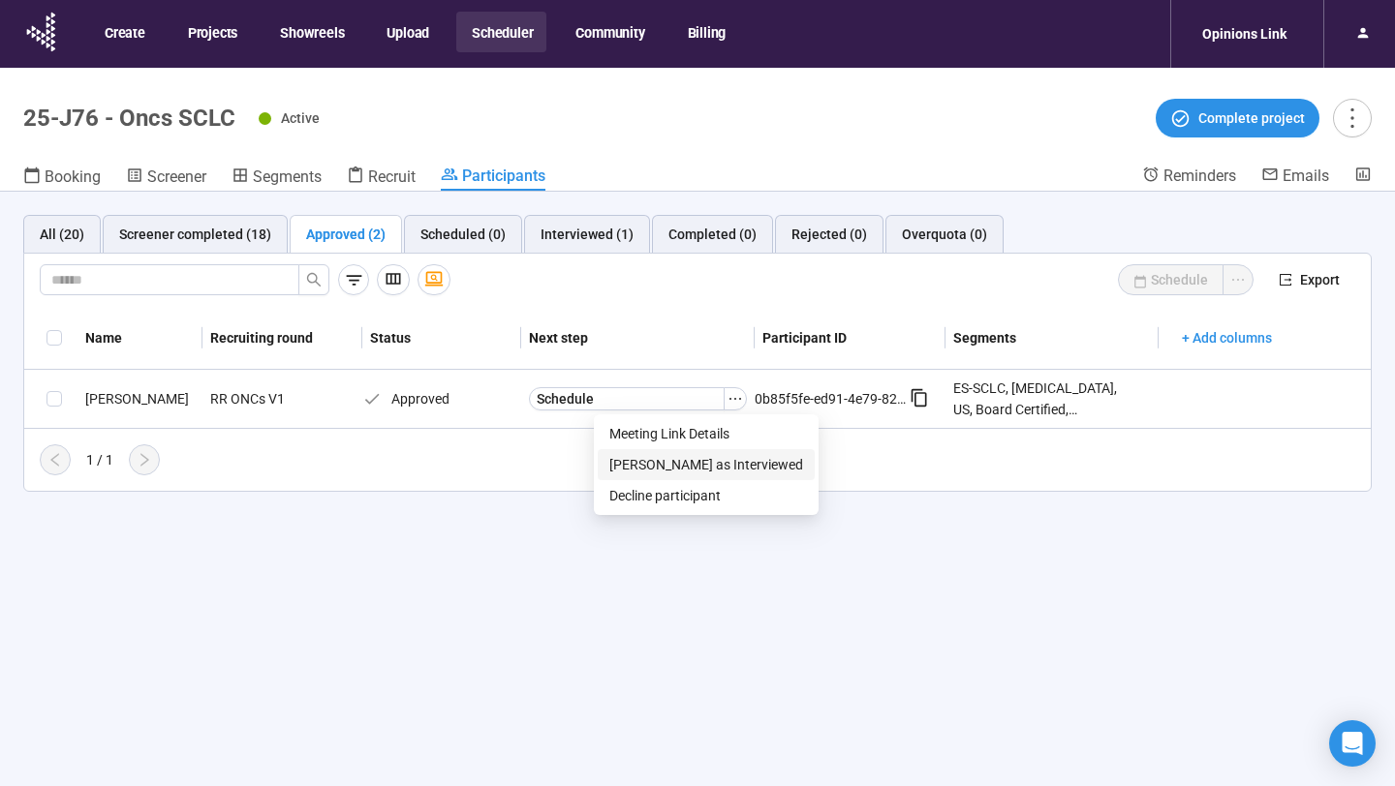
click at [698, 457] on span "Mark as Interviewed" at bounding box center [706, 464] width 194 height 21
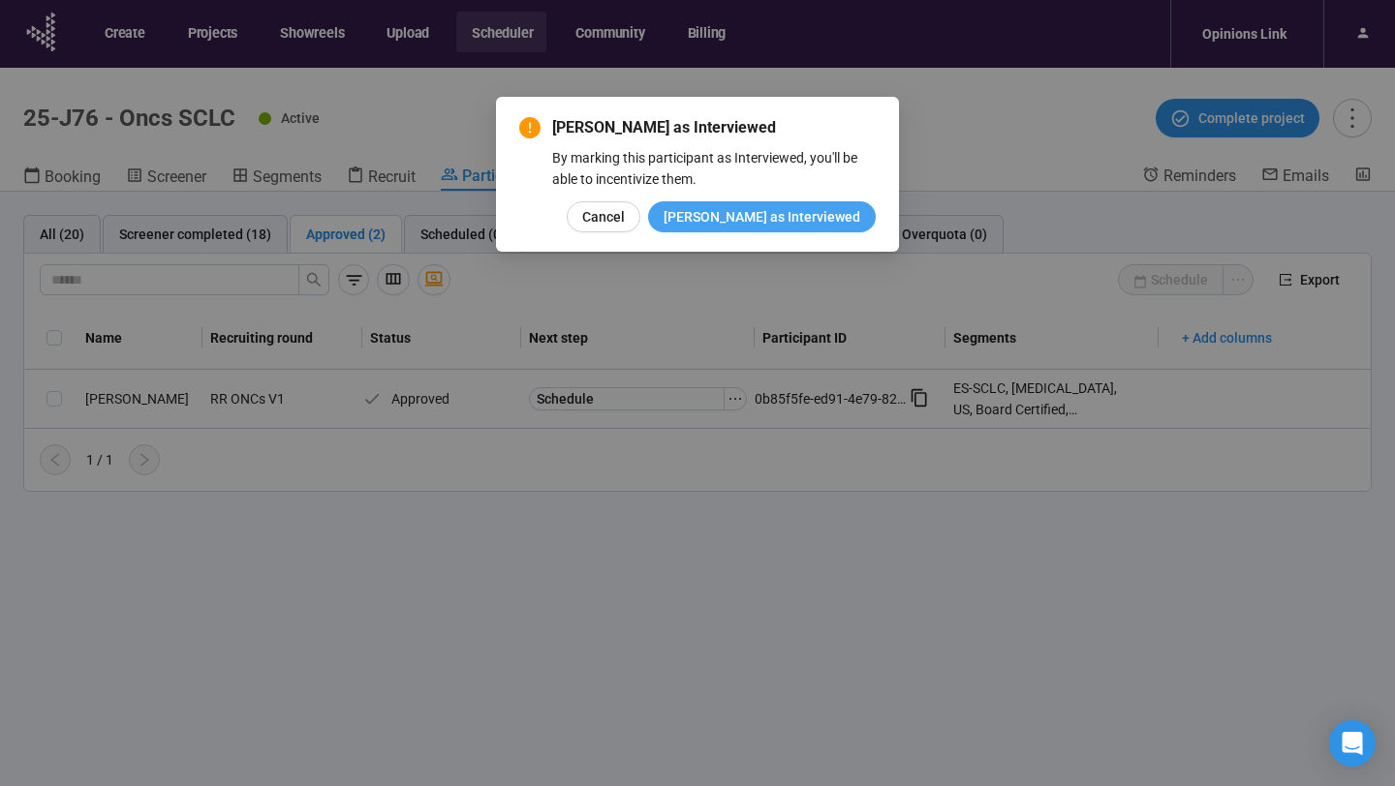
click at [821, 221] on span "Mark as Interviewed" at bounding box center [761, 216] width 197 height 21
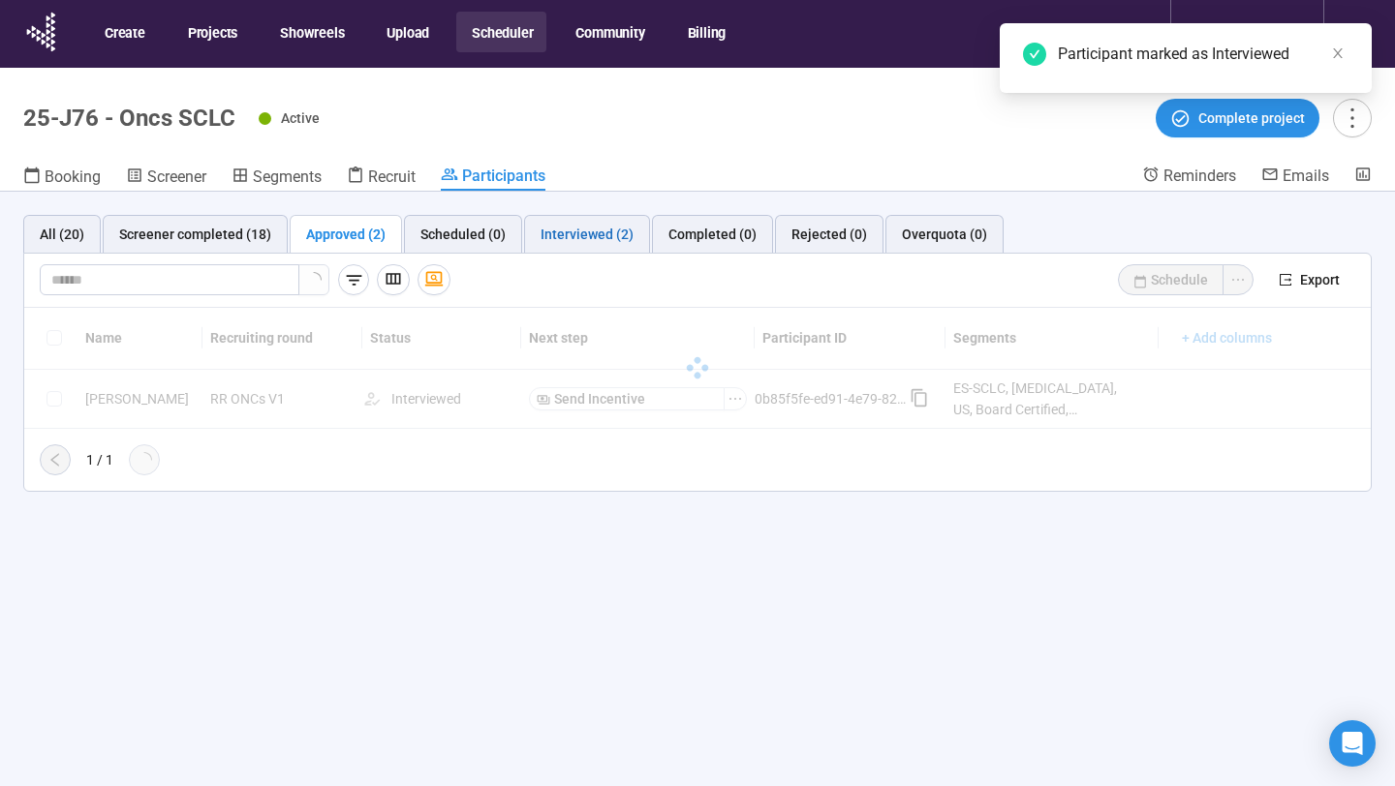
click at [610, 241] on div "Interviewed (2)" at bounding box center [586, 234] width 93 height 21
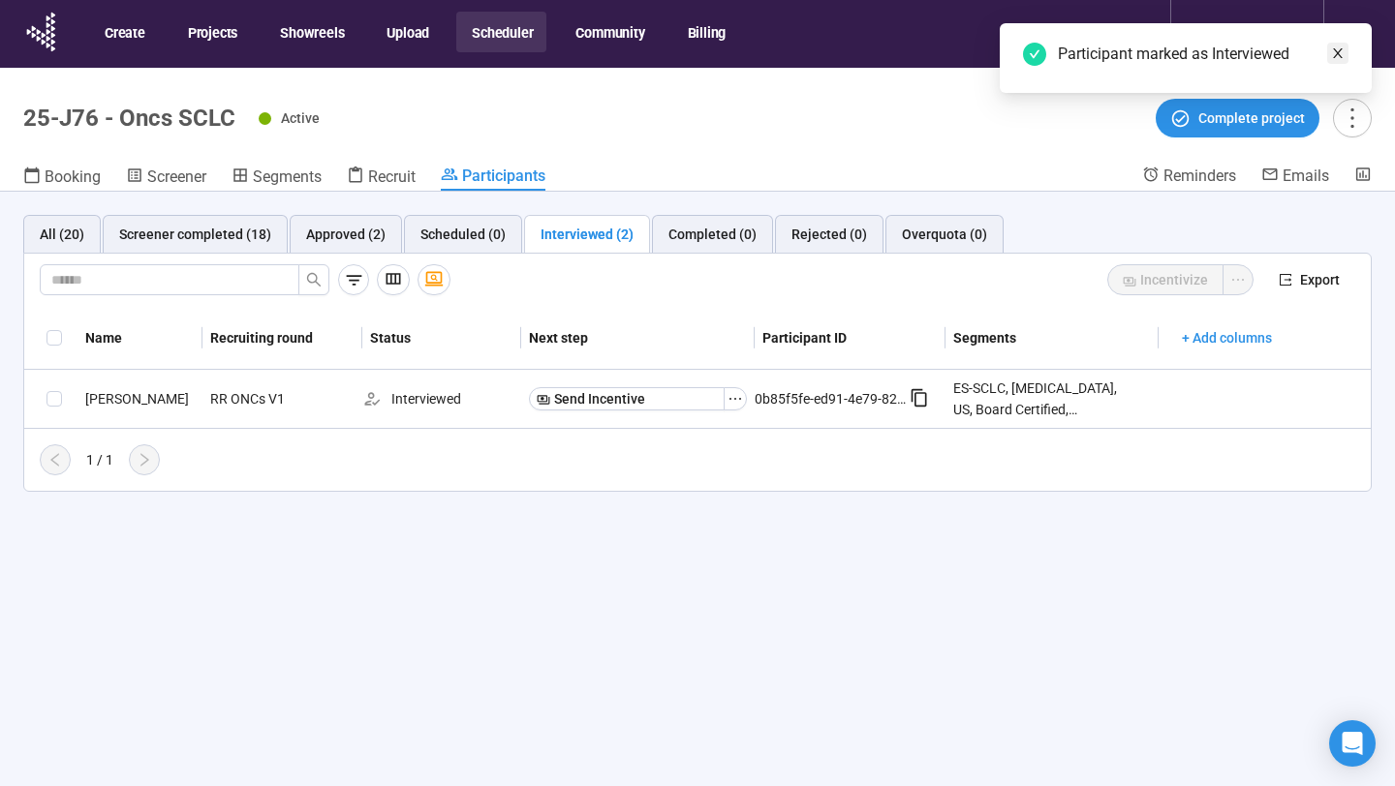
click at [1345, 51] on link at bounding box center [1337, 53] width 21 height 21
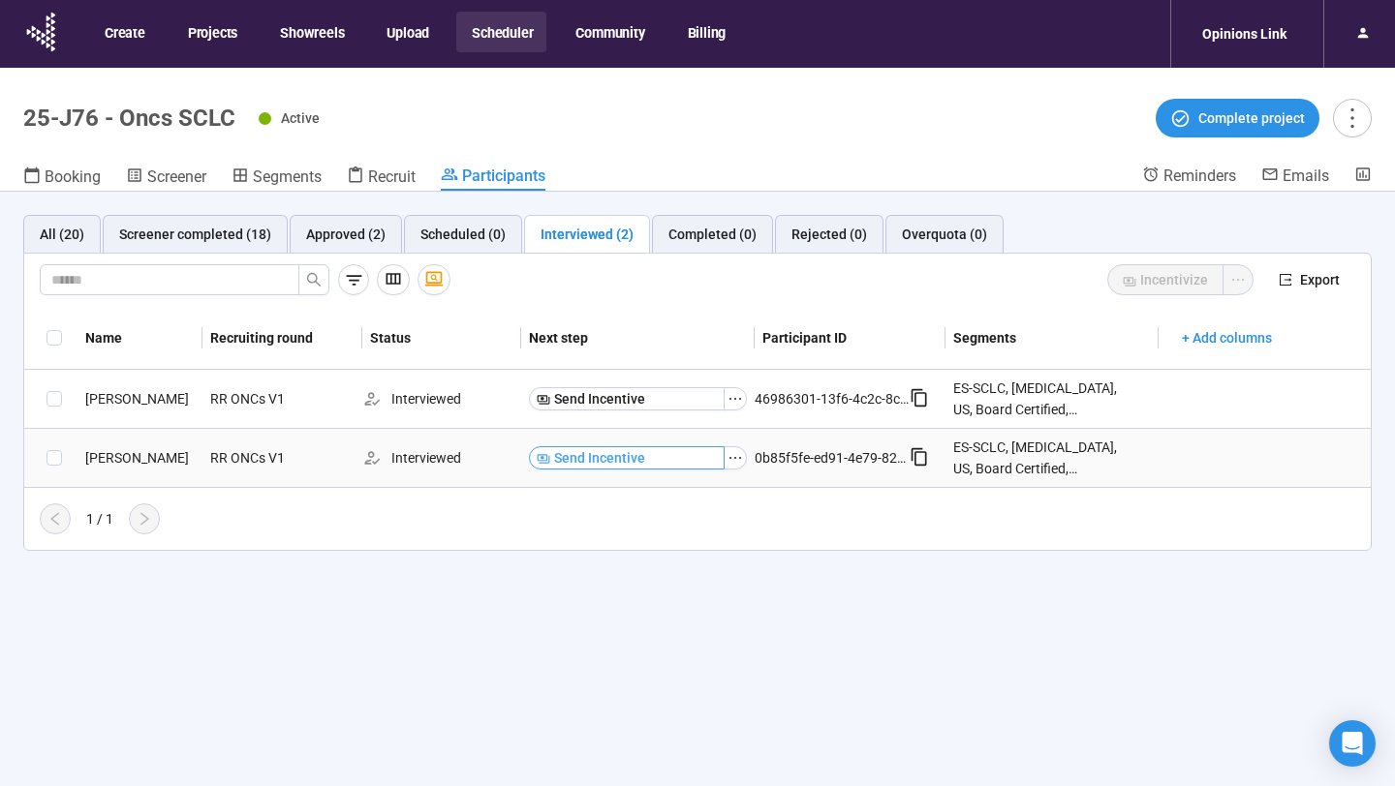
click at [710, 400] on button "Send Incentive" at bounding box center [627, 398] width 196 height 23
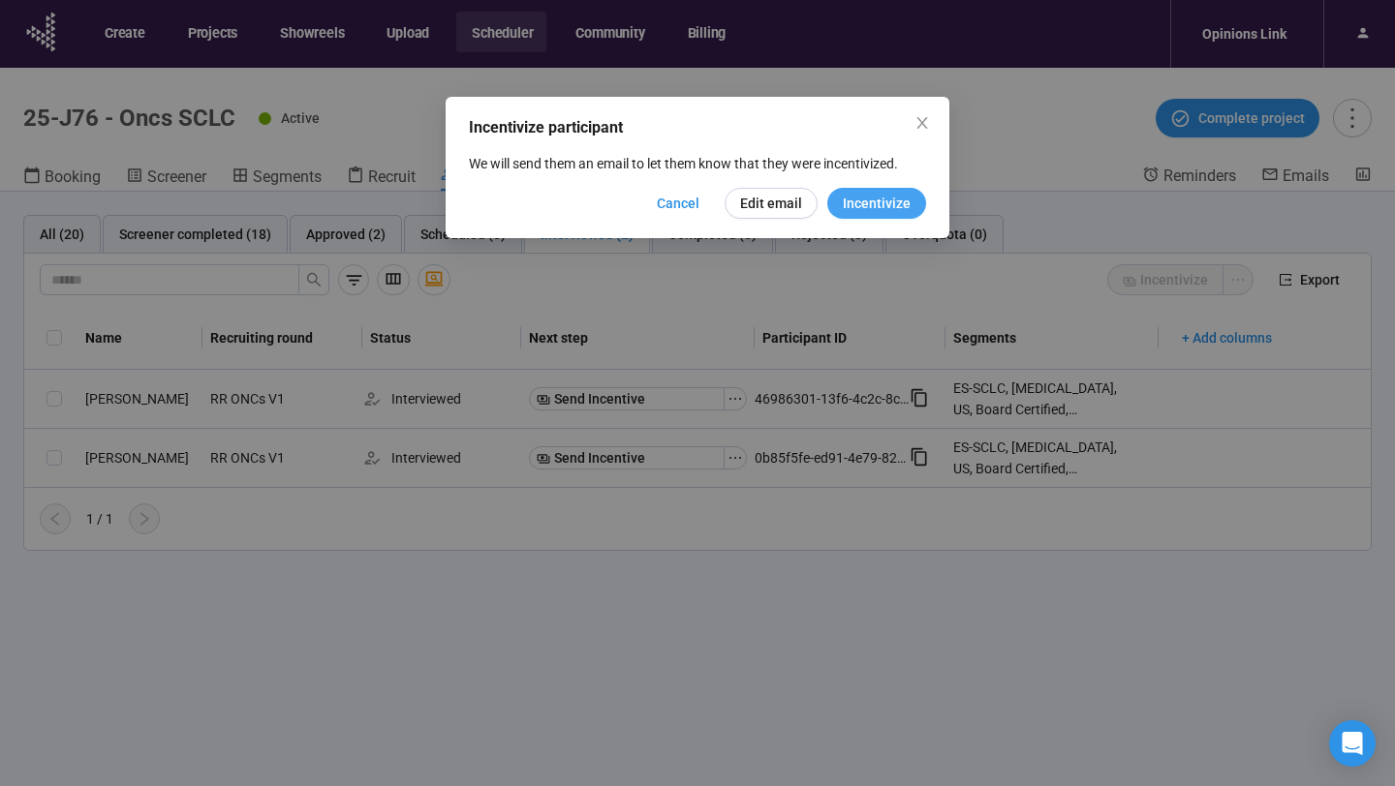
click at [885, 207] on span "Incentivize" at bounding box center [877, 203] width 68 height 21
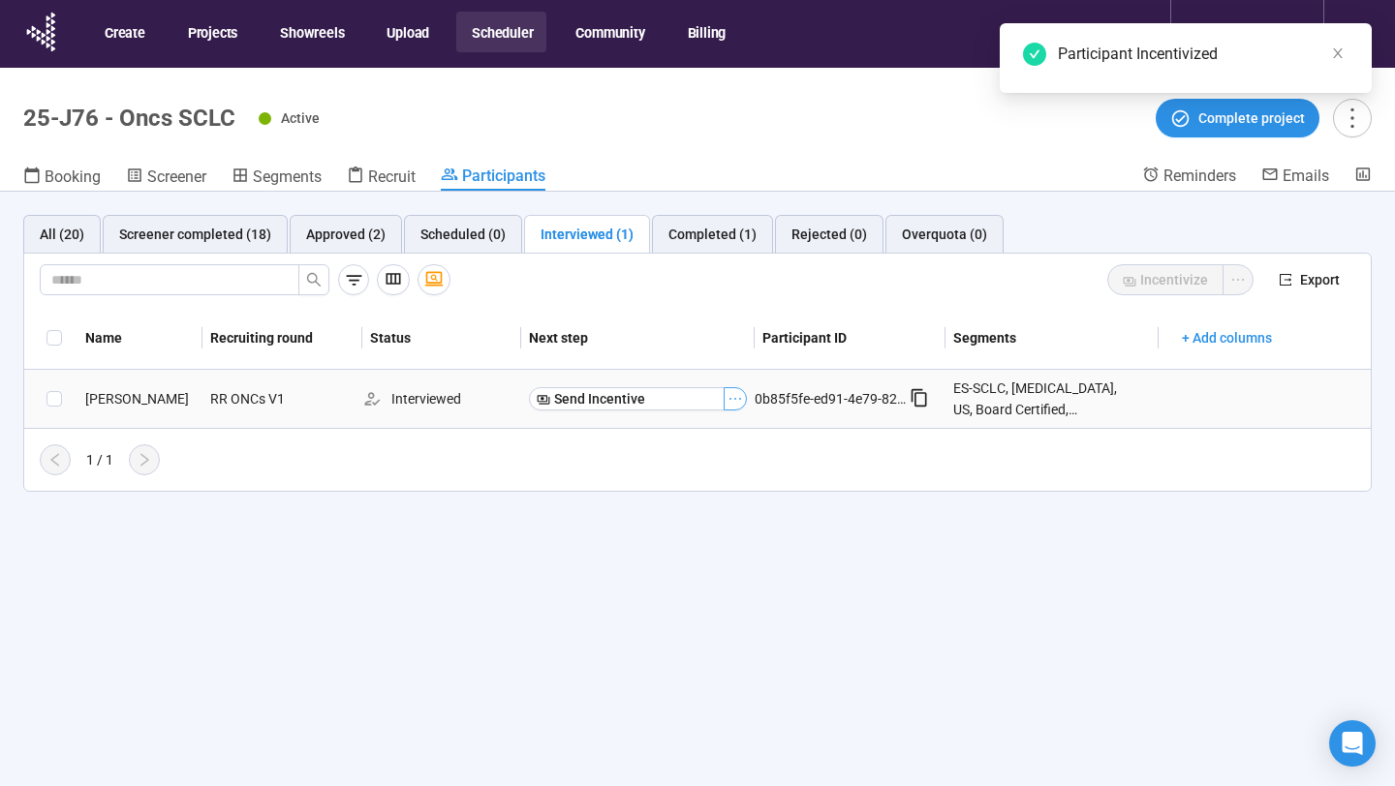
click at [733, 398] on icon "ellipsis" at bounding box center [734, 398] width 15 height 15
click at [663, 404] on button "Send Incentive" at bounding box center [627, 398] width 196 height 23
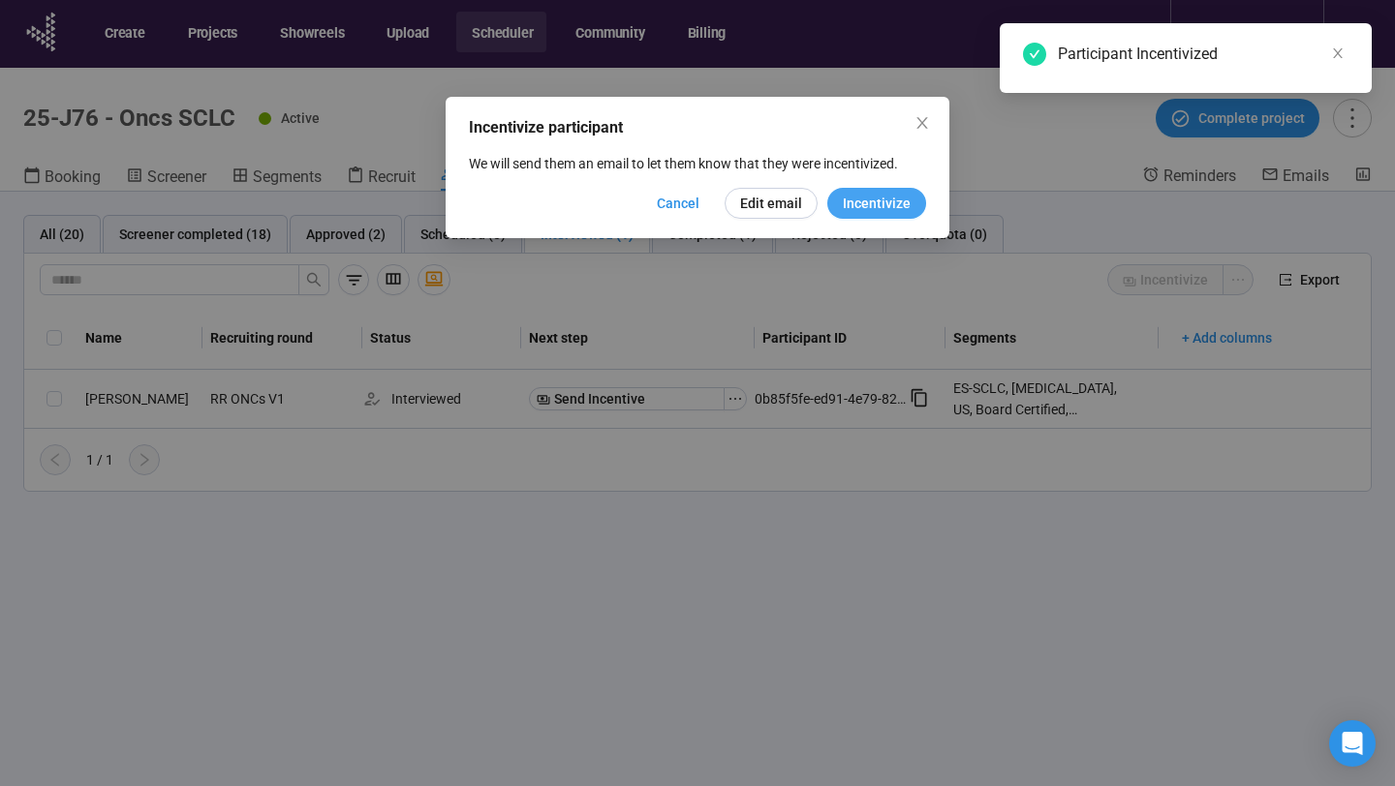
click at [860, 201] on span "Incentivize" at bounding box center [877, 203] width 68 height 21
